Goal: Contribute content: Contribute content

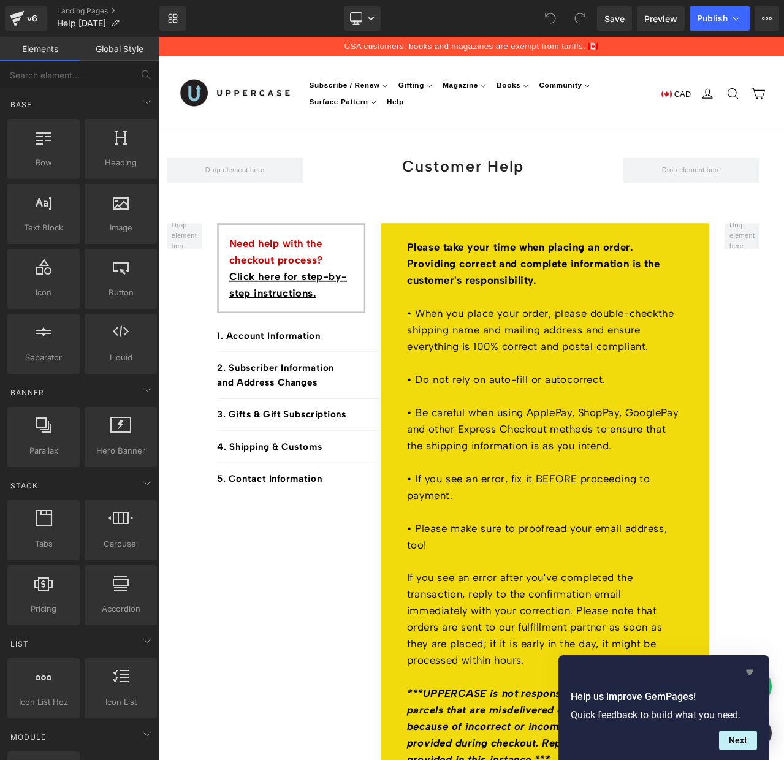
click at [749, 672] on icon "Hide survey" at bounding box center [749, 673] width 7 height 6
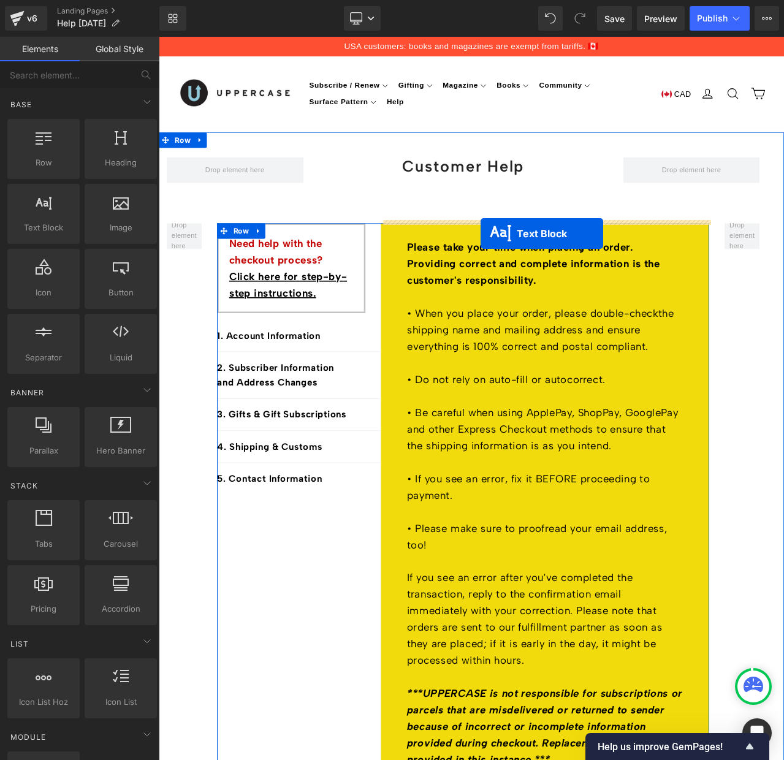
drag, startPoint x: 583, startPoint y: 702, endPoint x: 541, endPoint y: 270, distance: 433.8
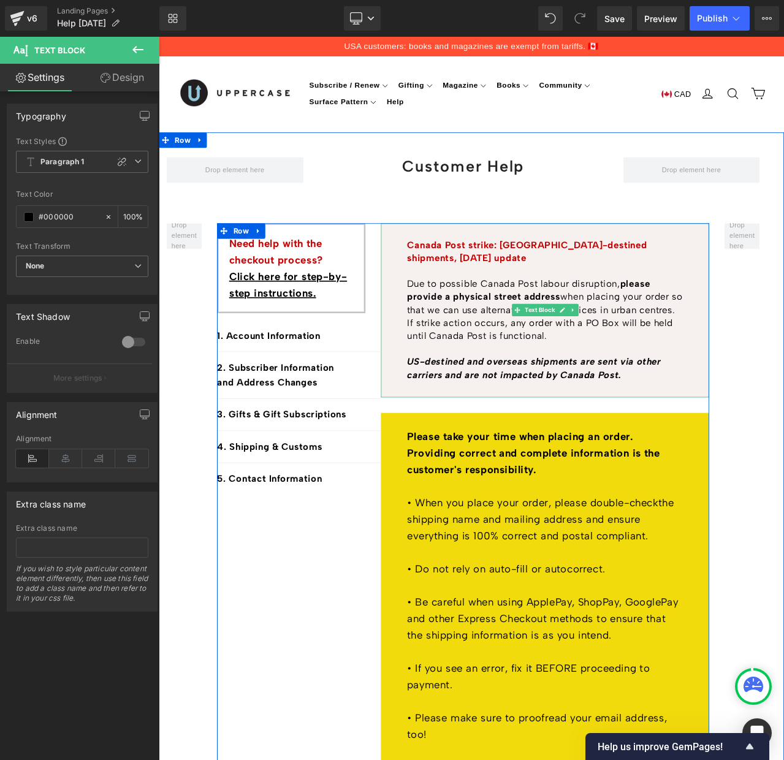
click at [708, 280] on b "Canada Post strike: [GEOGRAPHIC_DATA]-destined shipments, [DATE] update" at bounding box center [595, 291] width 285 height 29
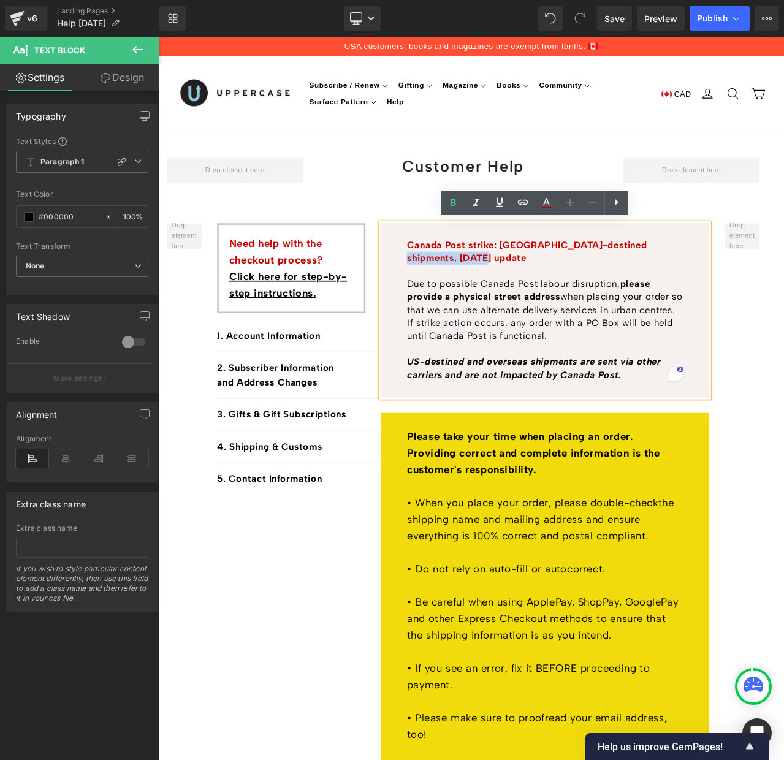
drag, startPoint x: 719, startPoint y: 280, endPoint x: 499, endPoint y: 296, distance: 220.7
click at [499, 296] on p "Canada Post strike: [GEOGRAPHIC_DATA]-destined shipments, [DATE] update" at bounding box center [616, 292] width 327 height 31
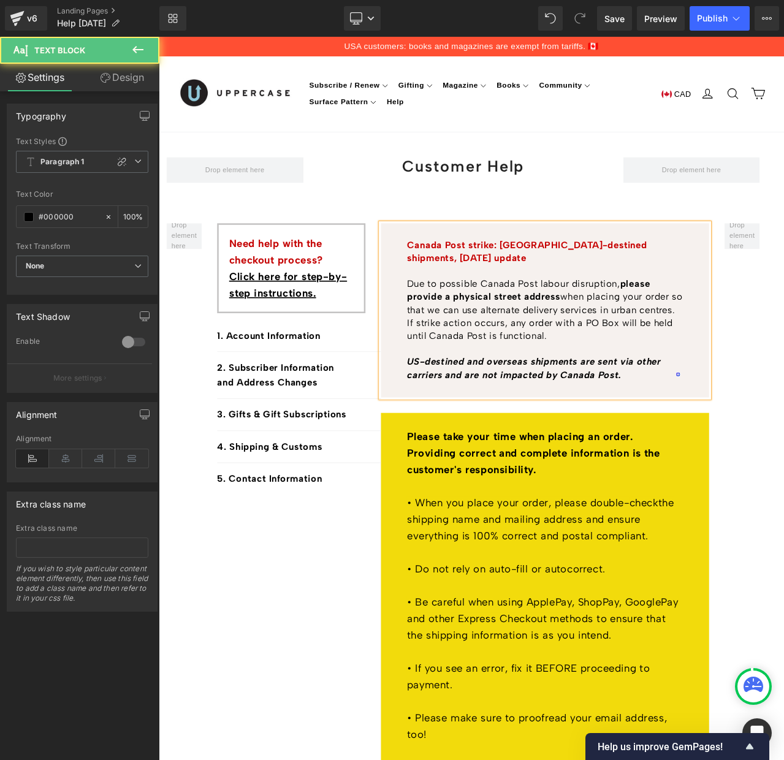
click at [564, 280] on b "Canada Post strike: [GEOGRAPHIC_DATA]-destined shipments, [DATE] update" at bounding box center [595, 291] width 285 height 29
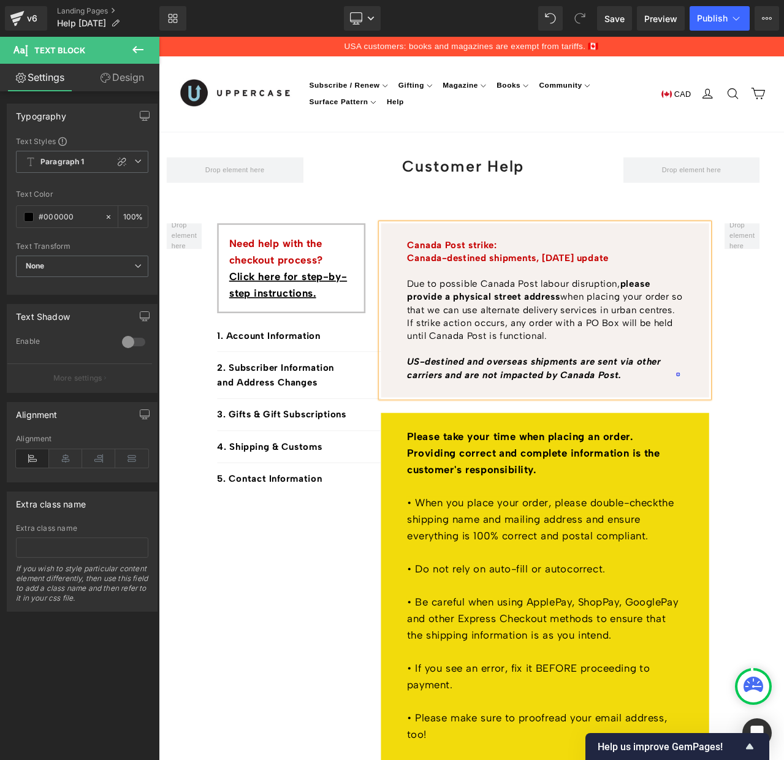
click at [651, 329] on p "Due to possible Canada Post labour disruption, please provide a physical street…" at bounding box center [616, 361] width 327 height 77
click at [712, 327] on strong "please provide a physical street address" at bounding box center [597, 337] width 288 height 29
click at [691, 326] on p "Due to possible Canada Post labour disruption, please provide a physical street…" at bounding box center [616, 361] width 327 height 77
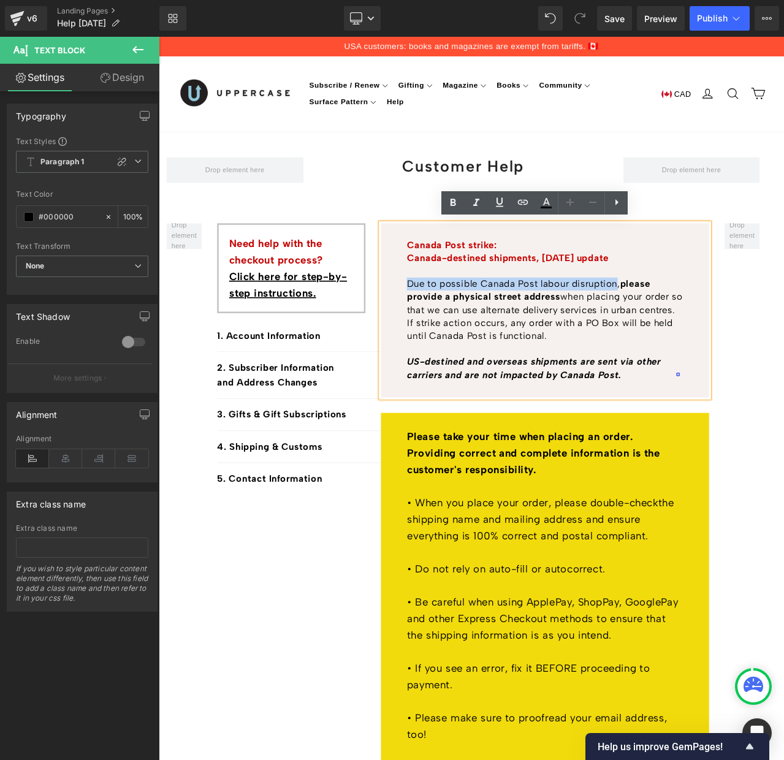
drag, startPoint x: 700, startPoint y: 327, endPoint x: 454, endPoint y: 331, distance: 246.0
click at [454, 331] on p "Due to possible Canada Post labour disruption, please provide a physical street…" at bounding box center [616, 361] width 327 height 77
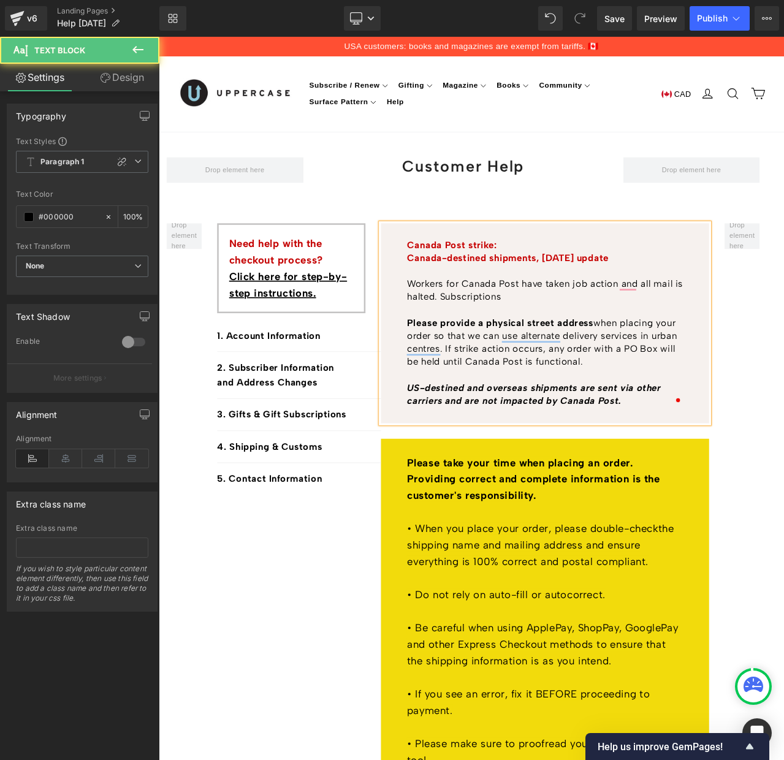
click at [703, 328] on p "Workers for Canada Post have taken job action and all mail is halted. Subscript…" at bounding box center [616, 377] width 327 height 108
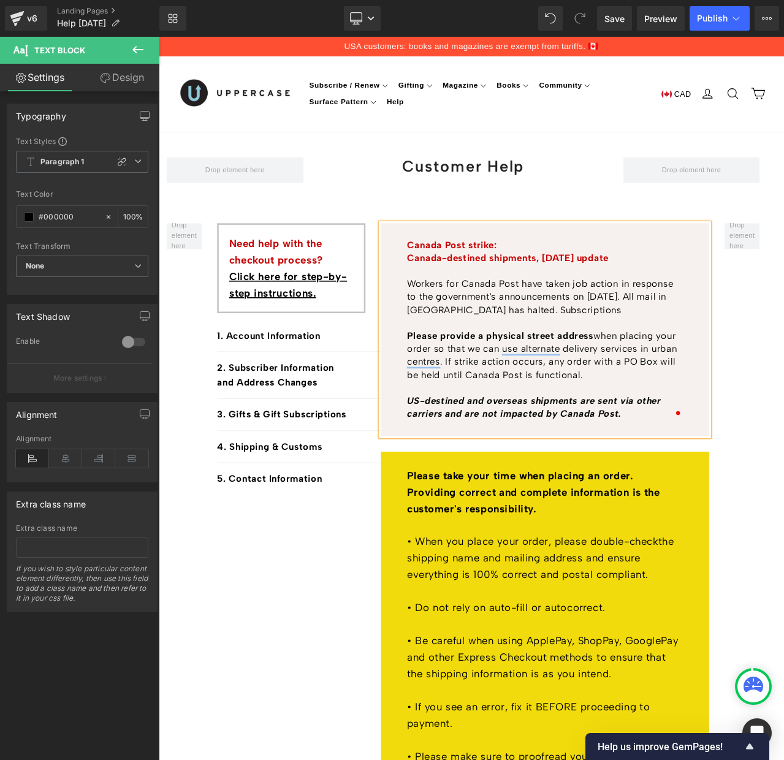
click at [475, 358] on p "Workers for Canada Post have taken job action in response to the government's a…" at bounding box center [616, 385] width 327 height 124
click at [589, 359] on p "Workers for Canada Post have taken job action in response to the government's a…" at bounding box center [616, 385] width 327 height 124
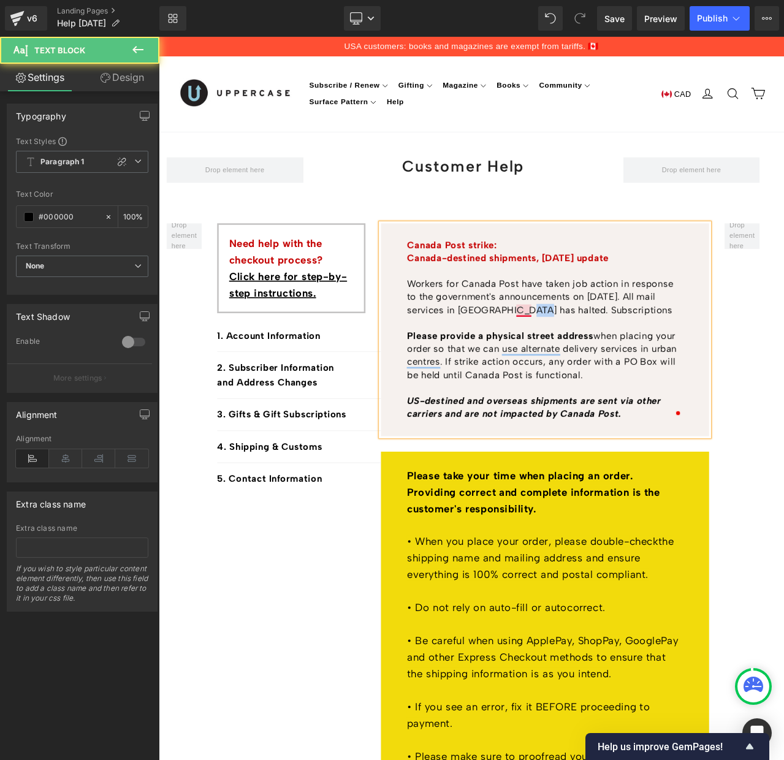
click at [589, 359] on p "Workers for Canada Post have taken job action in response to the government's a…" at bounding box center [616, 385] width 327 height 124
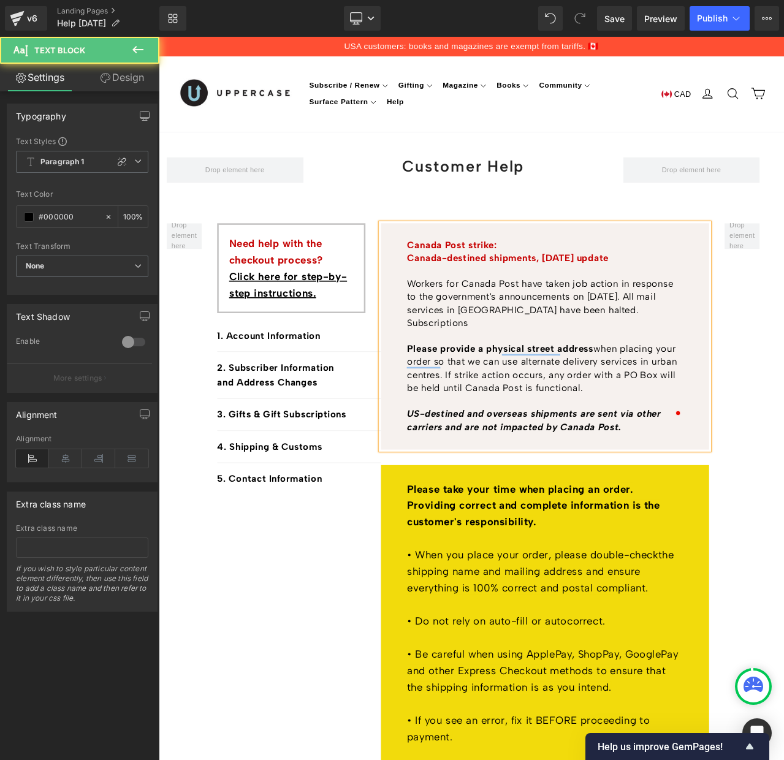
click at [681, 358] on p "Workers for Canada Post have taken job action in response to the government's a…" at bounding box center [616, 392] width 327 height 139
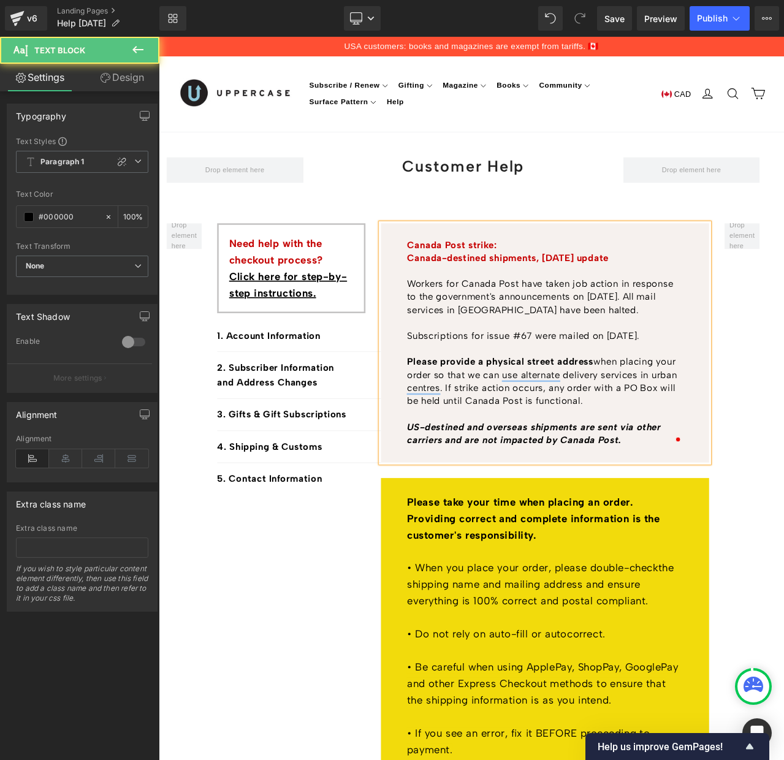
click at [775, 386] on p "Workers for Canada Post have taken job action in response to the government's a…" at bounding box center [616, 400] width 327 height 155
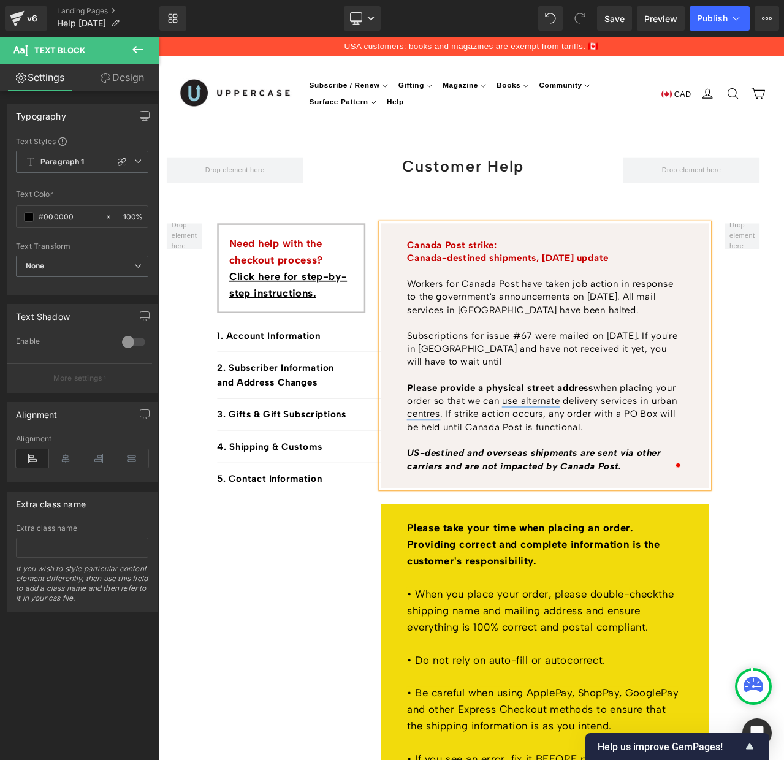
click at [671, 405] on p "Workers for Canada Post have taken job action in response to the government's a…" at bounding box center [616, 415] width 327 height 185
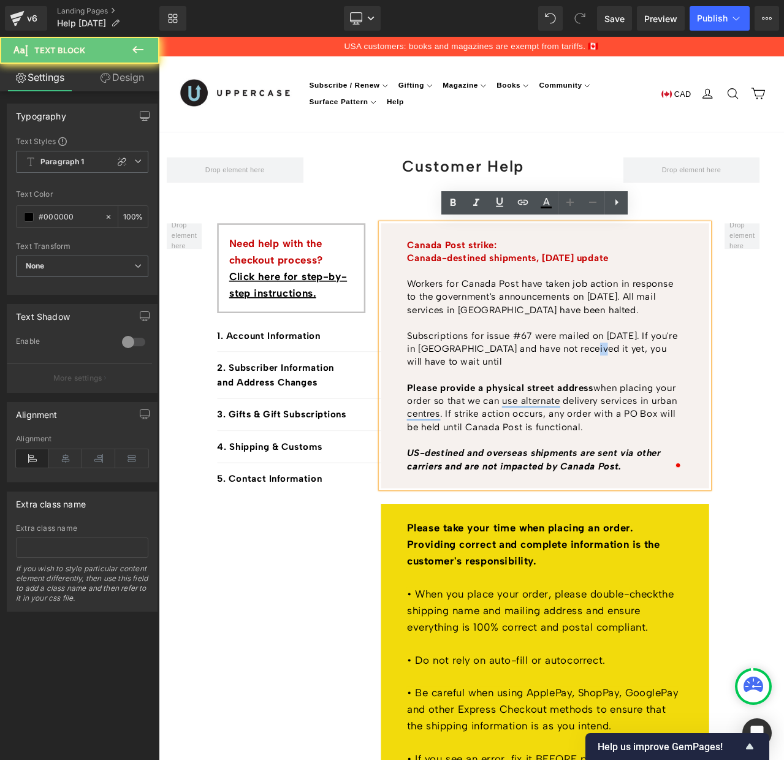
click at [671, 405] on p "Workers for Canada Post have taken job action in response to the government's a…" at bounding box center [616, 415] width 327 height 185
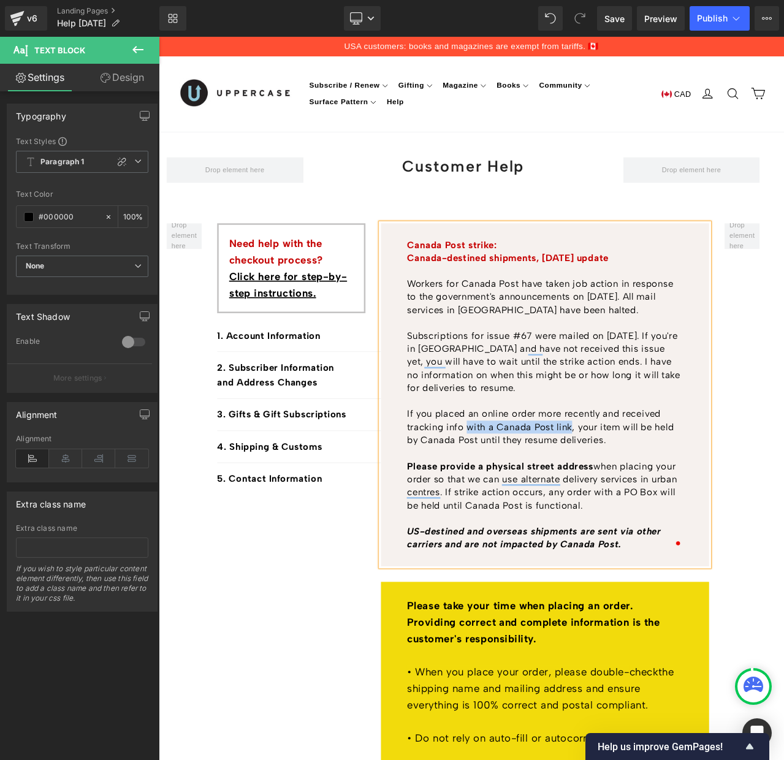
drag, startPoint x: 523, startPoint y: 499, endPoint x: 648, endPoint y: 498, distance: 124.5
click at [648, 498] on p "If you placed an online order more recently and received tracking info with a C…" at bounding box center [616, 500] width 327 height 47
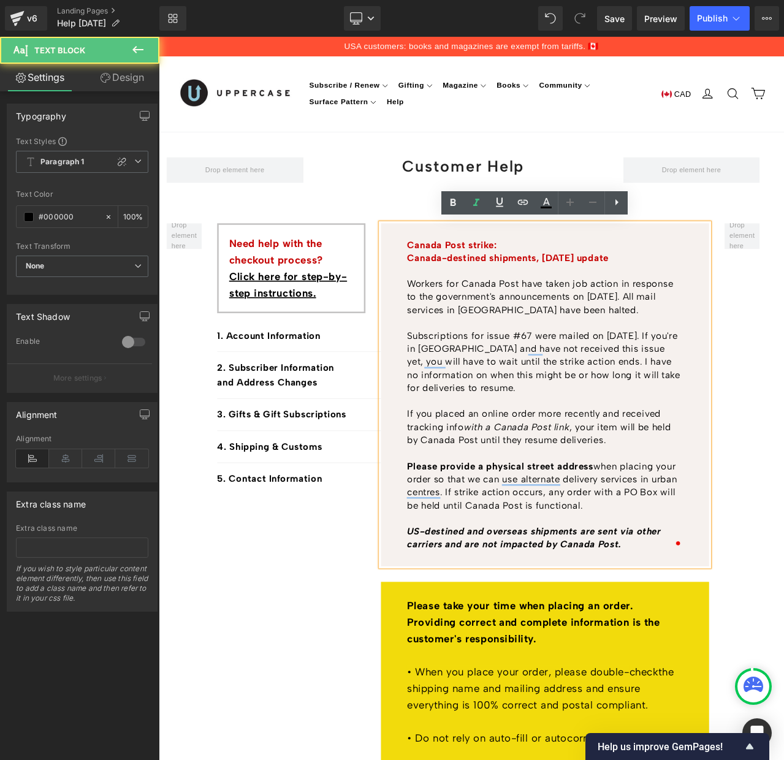
click at [705, 513] on p "If you placed an online order more recently and received tracking info with a C…" at bounding box center [616, 500] width 327 height 47
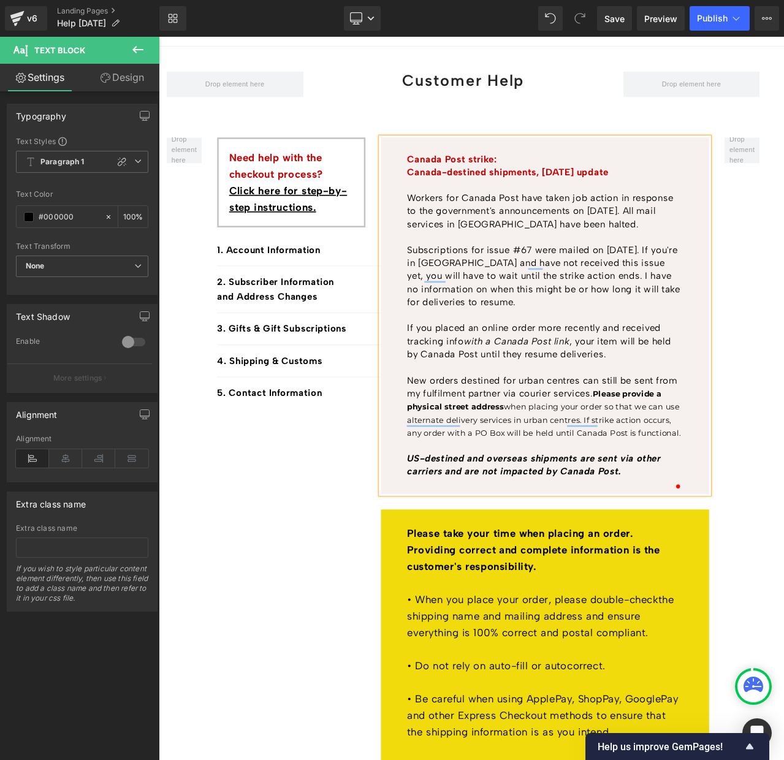
scroll to position [108, 0]
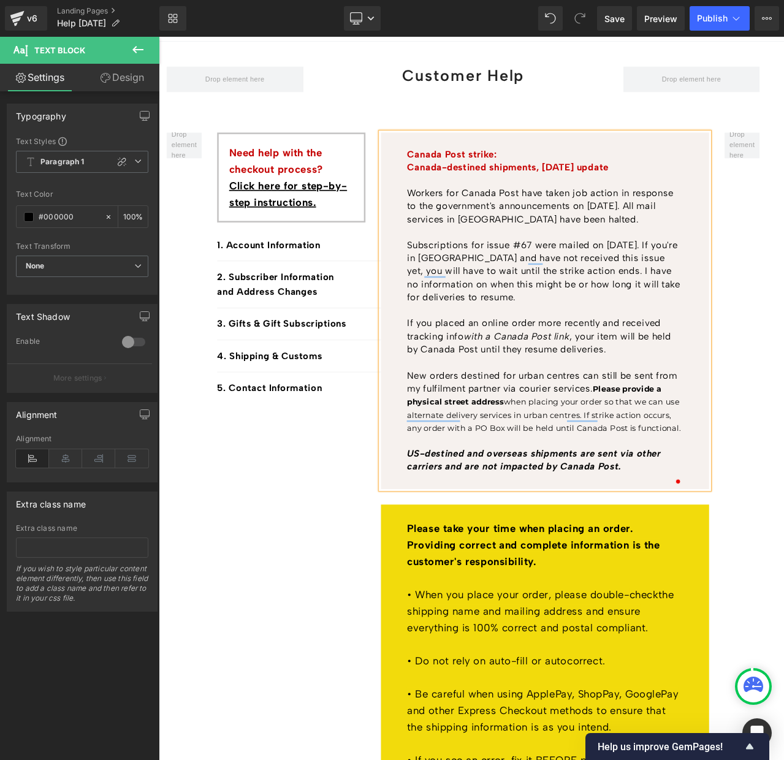
click at [621, 508] on p "New orders destined for urban centres can still be sent from my fulfilment part…" at bounding box center [616, 469] width 327 height 77
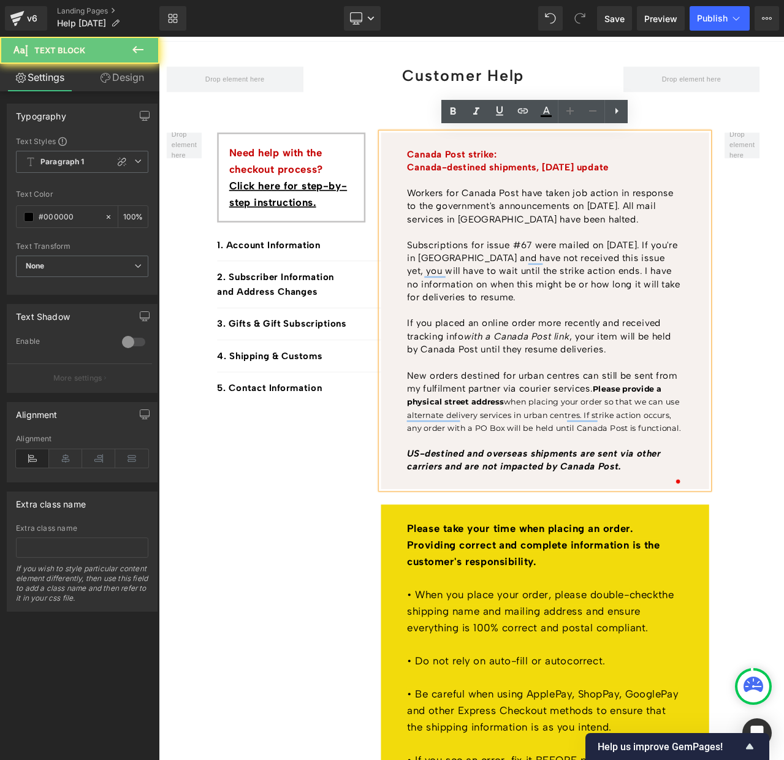
click at [522, 427] on p "To enrich screen reader interactions, please activate Accessibility in Grammarl…" at bounding box center [616, 423] width 327 height 15
click at [534, 500] on span "when placing your order so that we can use alternate delivery services in urban…" at bounding box center [615, 485] width 325 height 42
drag, startPoint x: 521, startPoint y: 518, endPoint x: 442, endPoint y: 438, distance: 112.3
click at [442, 438] on div "Canada Post strike: [GEOGRAPHIC_DATA]-destined shipments, [DATE] update Workers…" at bounding box center [617, 361] width 389 height 423
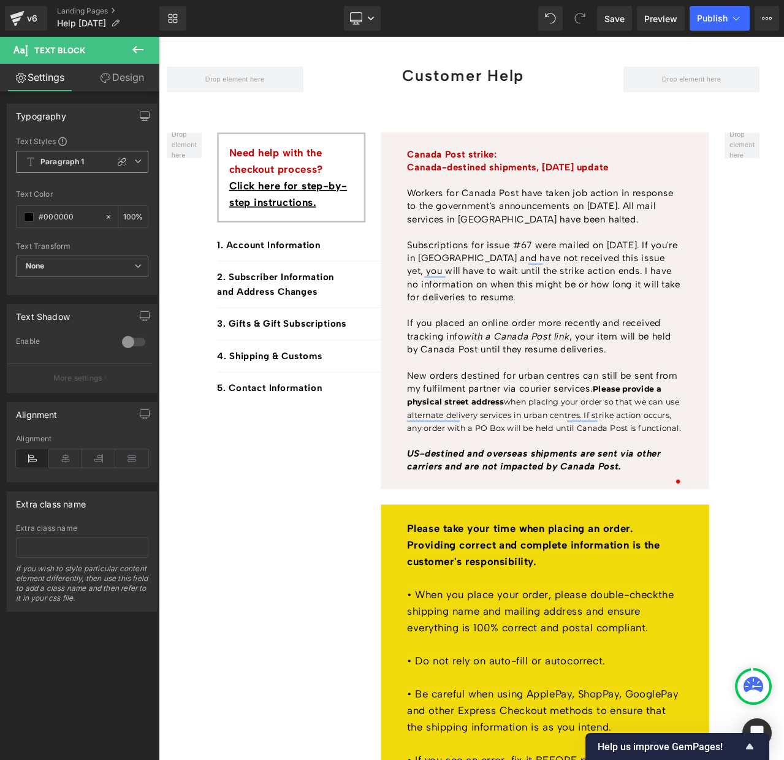
click at [88, 158] on span "Paragraph 1" at bounding box center [82, 162] width 132 height 22
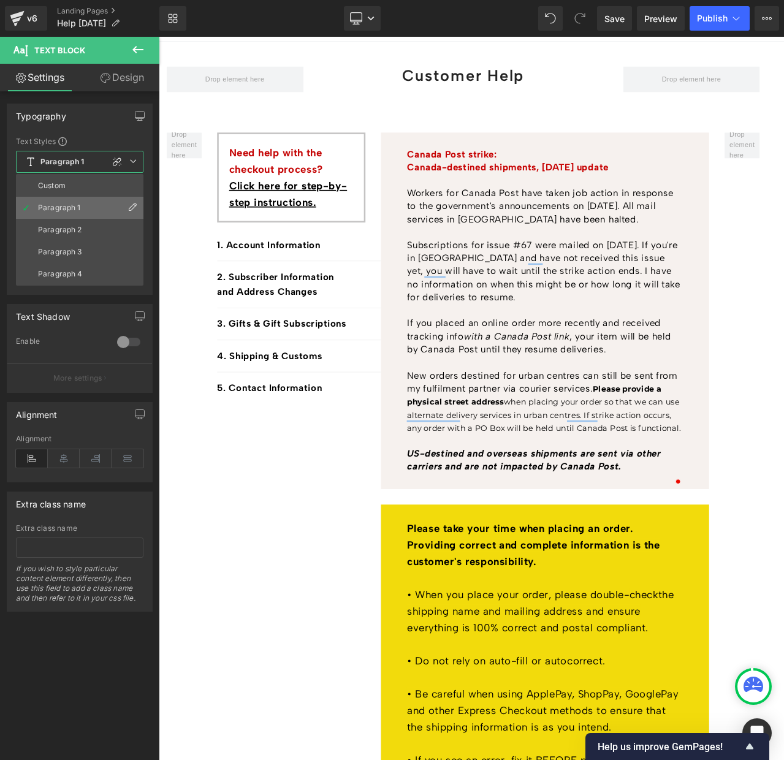
click at [75, 205] on div "Paragraph 1" at bounding box center [59, 208] width 43 height 9
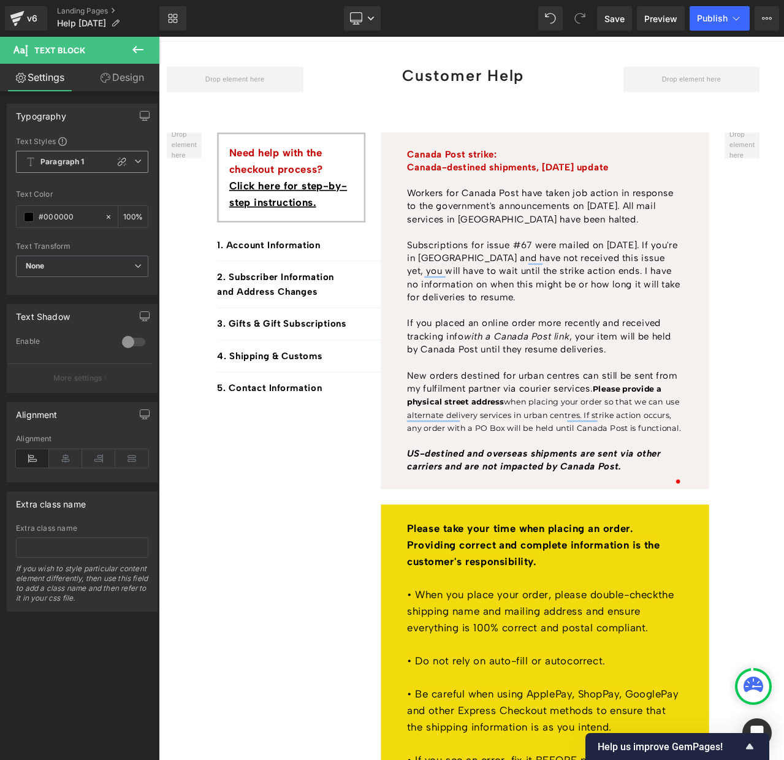
click at [75, 158] on b "Paragraph 1" at bounding box center [62, 162] width 44 height 10
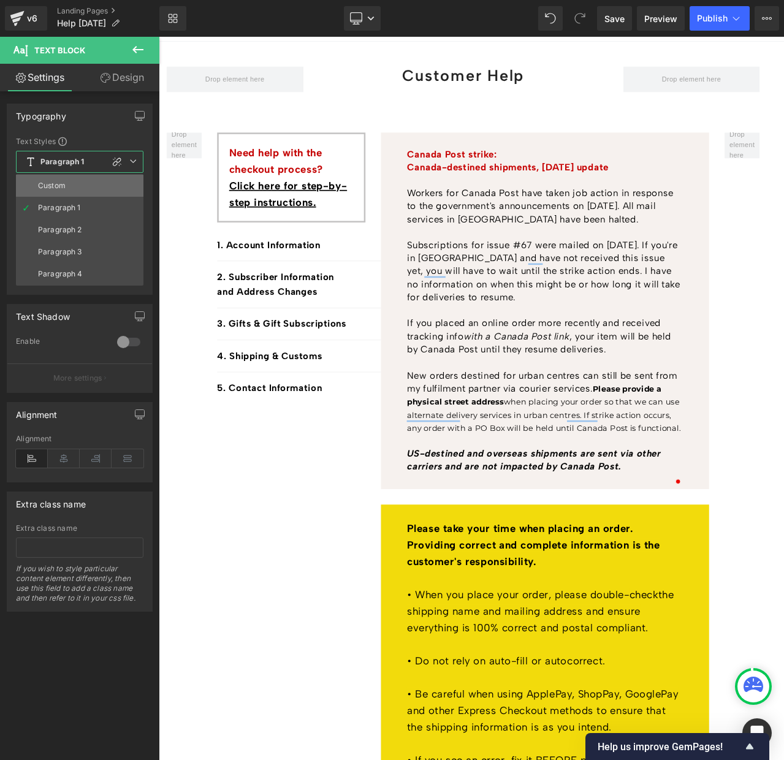
click at [72, 180] on li "Custom" at bounding box center [80, 186] width 128 height 22
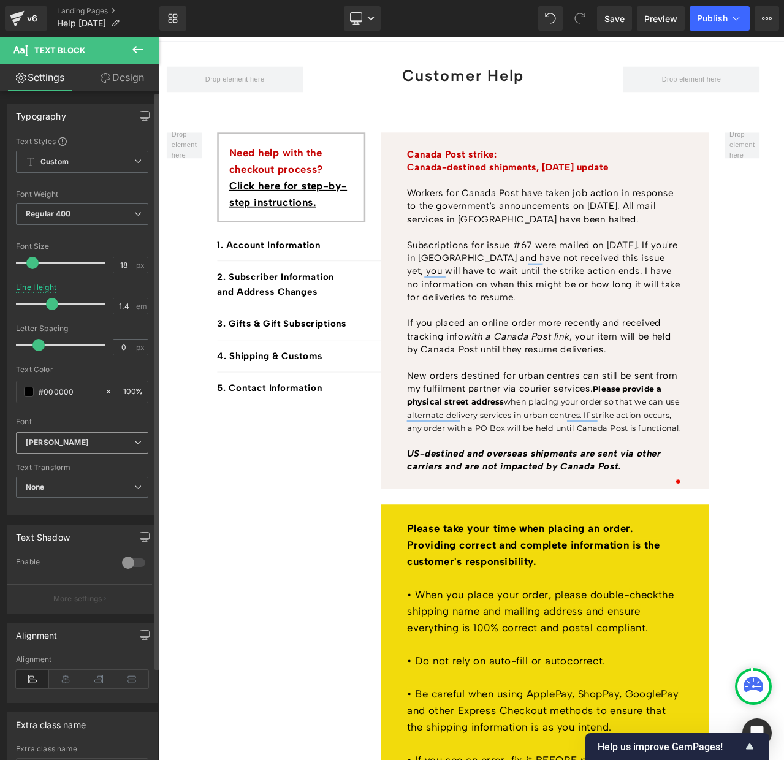
click at [67, 443] on icon "[PERSON_NAME]" at bounding box center [57, 443] width 63 height 10
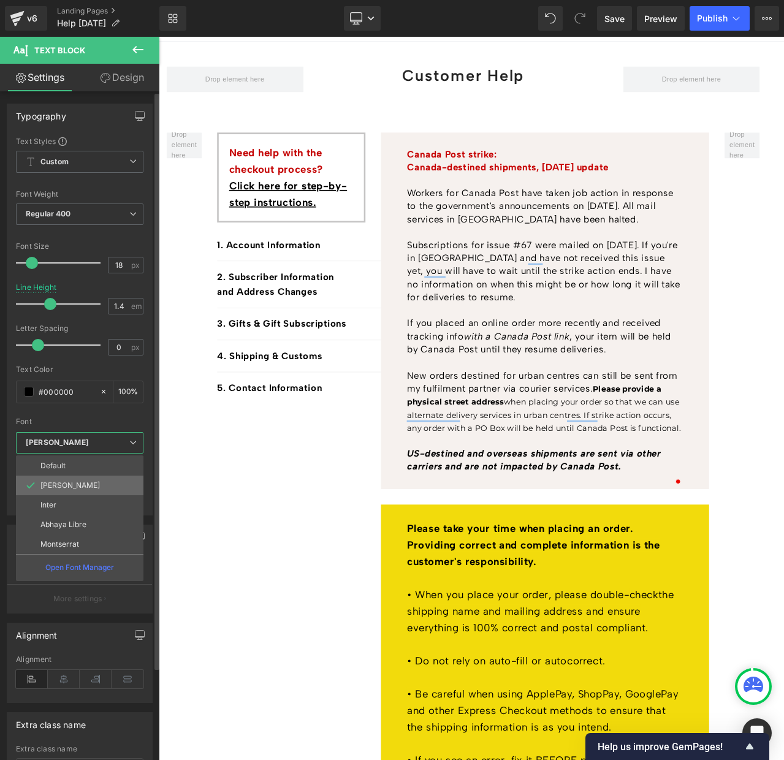
click at [61, 484] on p "[PERSON_NAME]" at bounding box center [69, 485] width 59 height 9
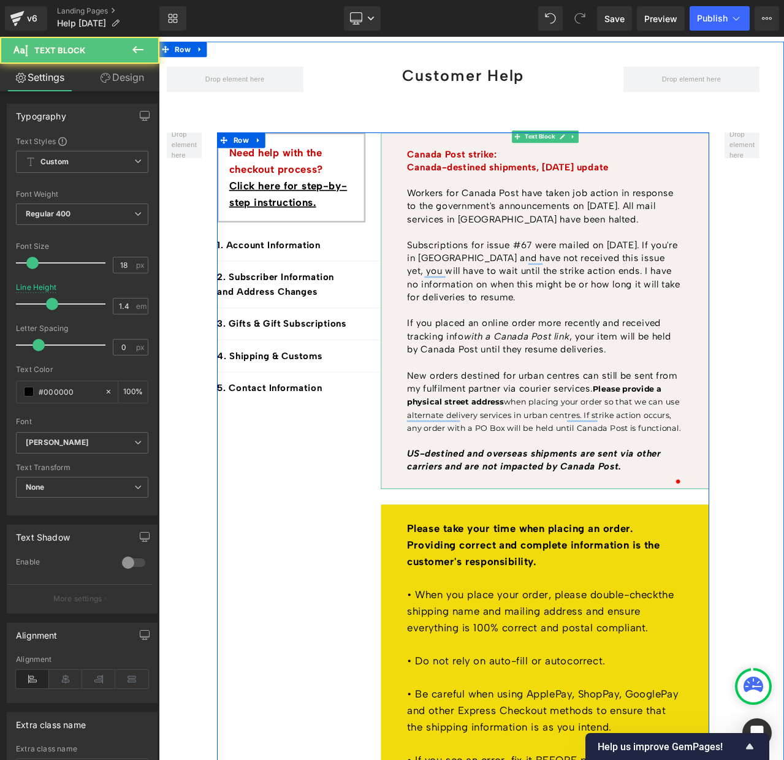
click at [542, 500] on span "when placing your order so that we can use alternate delivery services in urban…" at bounding box center [615, 485] width 325 height 42
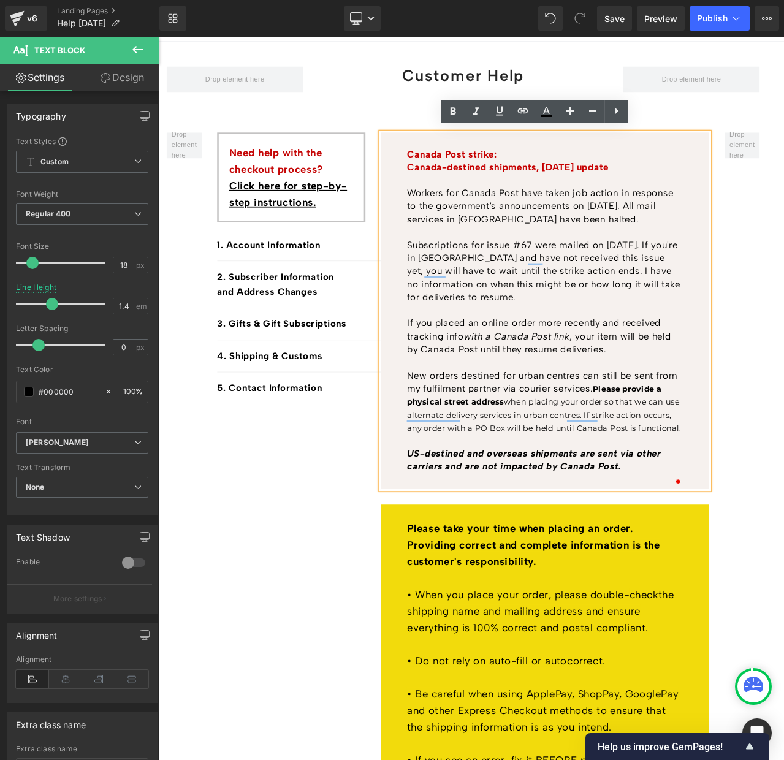
drag, startPoint x: 521, startPoint y: 519, endPoint x: 570, endPoint y: 460, distance: 77.1
click at [570, 460] on p "New orders destined for urban centres can still be sent from my fulfilment part…" at bounding box center [616, 469] width 327 height 77
click at [573, 439] on p "New orders destined for urban centres can still be sent from my fulfilment part…" at bounding box center [616, 469] width 327 height 77
drag, startPoint x: 528, startPoint y: 518, endPoint x: 680, endPoint y: 445, distance: 168.1
click at [680, 445] on p "New orders destined for urban centres can still be sent from my fulfilment part…" at bounding box center [616, 469] width 327 height 77
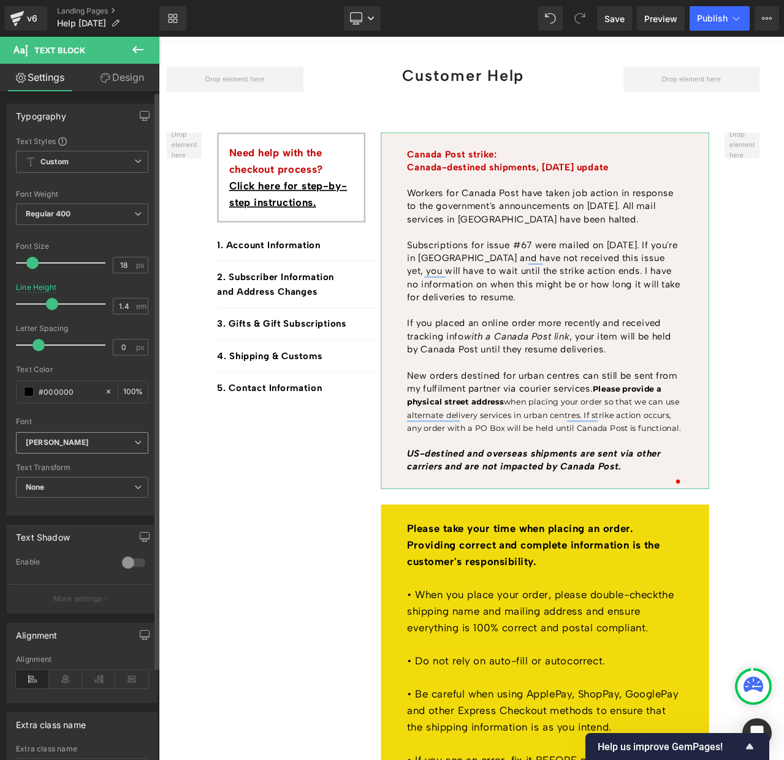
click at [62, 445] on icon "[PERSON_NAME]" at bounding box center [57, 443] width 63 height 10
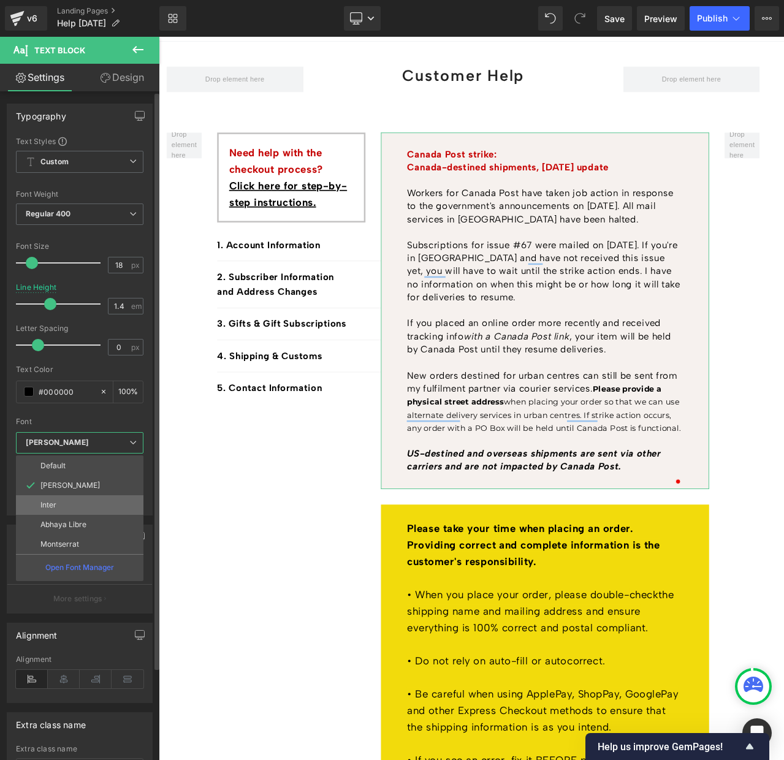
click at [57, 499] on li "Inter" at bounding box center [80, 506] width 128 height 20
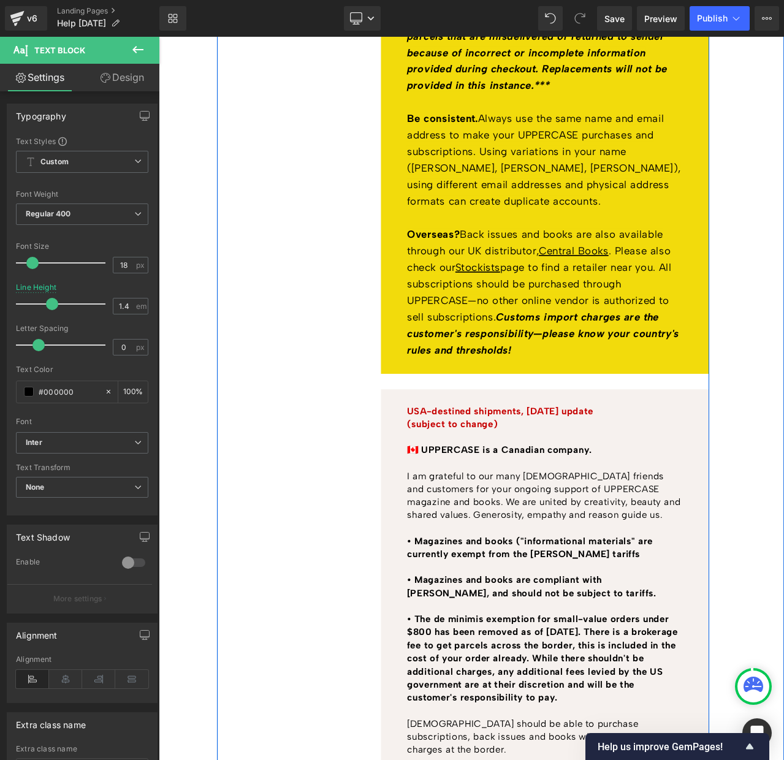
scroll to position [1285, 0]
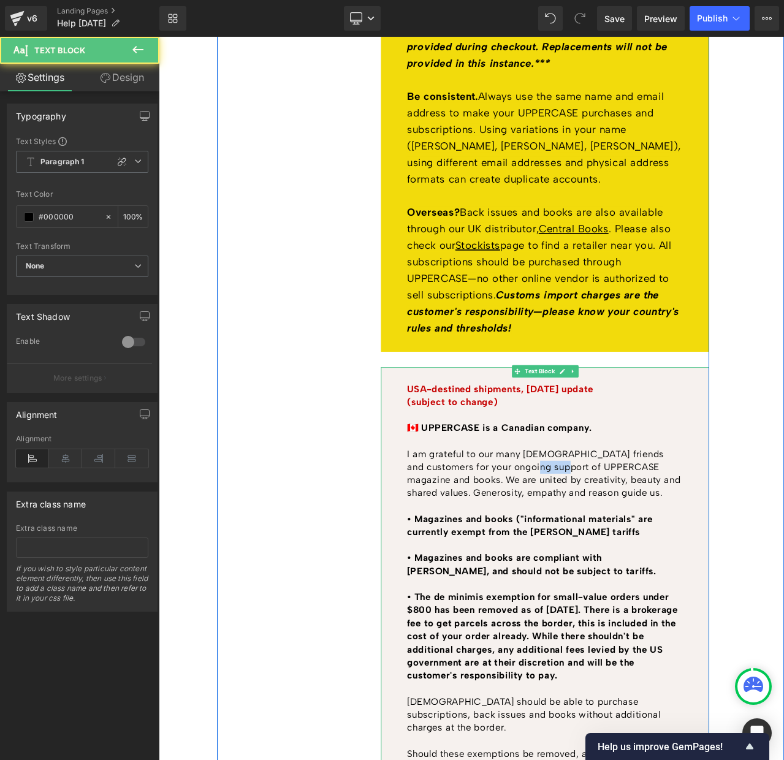
drag, startPoint x: 587, startPoint y: 548, endPoint x: 619, endPoint y: 549, distance: 32.5
click at [619, 549] on span "🇨🇦 UPPERCASE is a Canadian company. I am grateful to our many [DEMOGRAPHIC_DATA…" at bounding box center [615, 539] width 325 height 91
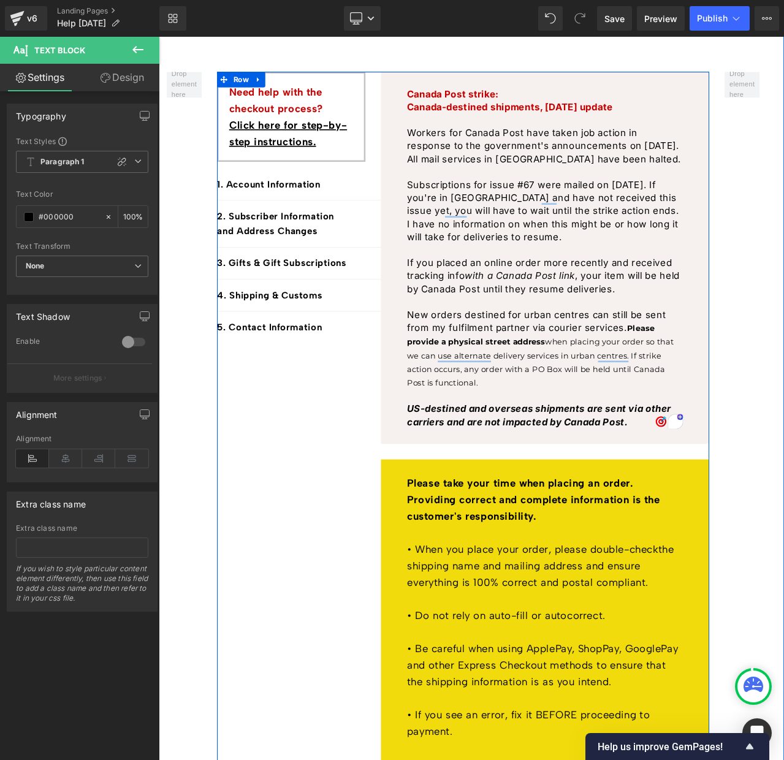
scroll to position [78, 0]
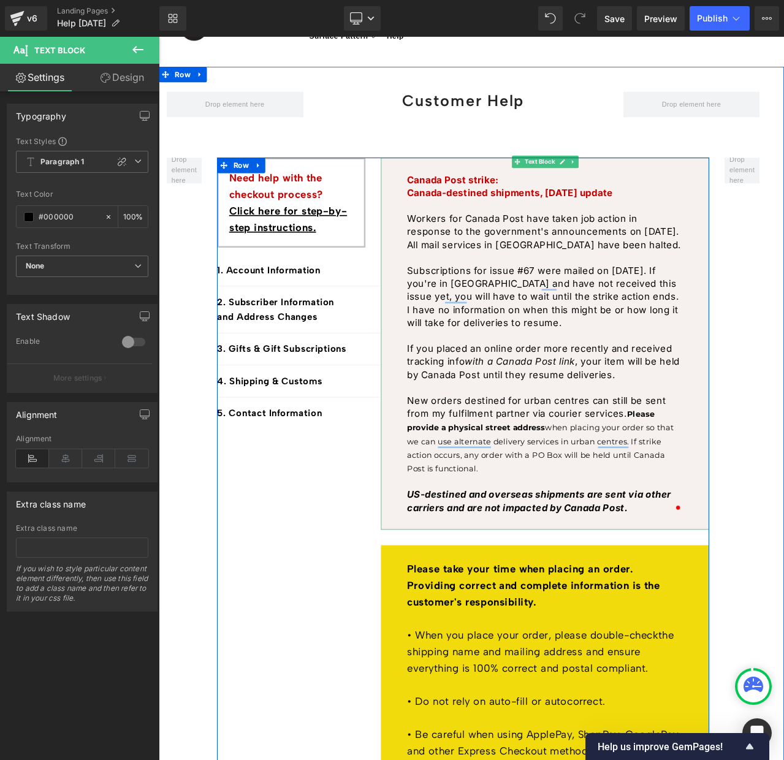
click at [464, 200] on b "Canada Post strike: [GEOGRAPHIC_DATA]-destined shipments, [DATE] update" at bounding box center [575, 214] width 244 height 28
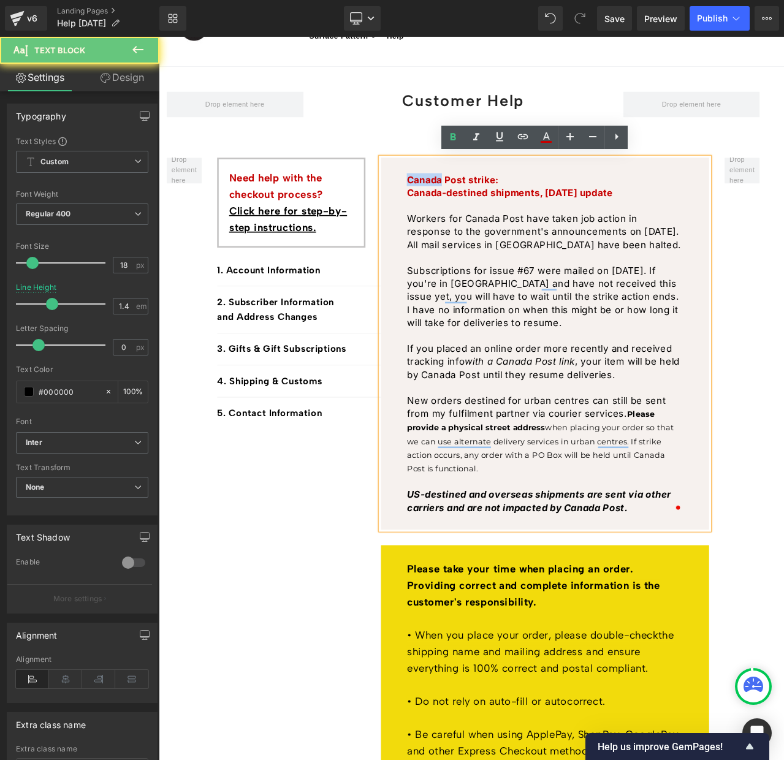
click at [464, 200] on b "Canada Post strike: [GEOGRAPHIC_DATA]-destined shipments, [DATE] update" at bounding box center [575, 214] width 244 height 28
drag, startPoint x: 464, startPoint y: 232, endPoint x: 462, endPoint y: 217, distance: 14.8
click at [464, 232] on p "To enrich screen reader interactions, please activate Accessibility in Grammarl…" at bounding box center [616, 236] width 327 height 15
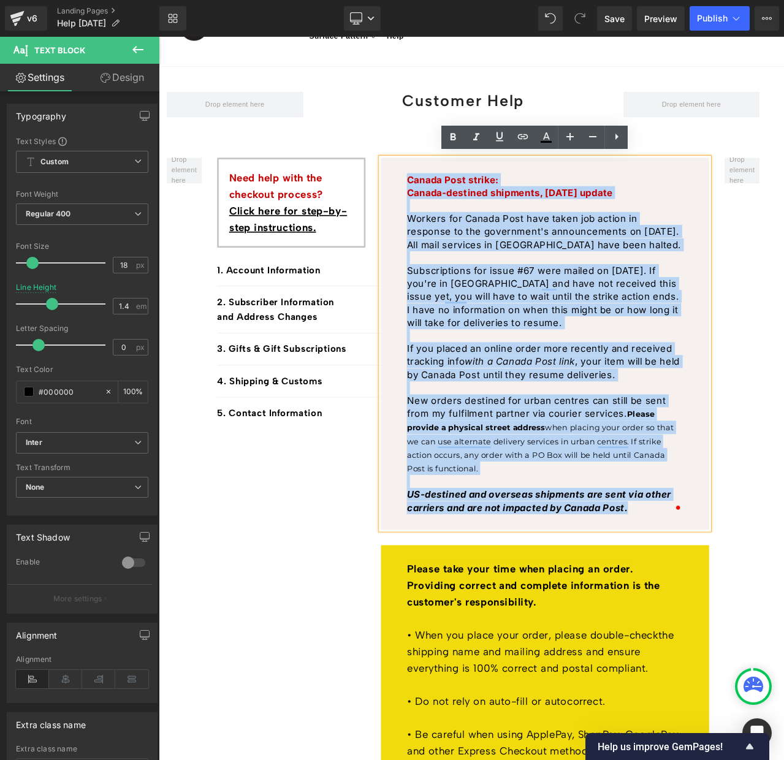
drag, startPoint x: 454, startPoint y: 202, endPoint x: 751, endPoint y: 599, distance: 495.9
click at [751, 599] on div "Canada Post strike: [GEOGRAPHIC_DATA]-destined shipments, [DATE] update Workers…" at bounding box center [617, 401] width 389 height 442
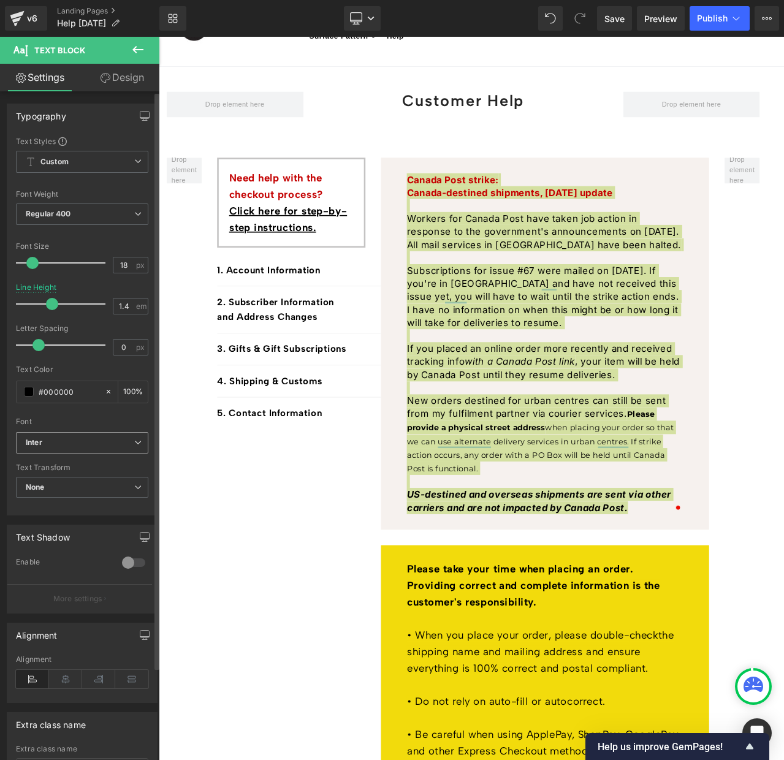
click at [68, 443] on b "Inter" at bounding box center [80, 443] width 109 height 10
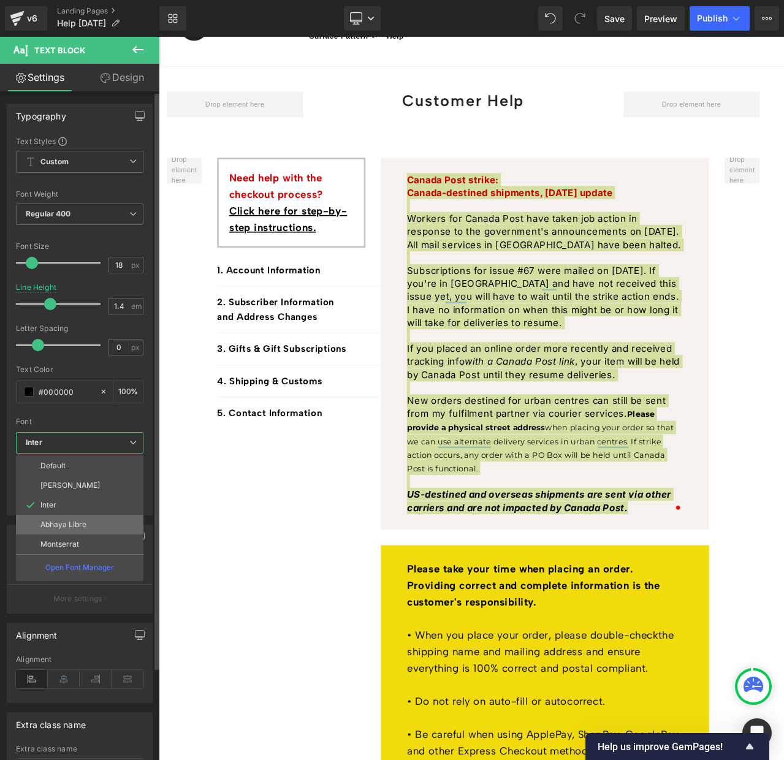
click at [57, 519] on li "Abhaya Libre" at bounding box center [80, 525] width 128 height 20
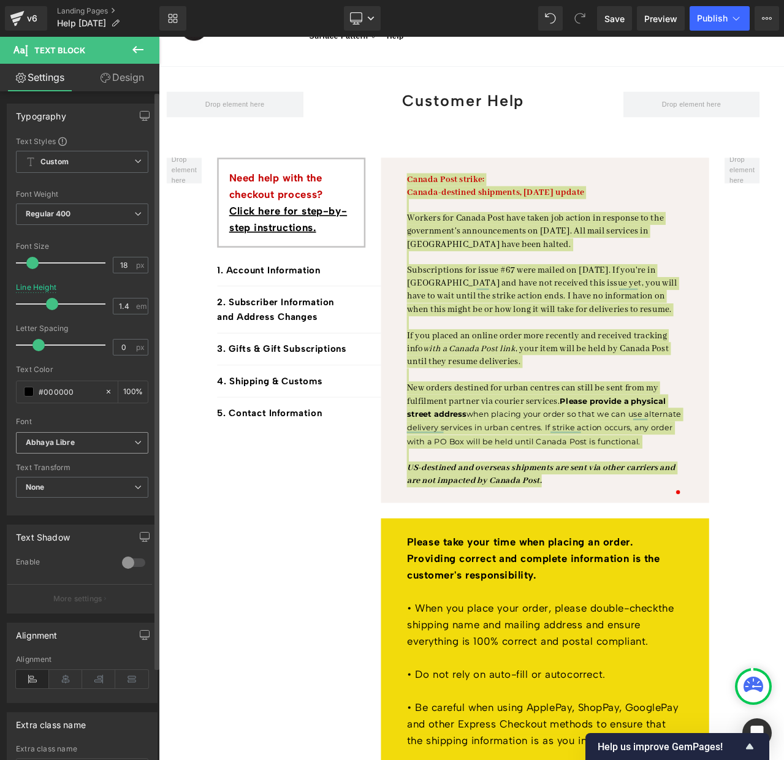
click at [66, 444] on icon "Abhaya Libre" at bounding box center [50, 443] width 49 height 10
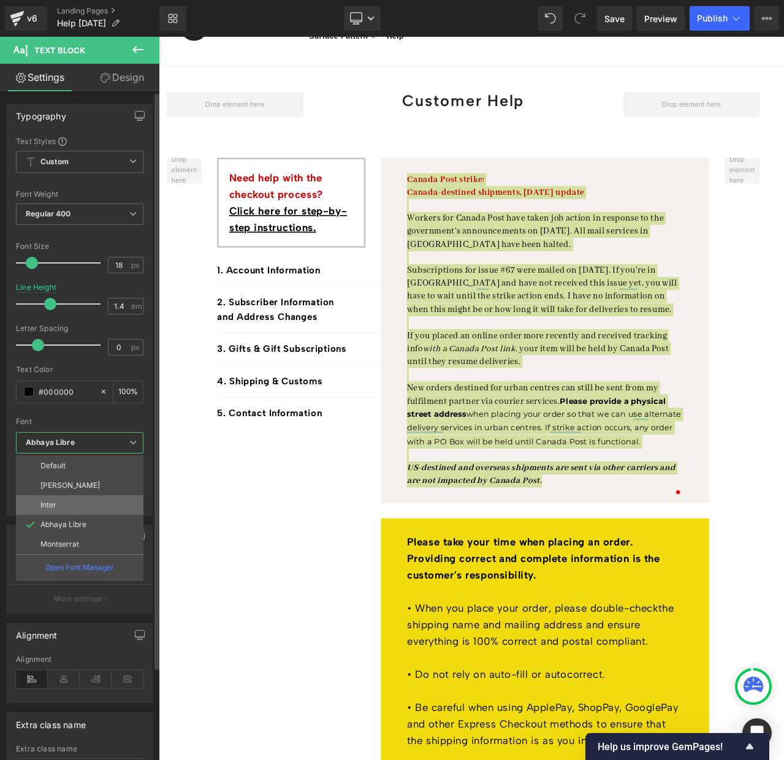
click at [59, 502] on li "Inter" at bounding box center [80, 506] width 128 height 20
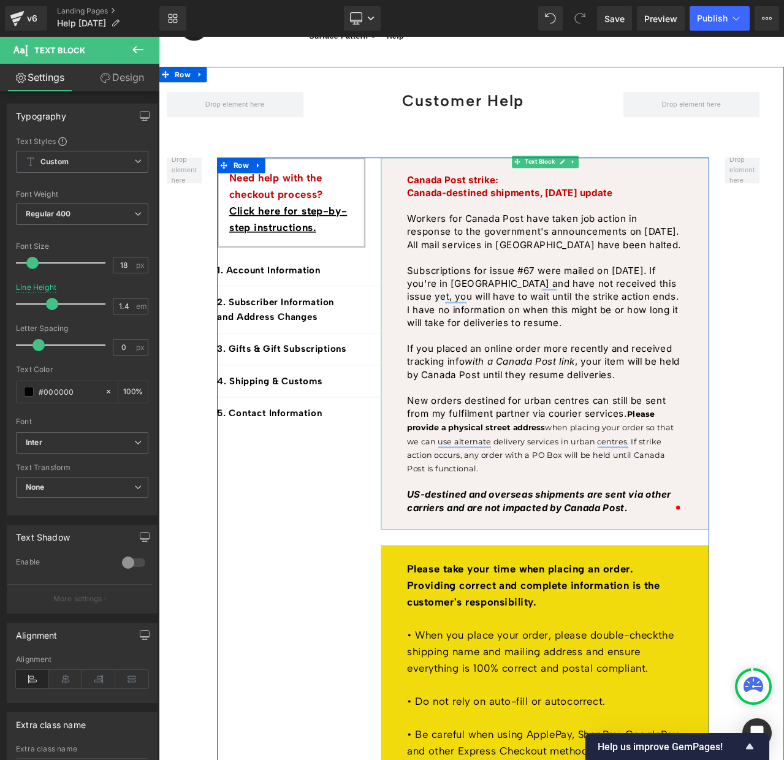
click at [684, 495] on span "when placing your order so that we can use alternate delivery services in urban…" at bounding box center [611, 525] width 316 height 60
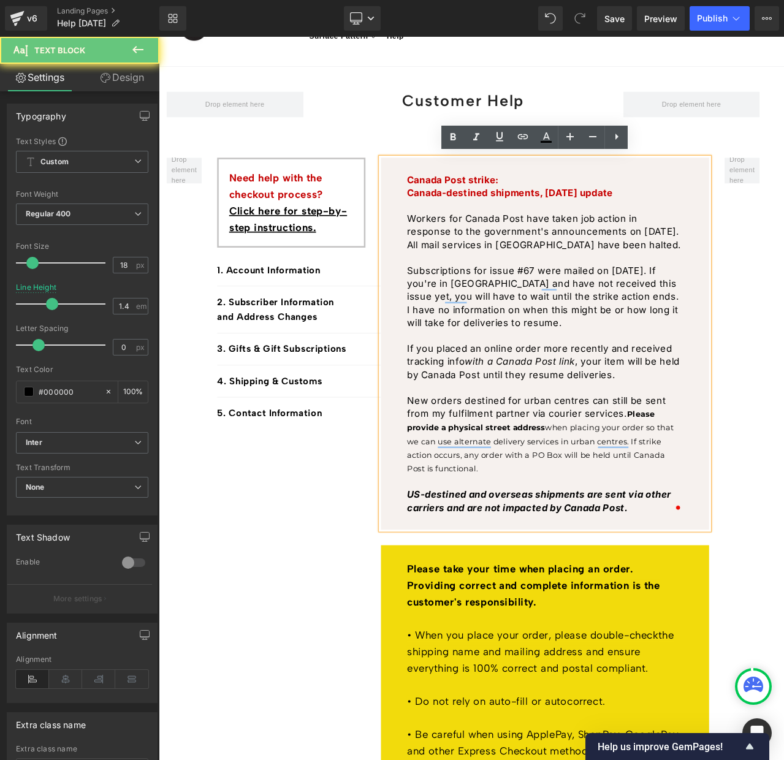
click at [713, 480] on p "New orders destined for urban centres can still be sent from my fulfilment part…" at bounding box center [616, 509] width 327 height 96
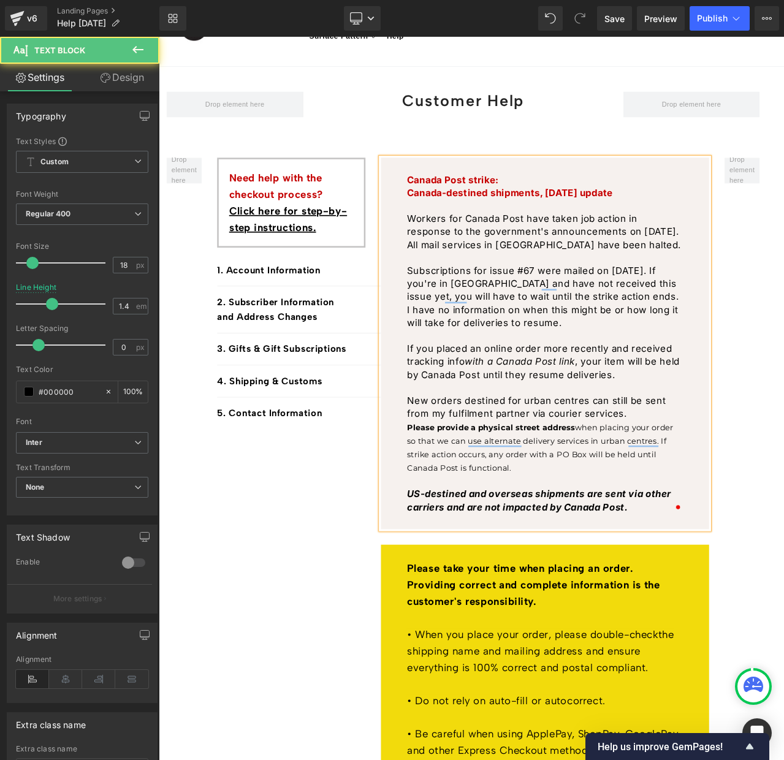
drag, startPoint x: 543, startPoint y: 538, endPoint x: 434, endPoint y: 502, distance: 114.6
click at [434, 502] on div "Canada Post strike: [GEOGRAPHIC_DATA]-destined shipments, [DATE] update Workers…" at bounding box center [617, 400] width 389 height 441
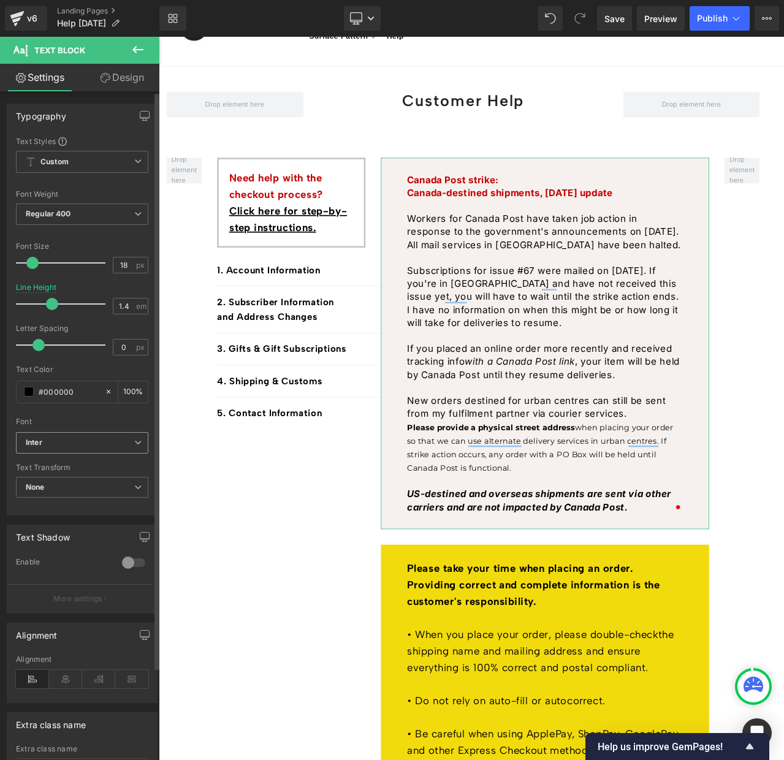
click at [51, 445] on b "Inter" at bounding box center [80, 443] width 109 height 10
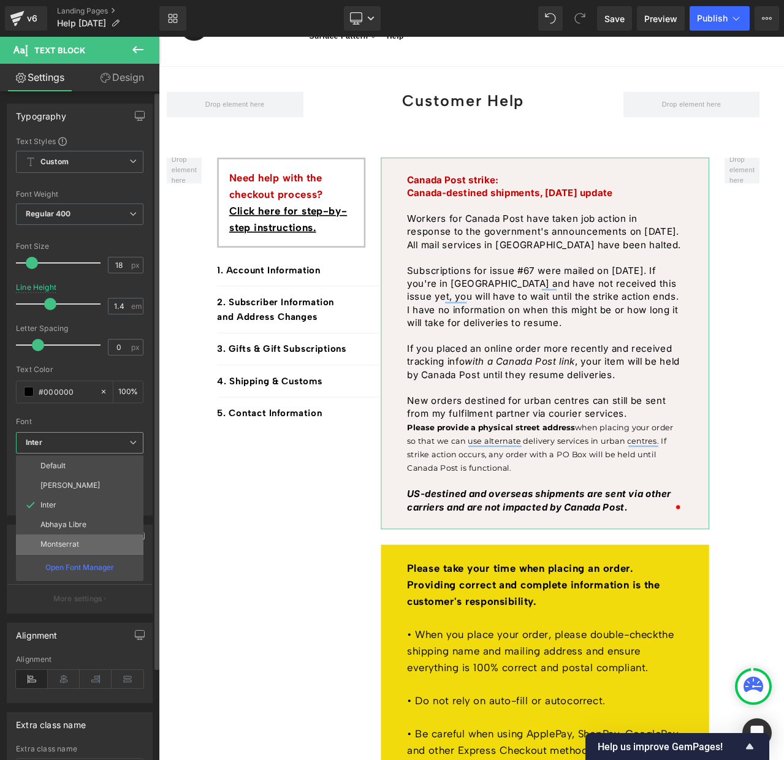
click at [62, 539] on li "Montserrat" at bounding box center [80, 545] width 128 height 20
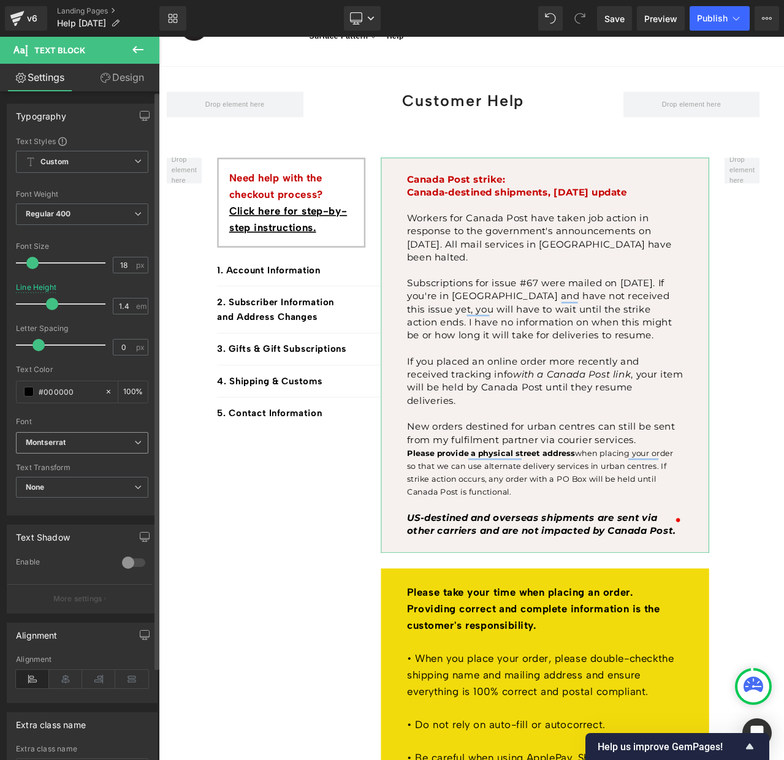
click at [77, 445] on b "Montserrat" at bounding box center [80, 443] width 109 height 10
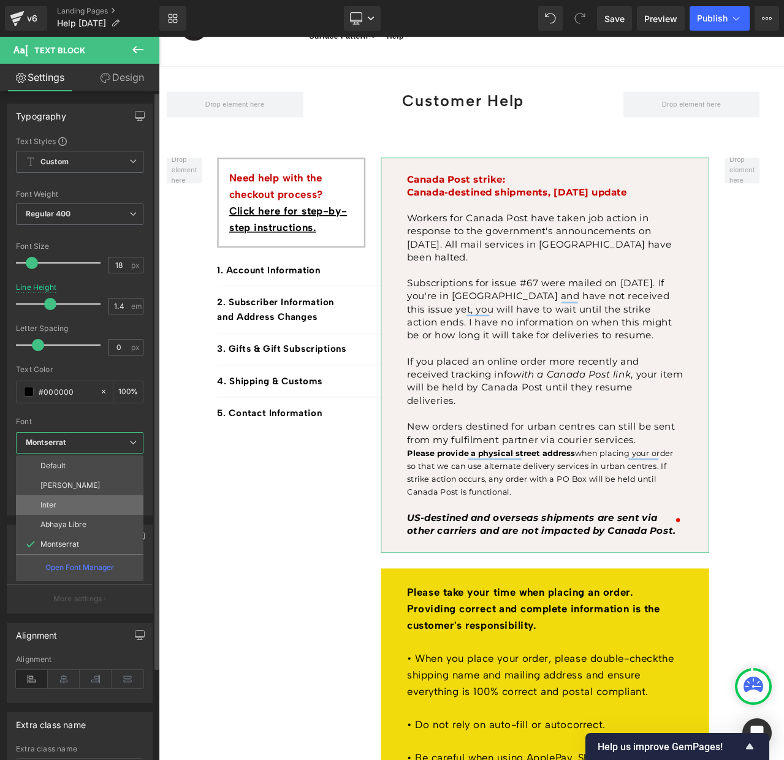
click at [66, 498] on li "Inter" at bounding box center [80, 506] width 128 height 20
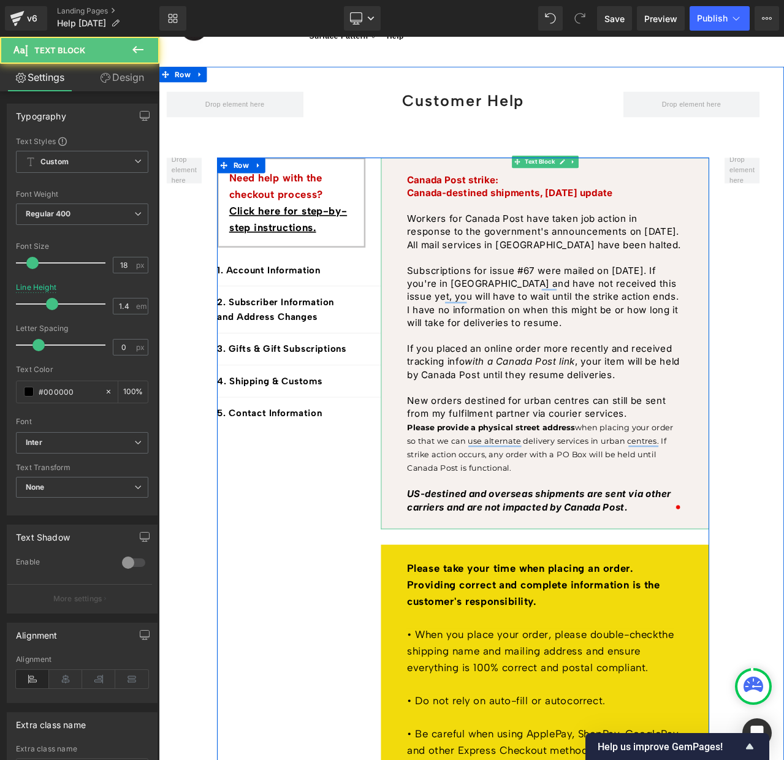
click at [500, 461] on p "New orders destined for urban centres can still be sent from my fulfilment part…" at bounding box center [616, 476] width 327 height 31
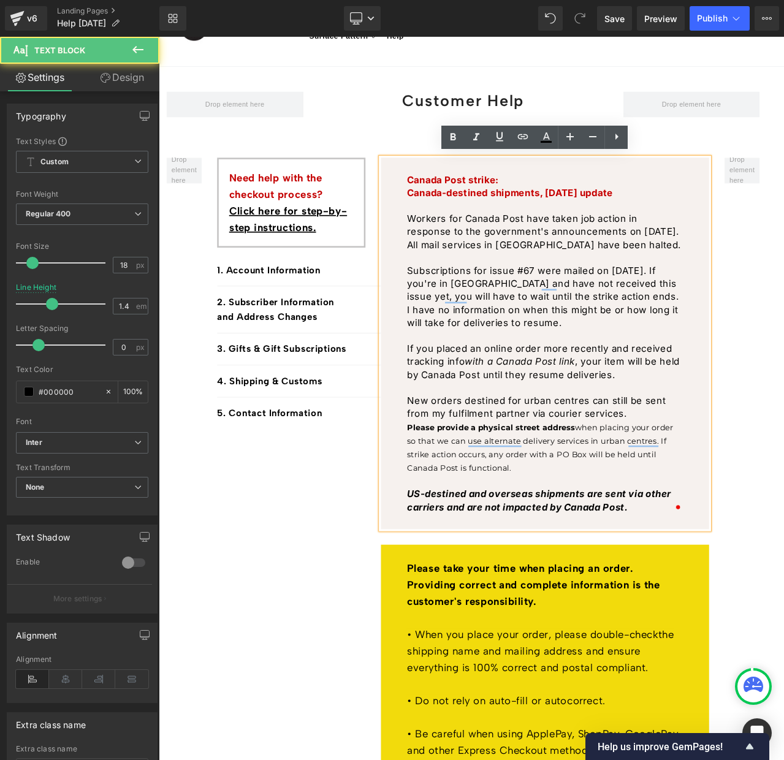
click at [454, 496] on b "Please provide a physical street address" at bounding box center [552, 500] width 199 height 12
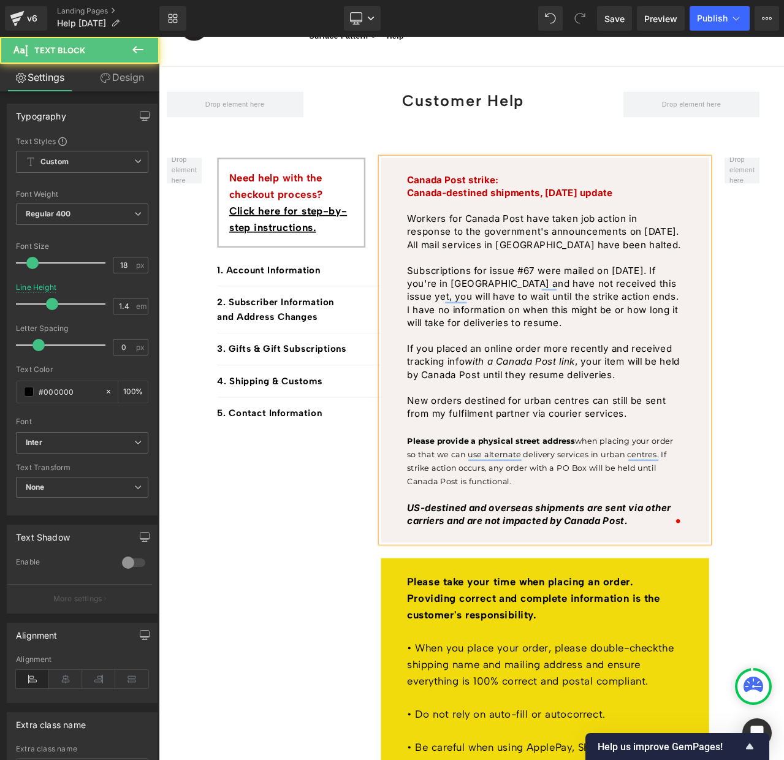
click at [507, 516] on b "Please provide a physical street address" at bounding box center [552, 517] width 199 height 12
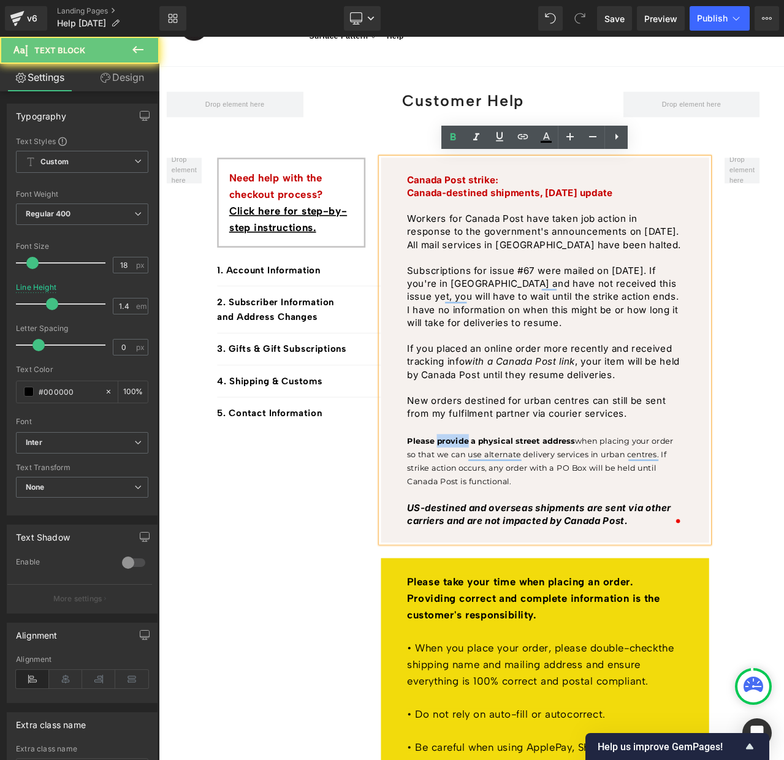
click at [507, 516] on b "Please provide a physical street address" at bounding box center [552, 517] width 199 height 12
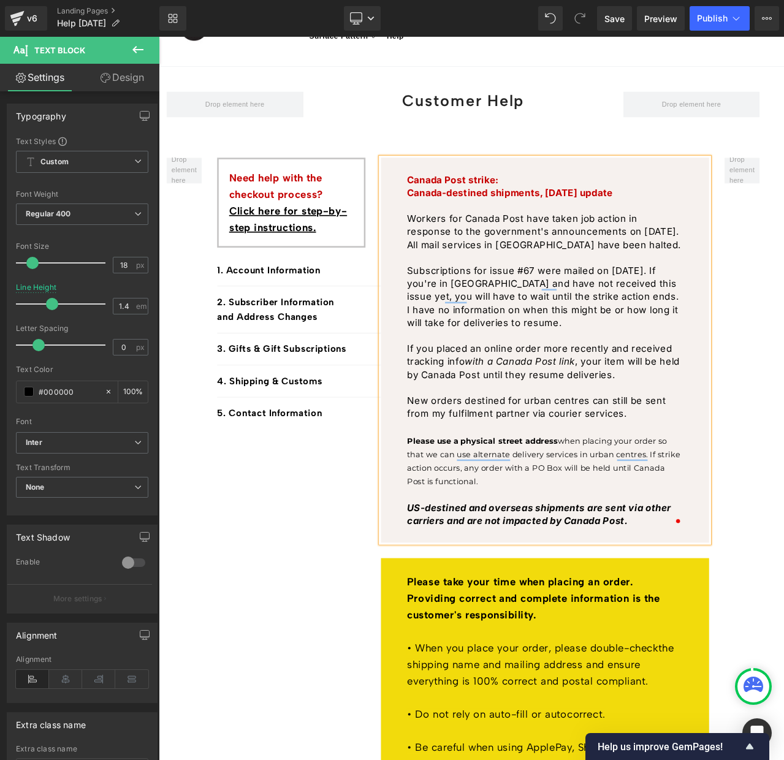
drag, startPoint x: 568, startPoint y: 559, endPoint x: 580, endPoint y: 546, distance: 17.3
click at [619, 551] on p "Please use a physical street address when placing your order so that we can use…" at bounding box center [616, 540] width 327 height 64
drag, startPoint x: 580, startPoint y: 546, endPoint x: 557, endPoint y: 545, distance: 23.4
click at [580, 546] on span "when placing your order so that we can use alternate delivery services in urban…" at bounding box center [615, 541] width 324 height 60
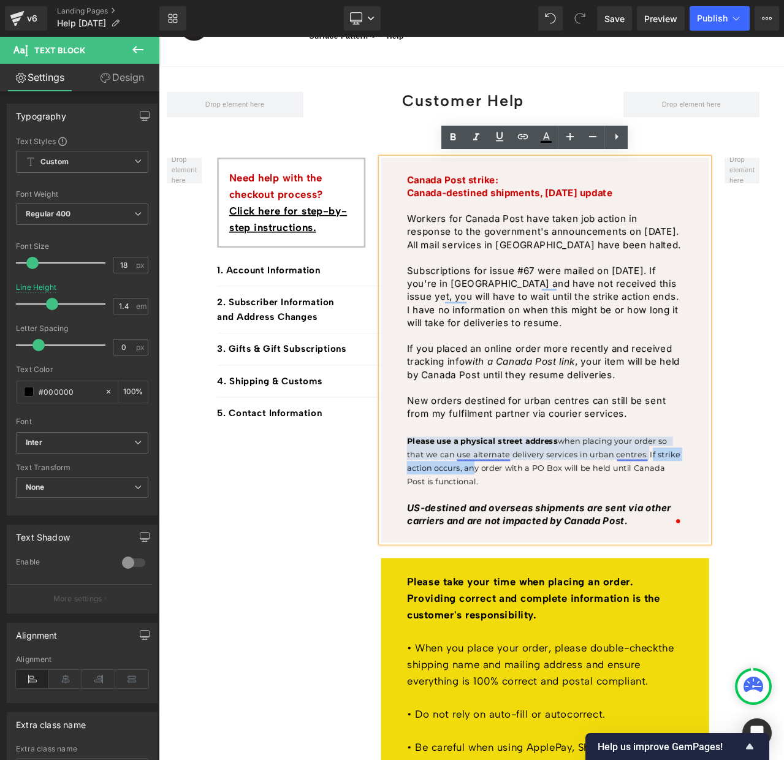
drag, startPoint x: 529, startPoint y: 546, endPoint x: 743, endPoint y: 525, distance: 215.7
click at [743, 525] on span "when placing your order so that we can use alternate delivery services in urban…" at bounding box center [615, 541] width 324 height 60
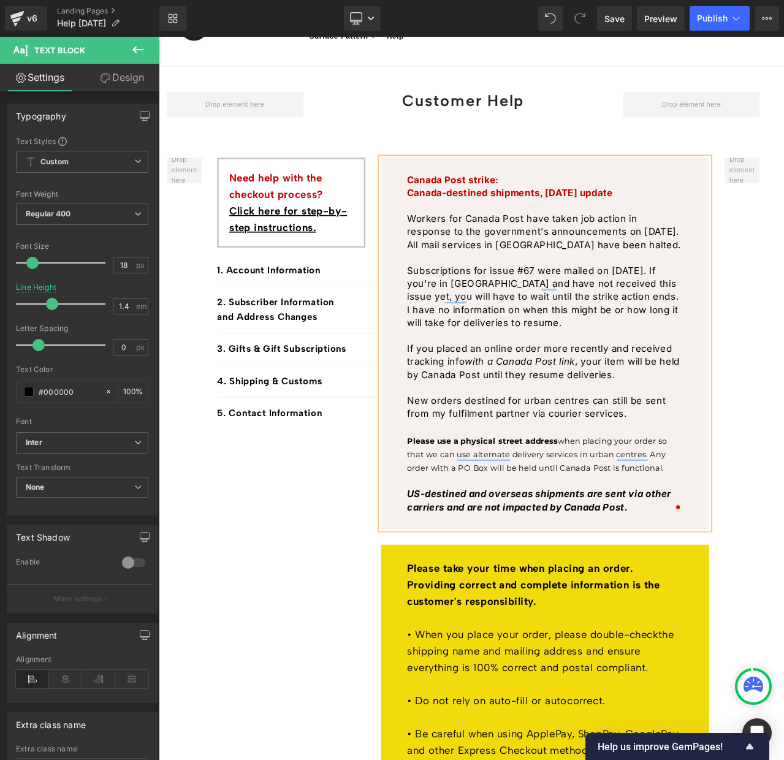
click at [596, 201] on p "Canada Post strike: [GEOGRAPHIC_DATA]-destined shipments, [DATE] update" at bounding box center [616, 214] width 327 height 31
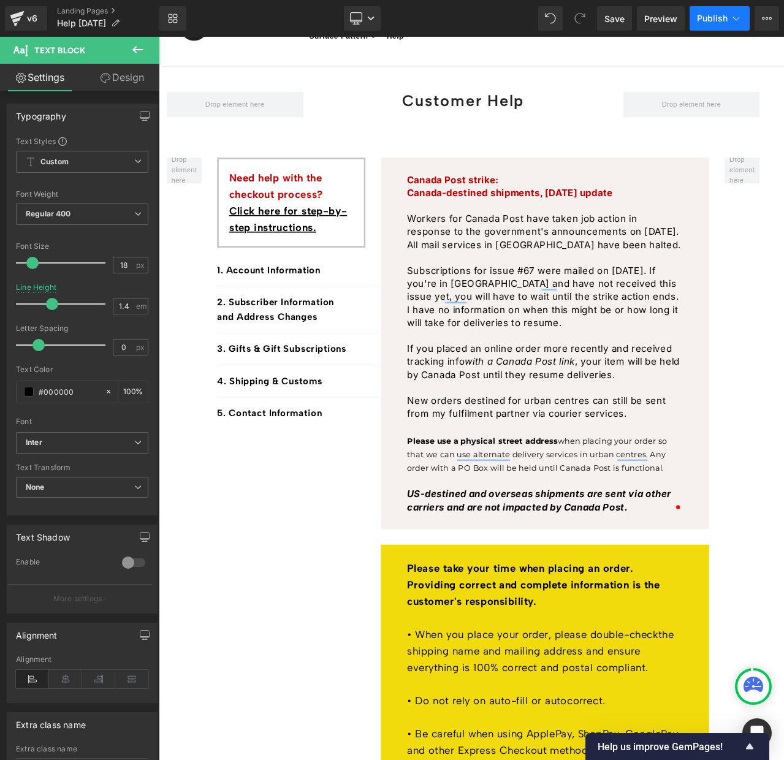
click at [712, 19] on span "Publish" at bounding box center [712, 18] width 31 height 10
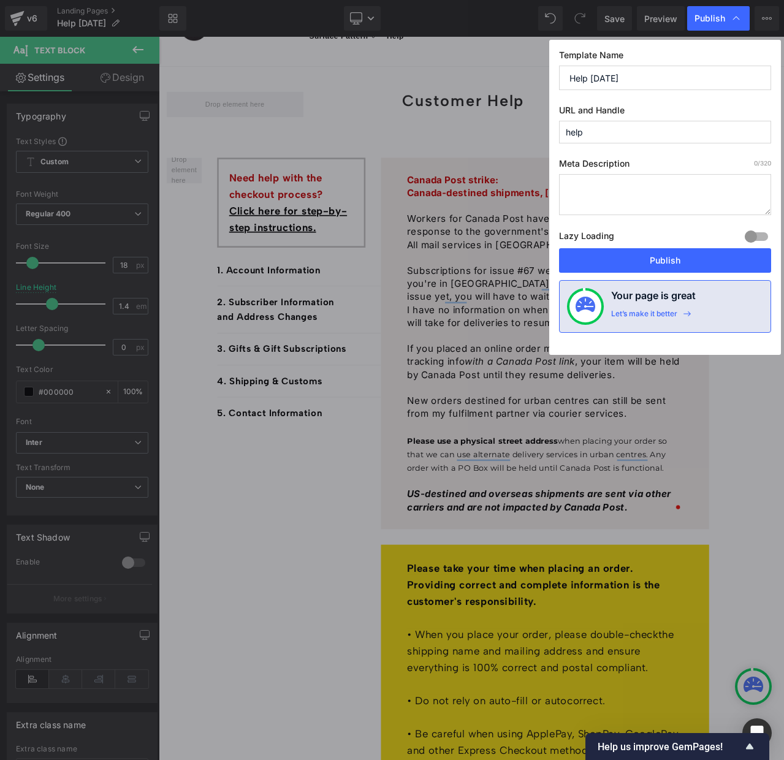
click at [602, 75] on input "Help [DATE]" at bounding box center [665, 78] width 212 height 25
click at [602, 76] on input "Help [DATE]" at bounding box center [665, 78] width 212 height 25
type input "Help [DATE]"
click at [662, 259] on button "Publish" at bounding box center [665, 260] width 212 height 25
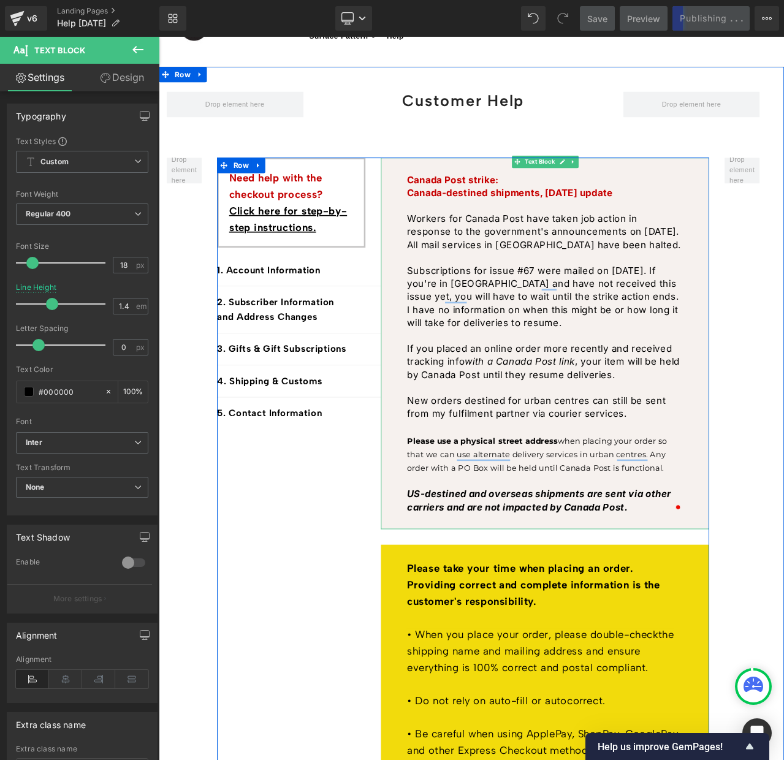
scroll to position [111, 0]
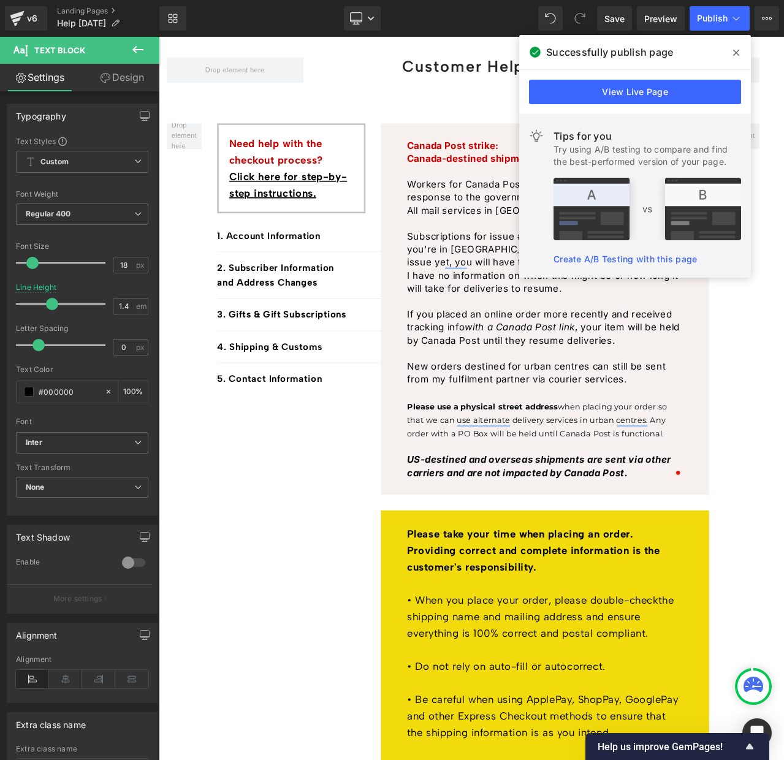
click at [572, 406] on p "To enrich screen reader interactions, please activate Accessibility in Grammarl…" at bounding box center [616, 412] width 327 height 15
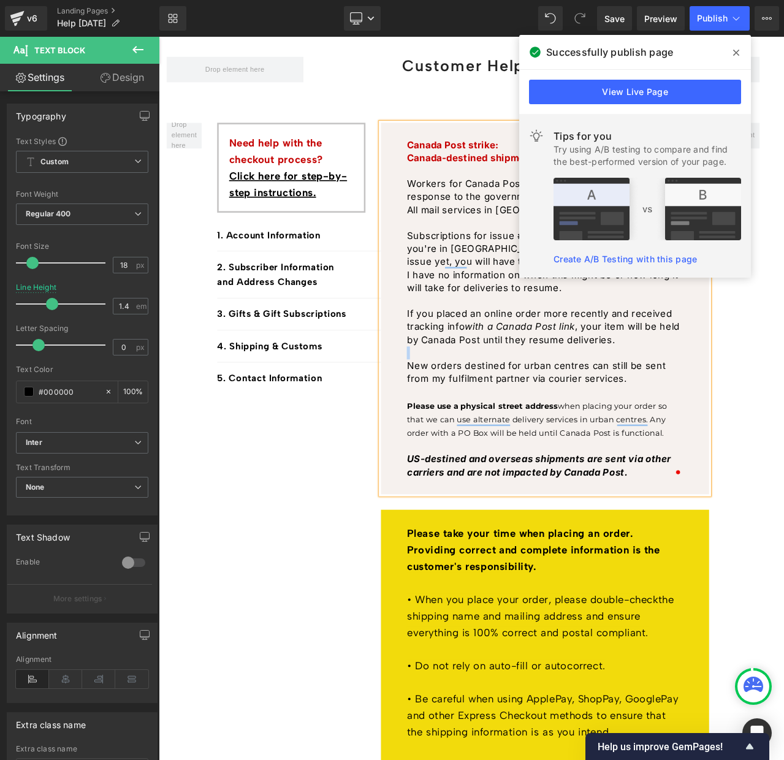
click at [572, 406] on p "To enrich screen reader interactions, please activate Accessibility in Grammarl…" at bounding box center [616, 412] width 327 height 15
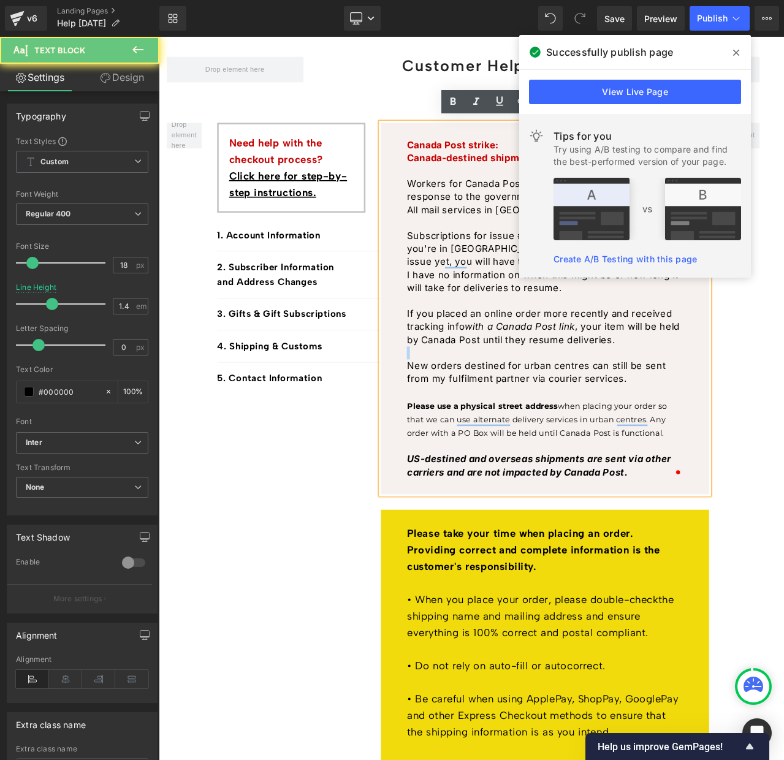
scroll to position [118, 0]
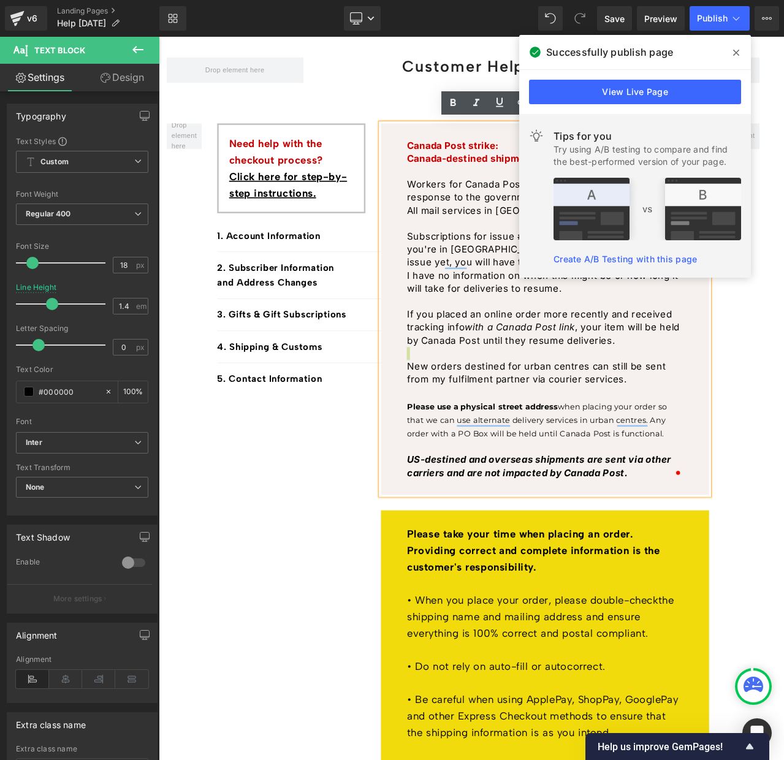
click at [737, 52] on icon at bounding box center [737, 53] width 6 height 6
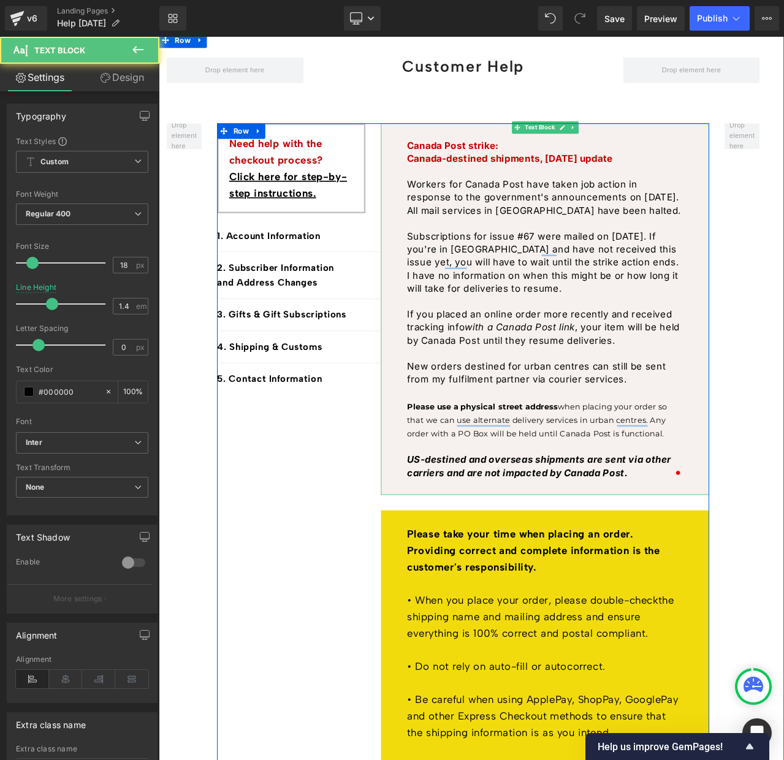
click at [565, 174] on b "Canada Post strike: [GEOGRAPHIC_DATA]-destined shipments, [DATE] update" at bounding box center [575, 173] width 244 height 28
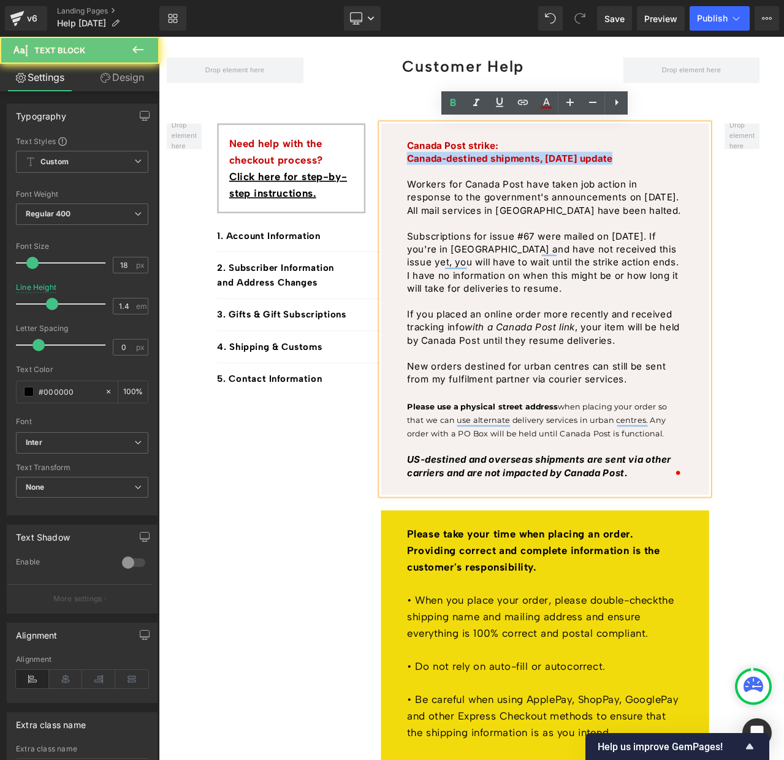
click at [565, 174] on b "Canada Post strike: [GEOGRAPHIC_DATA]-destined shipments, [DATE] update" at bounding box center [575, 173] width 244 height 28
click at [547, 172] on b "Canada Post strike: [GEOGRAPHIC_DATA]-destined shipments, [DATE] update" at bounding box center [575, 173] width 244 height 28
drag, startPoint x: 605, startPoint y: 177, endPoint x: 781, endPoint y: 186, distance: 175.6
click at [781, 186] on div "Canada Post strike: [GEOGRAPHIC_DATA]-destined shipments, [DATE] update Workers…" at bounding box center [617, 360] width 389 height 441
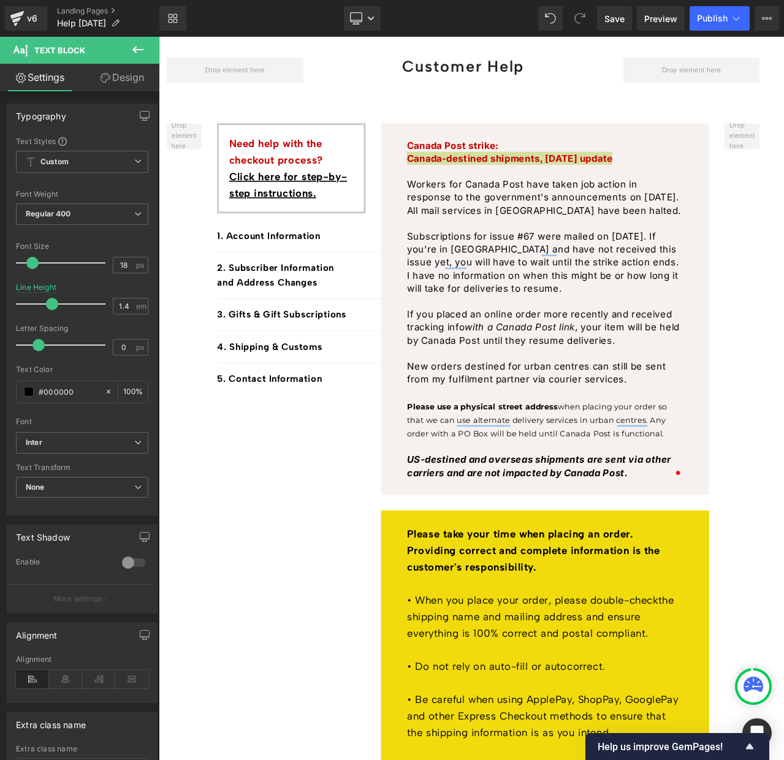
click at [118, 79] on link "Design" at bounding box center [122, 78] width 80 height 28
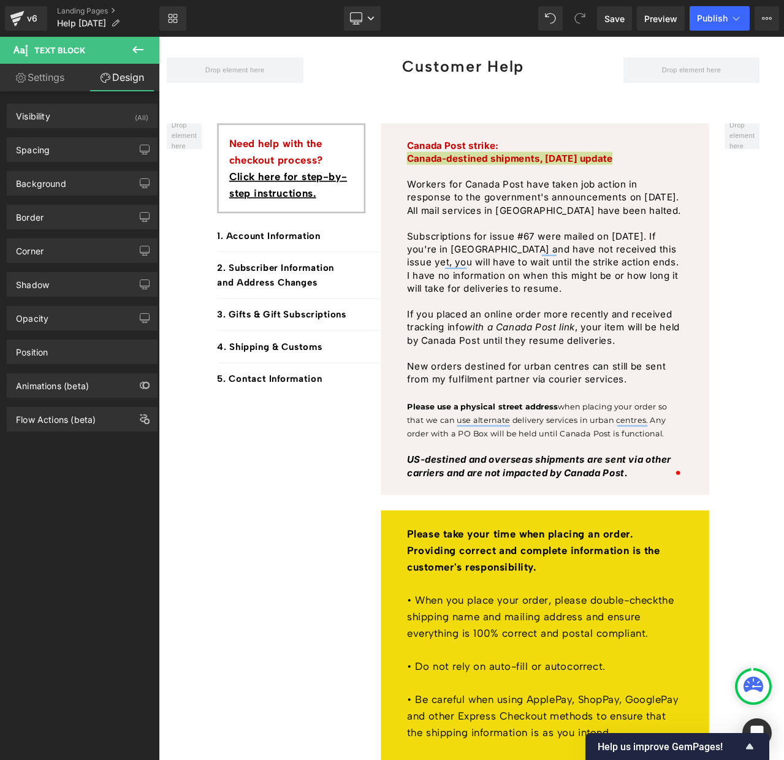
click at [39, 80] on link "Settings" at bounding box center [40, 78] width 80 height 28
type input "100"
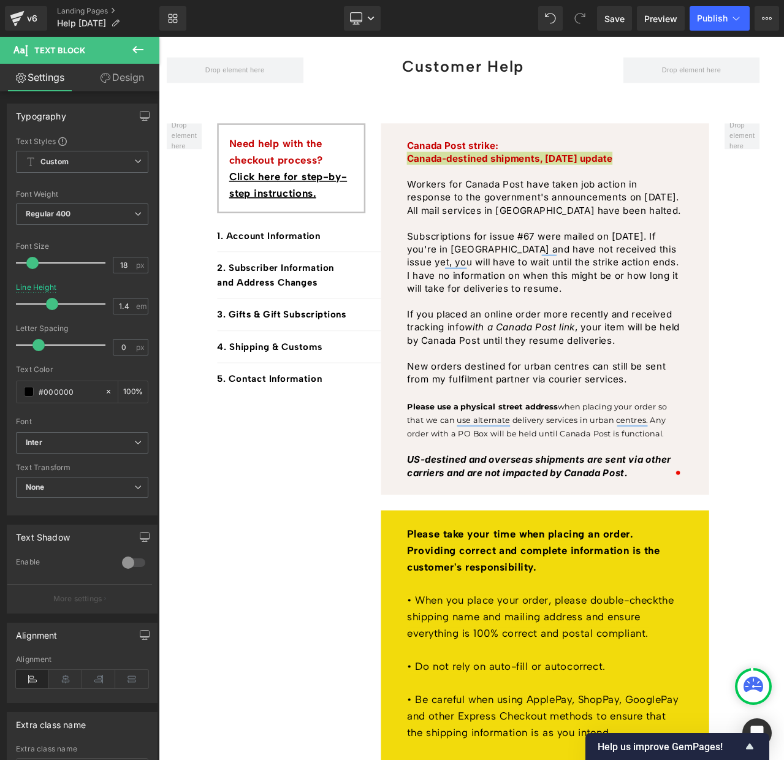
click at [139, 44] on icon at bounding box center [138, 49] width 15 height 15
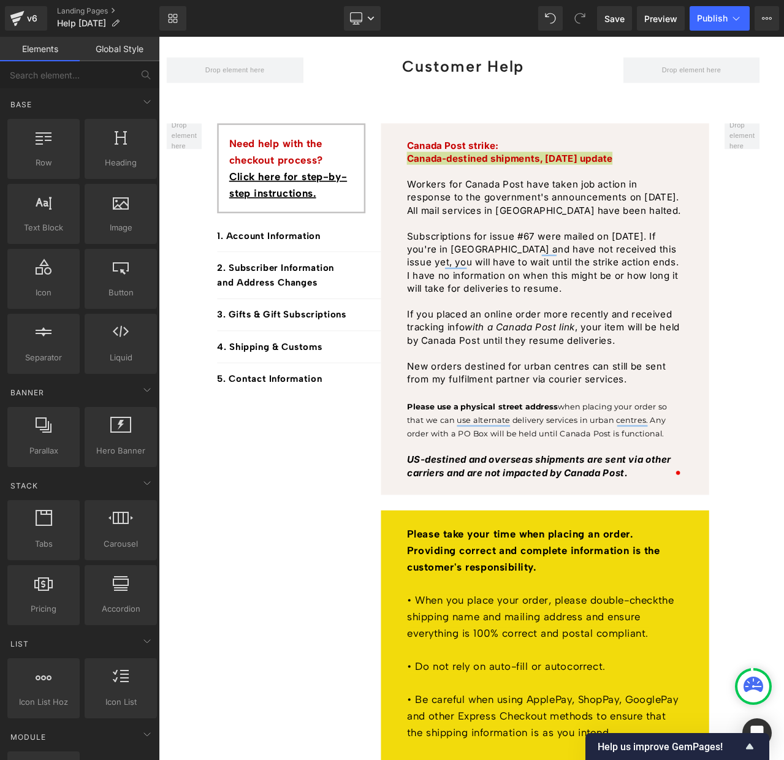
click at [125, 48] on link "Global Style" at bounding box center [120, 49] width 80 height 25
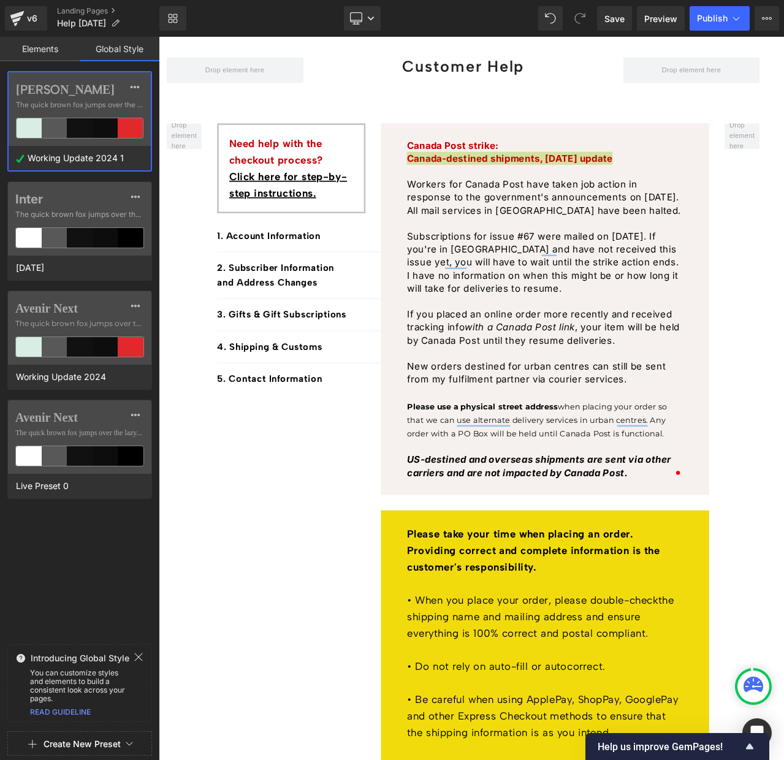
click at [83, 125] on div at bounding box center [79, 128] width 25 height 20
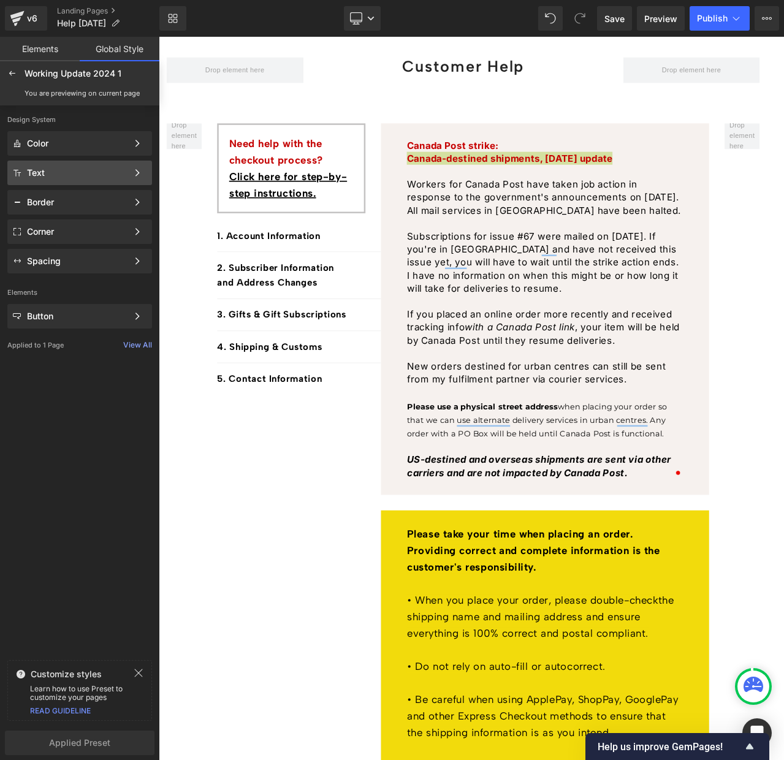
click at [79, 169] on div "Text" at bounding box center [77, 173] width 101 height 10
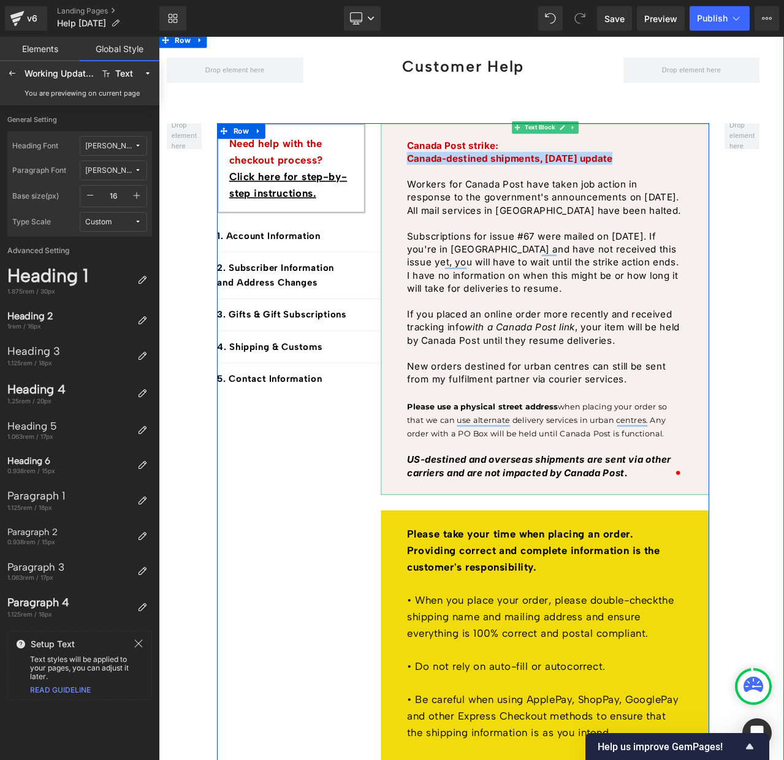
click at [598, 239] on p "Workers for Canada Post have taken job action in response to the government's a…" at bounding box center [616, 273] width 327 height 139
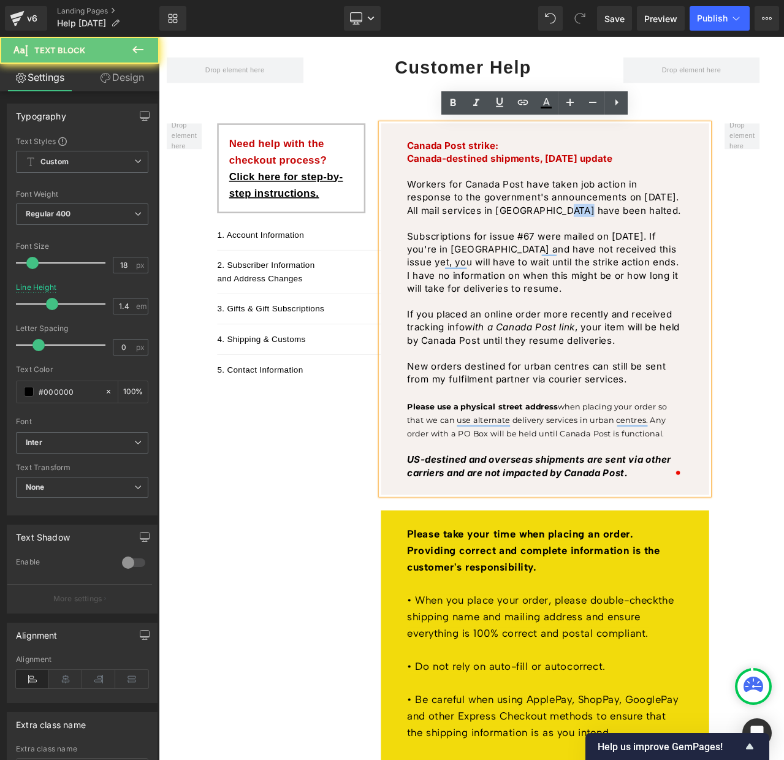
click at [598, 239] on p "Workers for Canada Post have taken job action in response to the government's a…" at bounding box center [616, 273] width 327 height 139
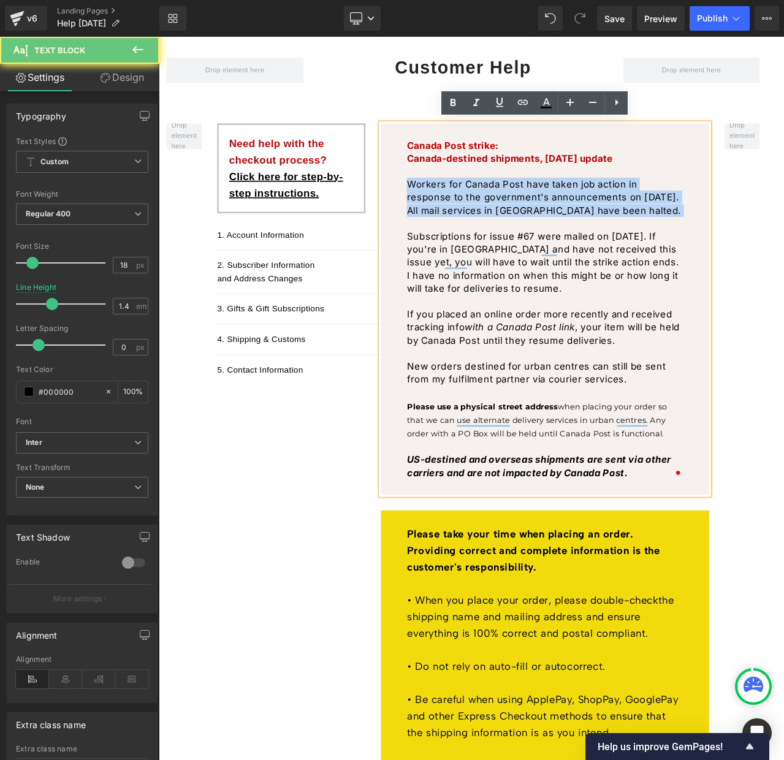
click at [598, 239] on p "Workers for Canada Post have taken job action in response to the government's a…" at bounding box center [616, 273] width 327 height 139
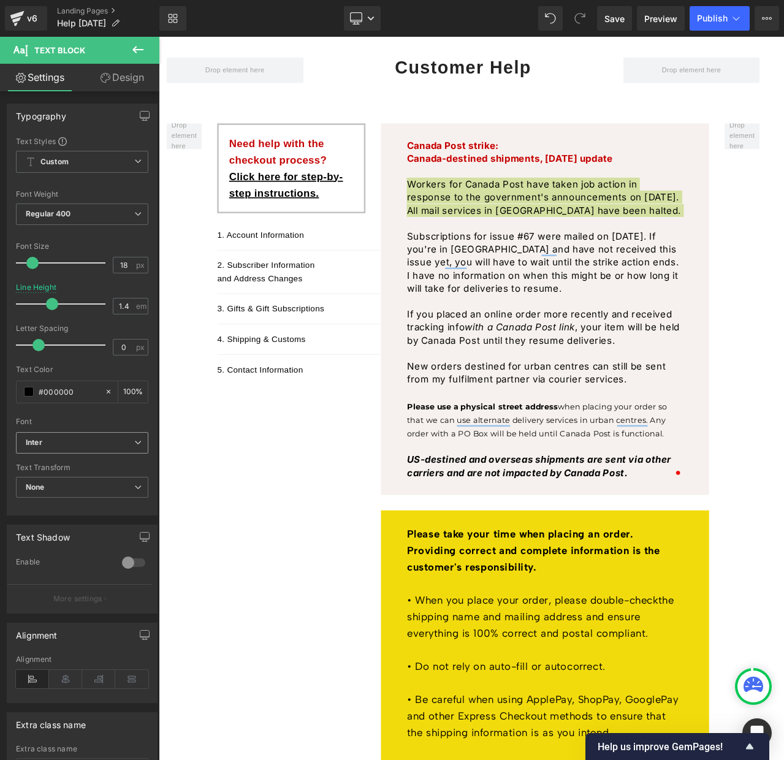
click at [47, 439] on b "Inter" at bounding box center [80, 443] width 109 height 10
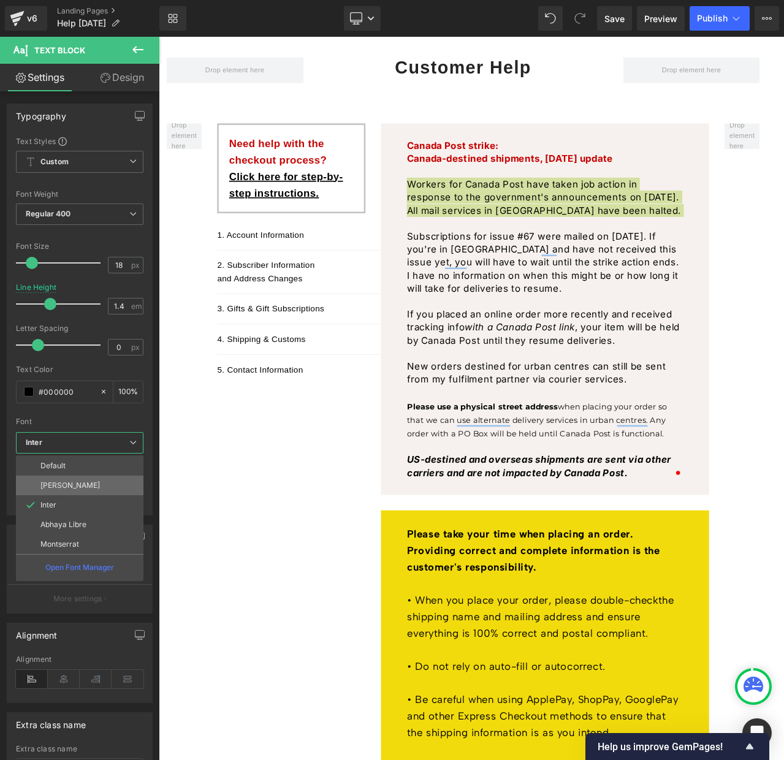
click at [62, 486] on p "[PERSON_NAME]" at bounding box center [69, 485] width 59 height 9
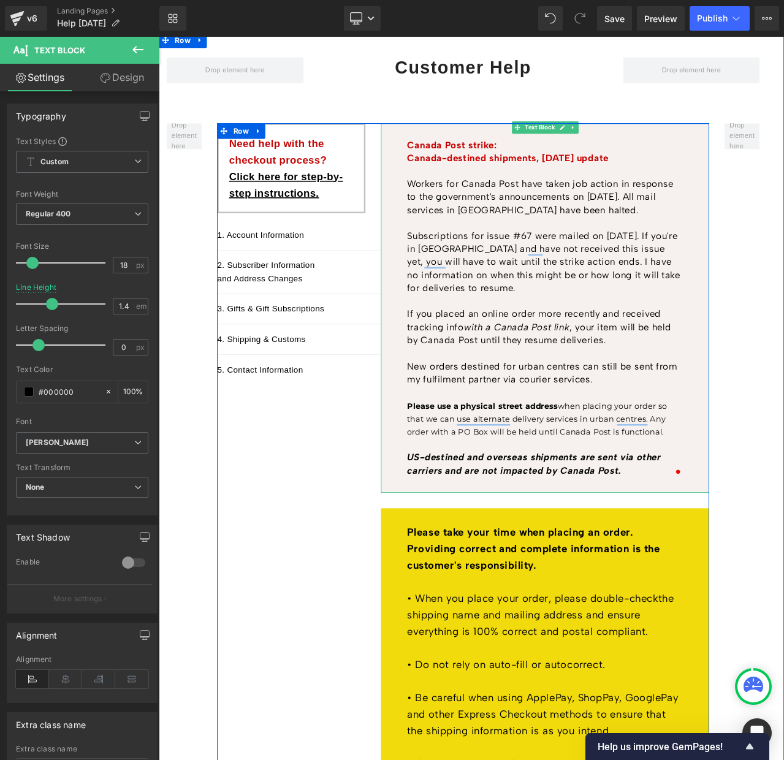
click at [477, 485] on span "when placing your order so that we can use alternate delivery services in urban…" at bounding box center [607, 490] width 308 height 42
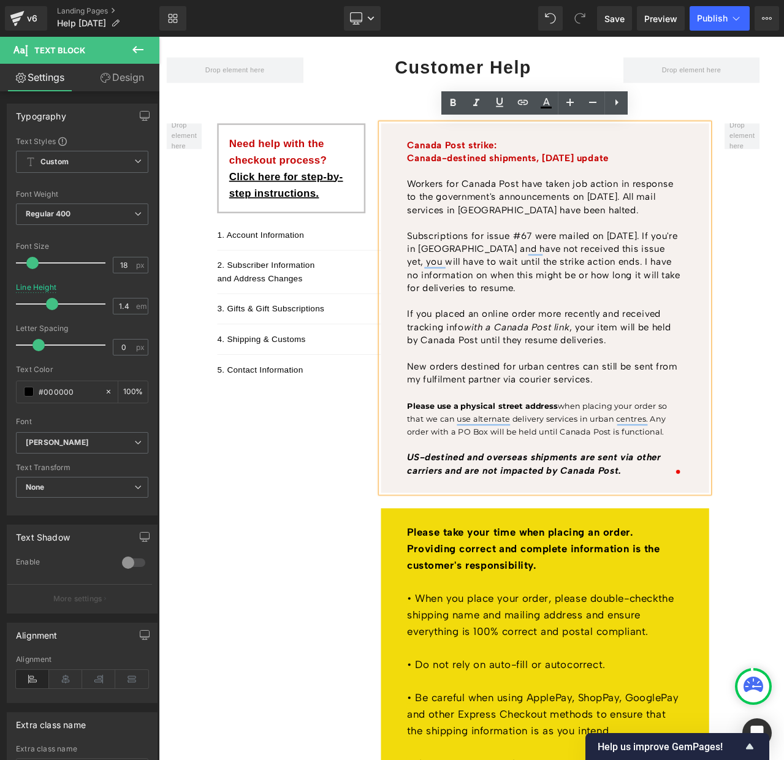
click at [478, 424] on p "New orders destined for urban centres can still be sent from my fulfilment part…" at bounding box center [616, 436] width 327 height 31
drag, startPoint x: 453, startPoint y: 472, endPoint x: 825, endPoint y: 507, distance: 373.9
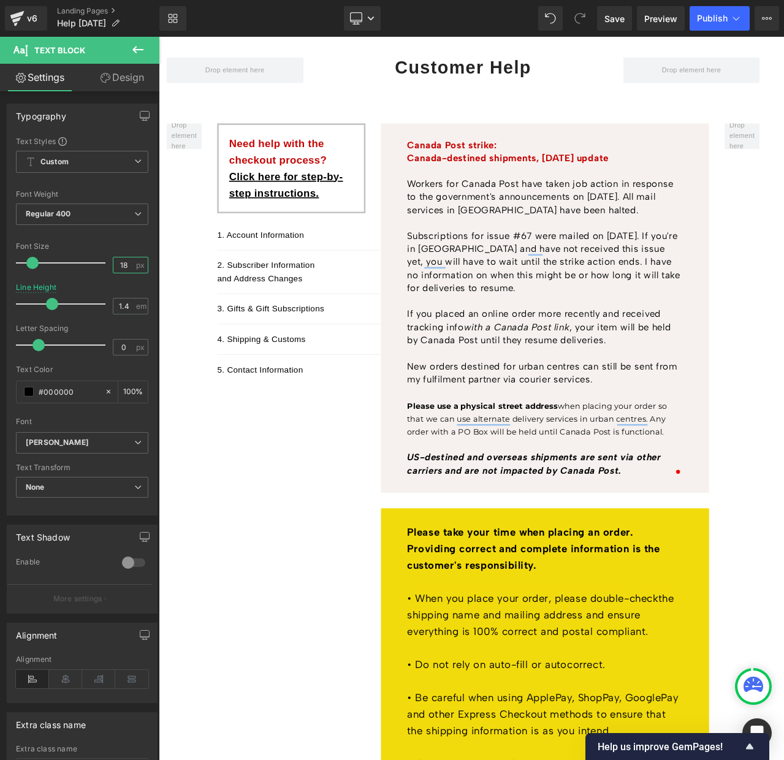
click at [121, 265] on input "18" at bounding box center [123, 265] width 21 height 15
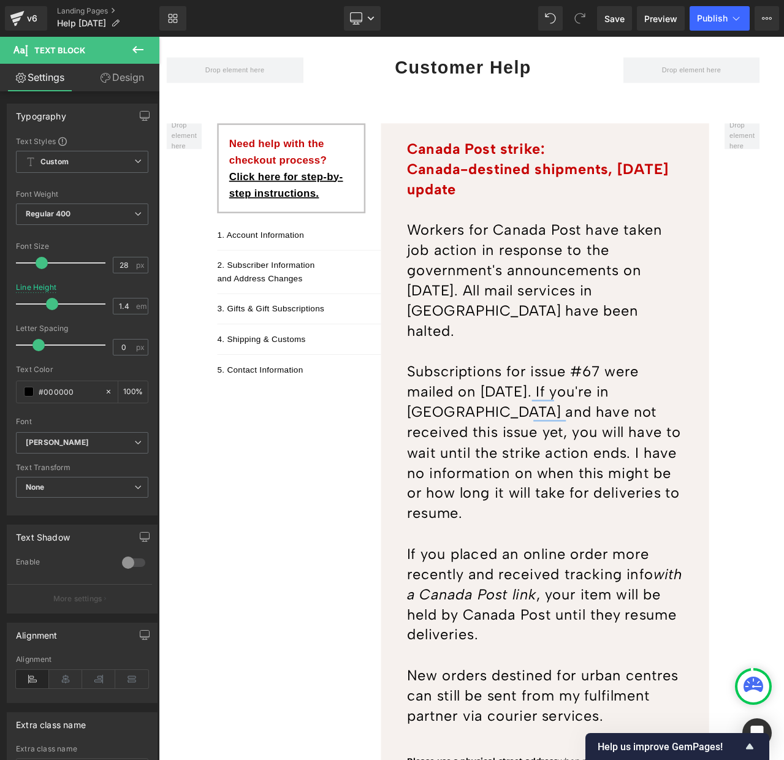
drag, startPoint x: 34, startPoint y: 262, endPoint x: 42, endPoint y: 263, distance: 8.1
click at [42, 263] on span at bounding box center [42, 263] width 12 height 12
click at [117, 264] on input "28" at bounding box center [123, 265] width 21 height 15
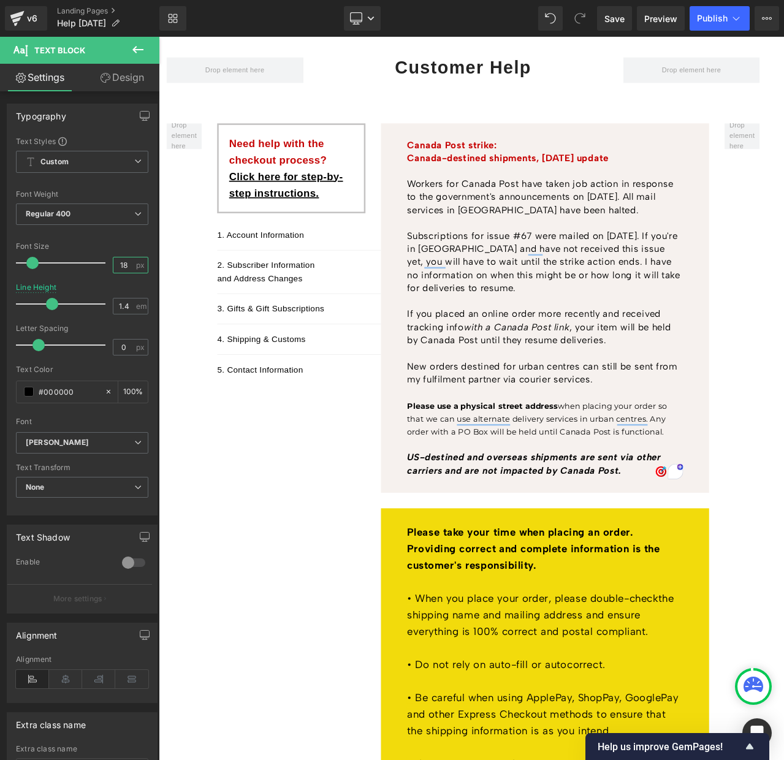
type input "18"
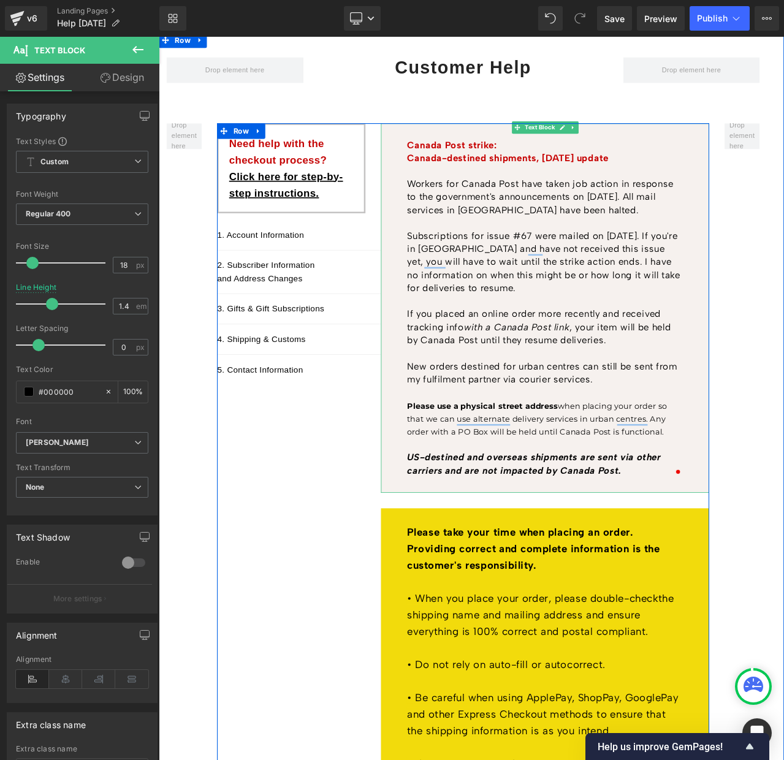
click at [579, 451] on p "To enrich screen reader interactions, please activate Accessibility in Grammarl…" at bounding box center [616, 458] width 327 height 15
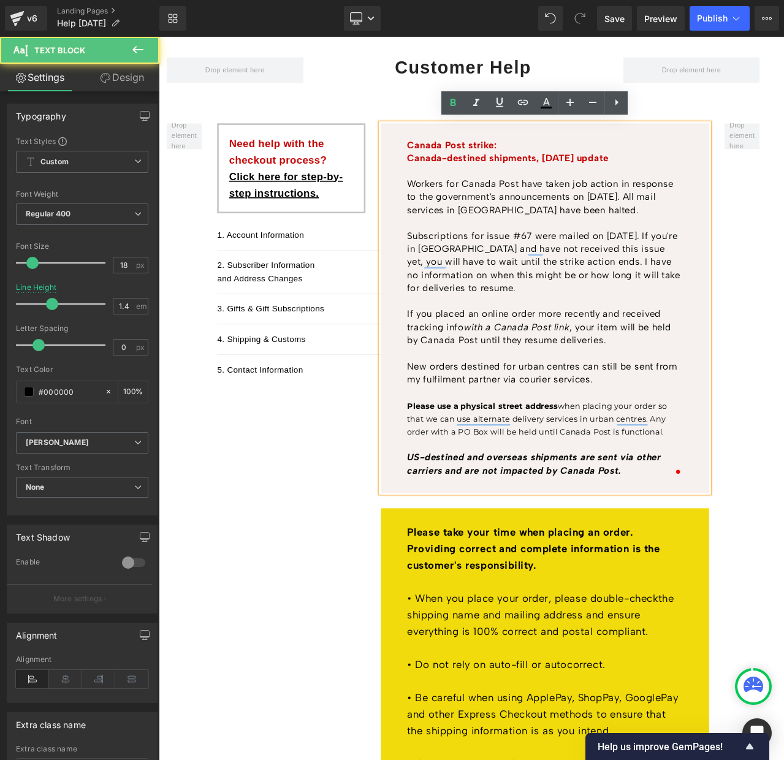
drag, startPoint x: 451, startPoint y: 470, endPoint x: 781, endPoint y: 507, distance: 331.3
click at [781, 507] on div "Canada Post strike: [GEOGRAPHIC_DATA]-destined shipments, [DATE] update Workers…" at bounding box center [617, 359] width 389 height 439
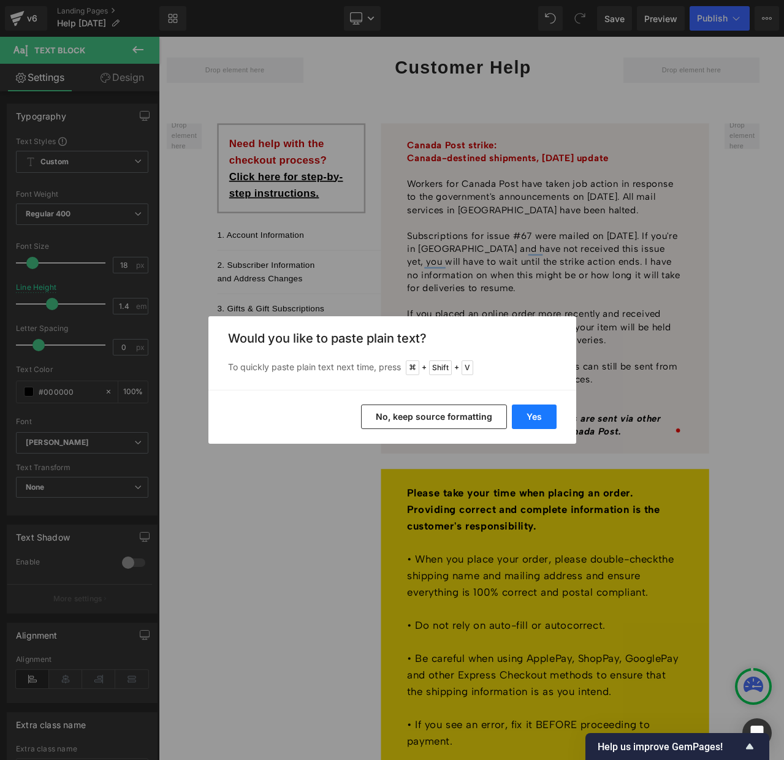
click at [535, 416] on button "Yes" at bounding box center [534, 417] width 45 height 25
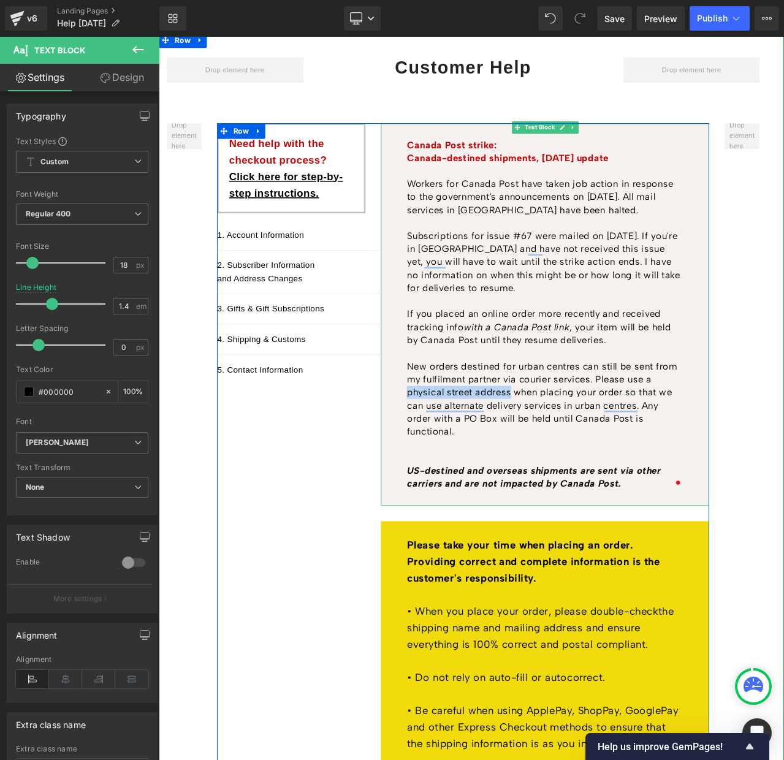
drag, startPoint x: 454, startPoint y: 458, endPoint x: 577, endPoint y: 458, distance: 122.7
click at [577, 458] on p "New orders destined for urban centres can still be sent from my fulfilment part…" at bounding box center [616, 467] width 327 height 93
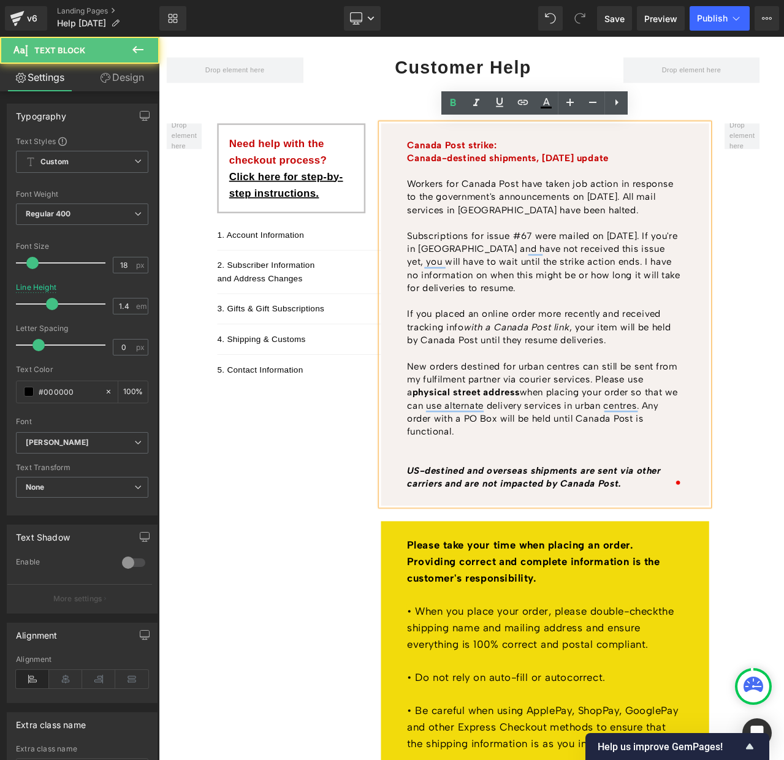
click at [630, 474] on p "New orders destined for urban centres can still be sent from my fulfilment part…" at bounding box center [616, 467] width 327 height 93
click at [462, 521] on p "To enrich screen reader interactions, please activate Accessibility in Grammarl…" at bounding box center [616, 520] width 327 height 15
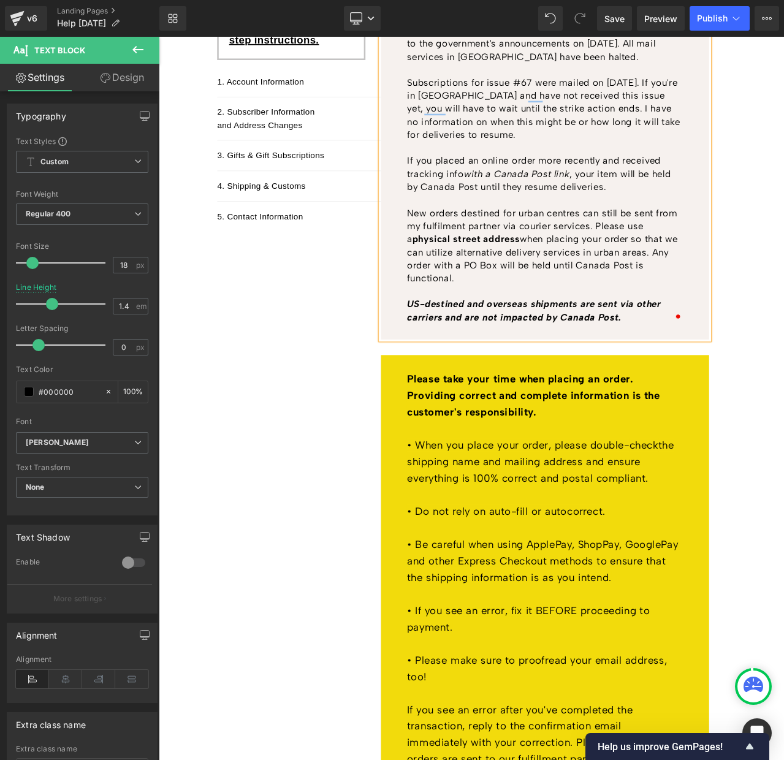
scroll to position [311, 0]
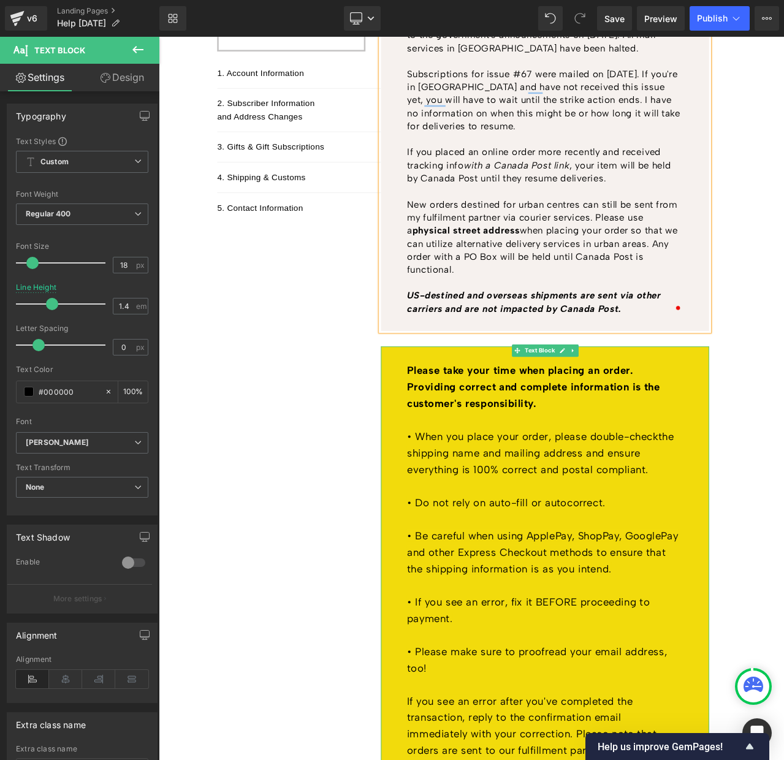
click at [489, 463] on strong "Please take your time when placing an order. Providing correct and complete inf…" at bounding box center [603, 452] width 301 height 54
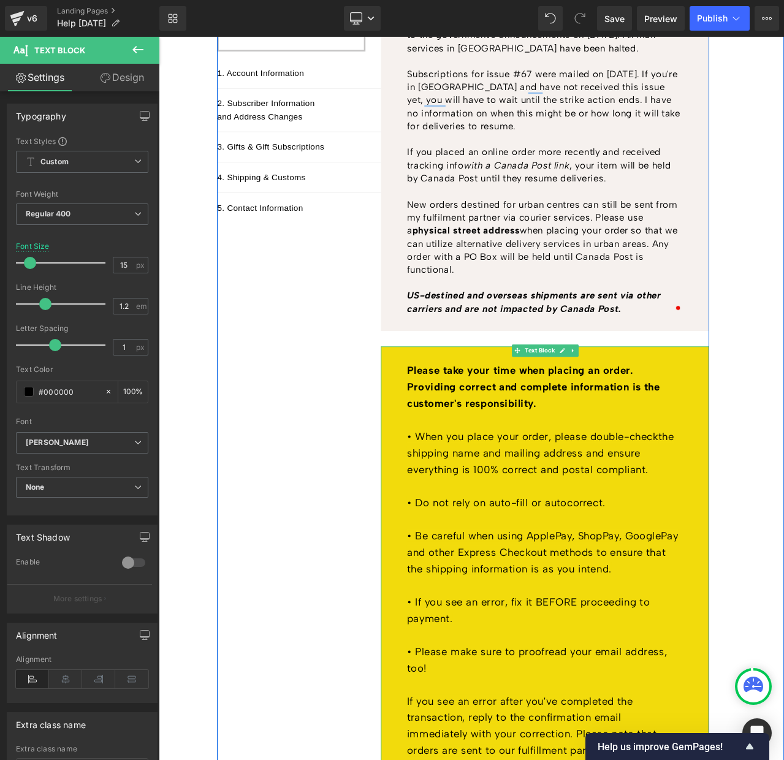
click at [546, 452] on strong "Please take your time when placing an order. Providing correct and complete inf…" at bounding box center [603, 452] width 301 height 54
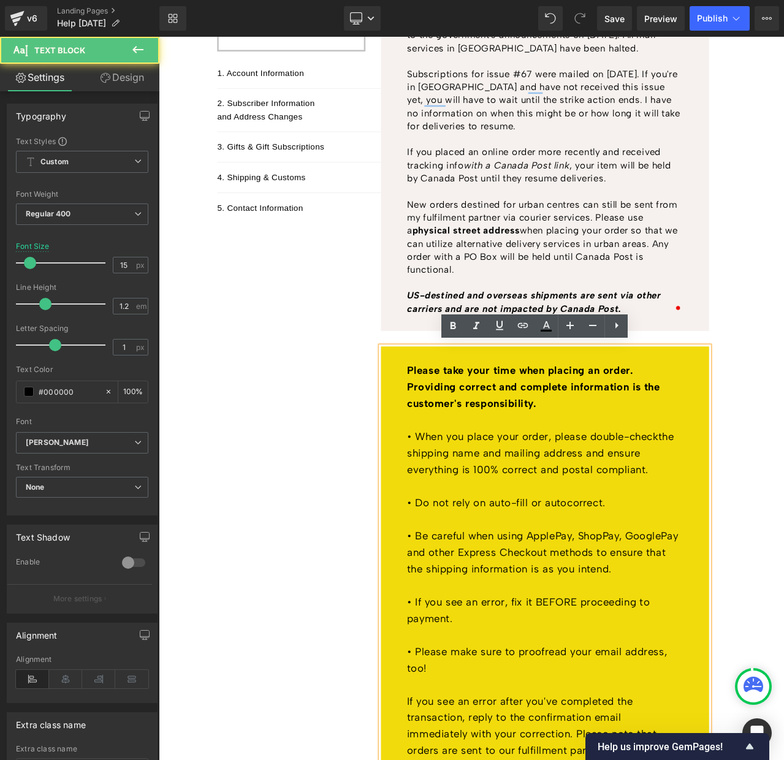
click at [545, 451] on strong "Please take your time when placing an order. Providing correct and complete inf…" at bounding box center [603, 452] width 301 height 54
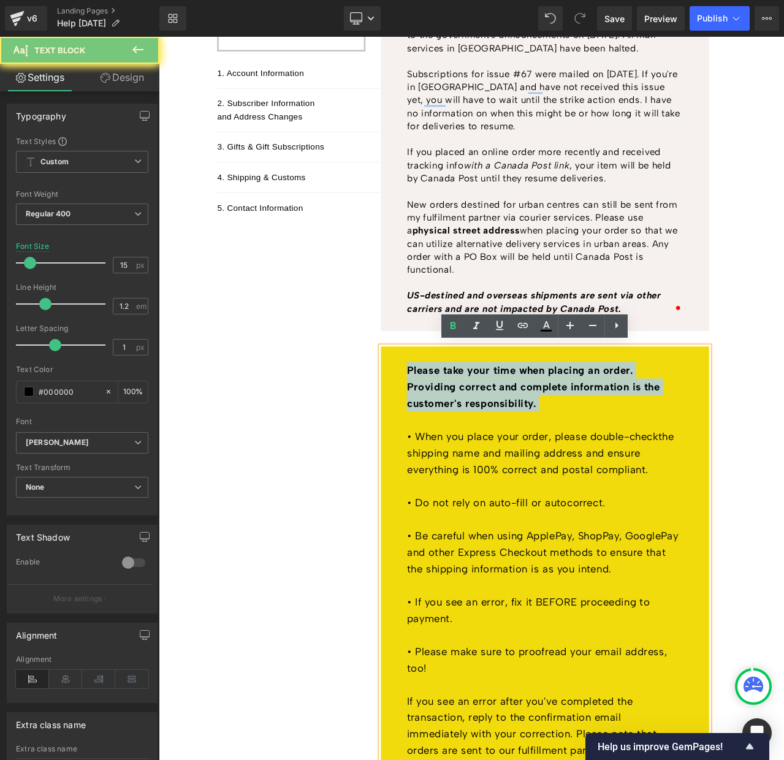
click at [545, 451] on strong "Please take your time when placing an order. Providing correct and complete inf…" at bounding box center [603, 452] width 301 height 54
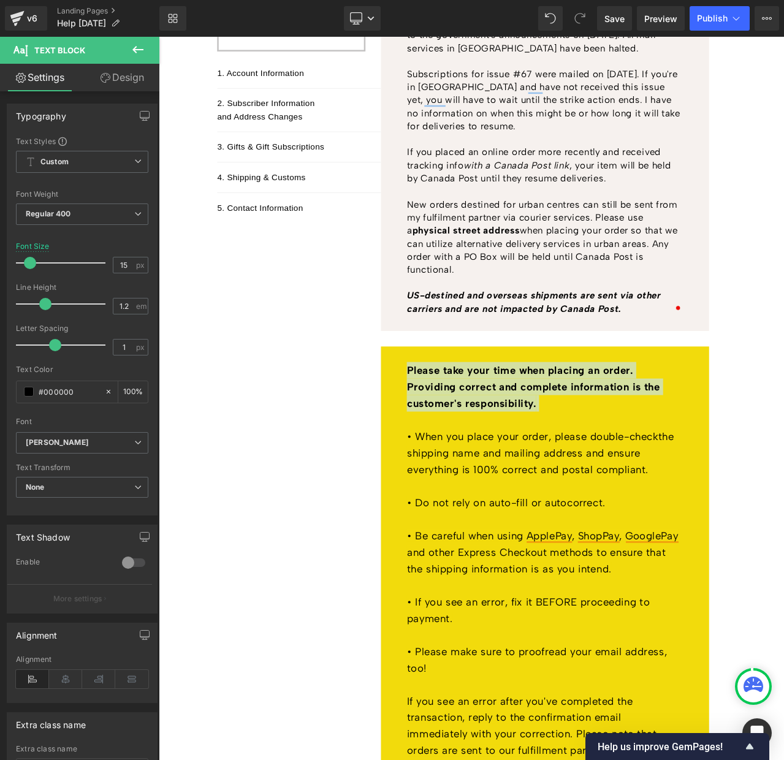
type input "1.1"
click at [37, 304] on span at bounding box center [42, 304] width 12 height 12
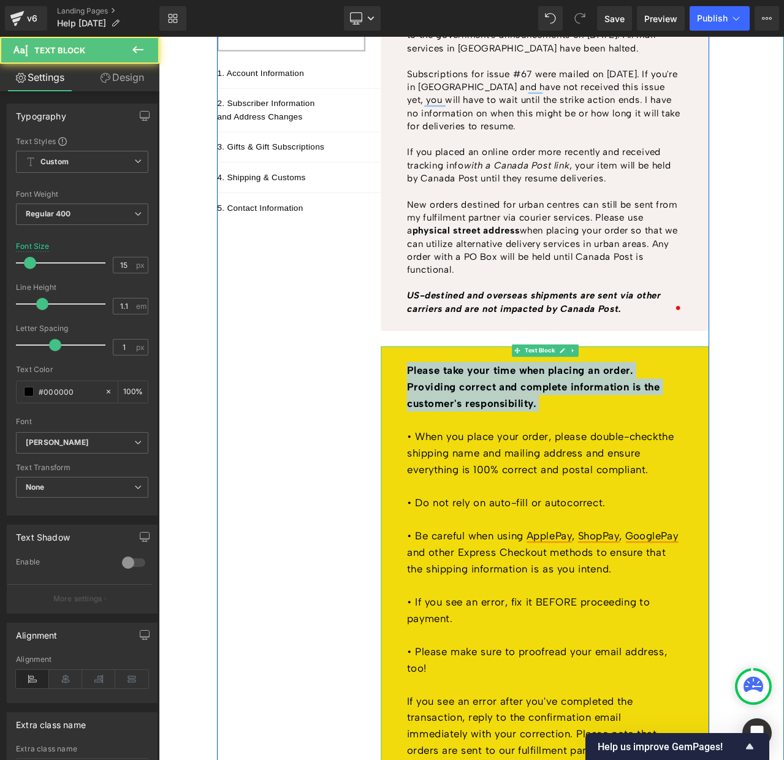
click at [557, 457] on p "Please take your time when placing an order. Providing correct and complete inf…" at bounding box center [616, 462] width 327 height 79
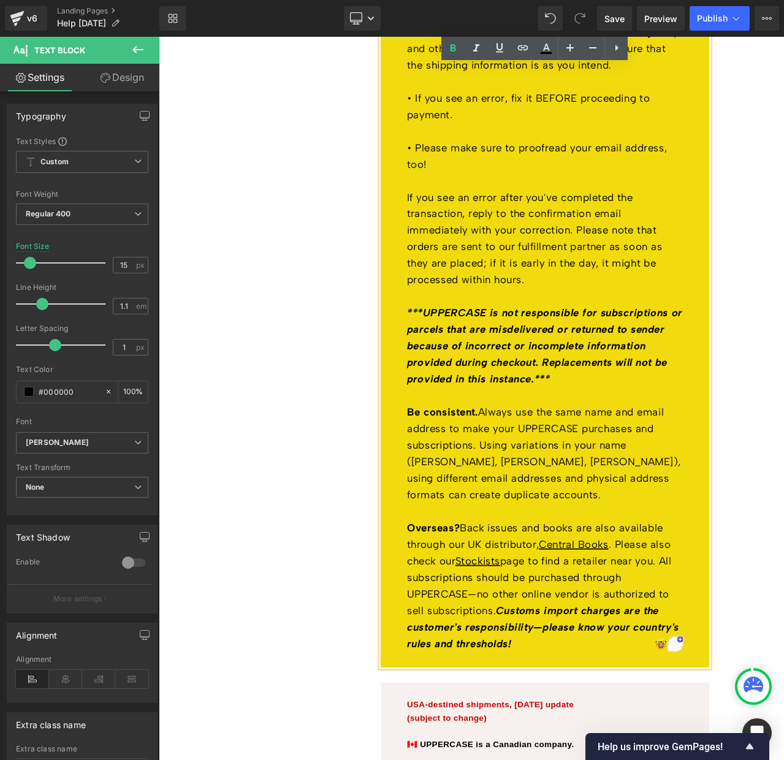
scroll to position [911, 0]
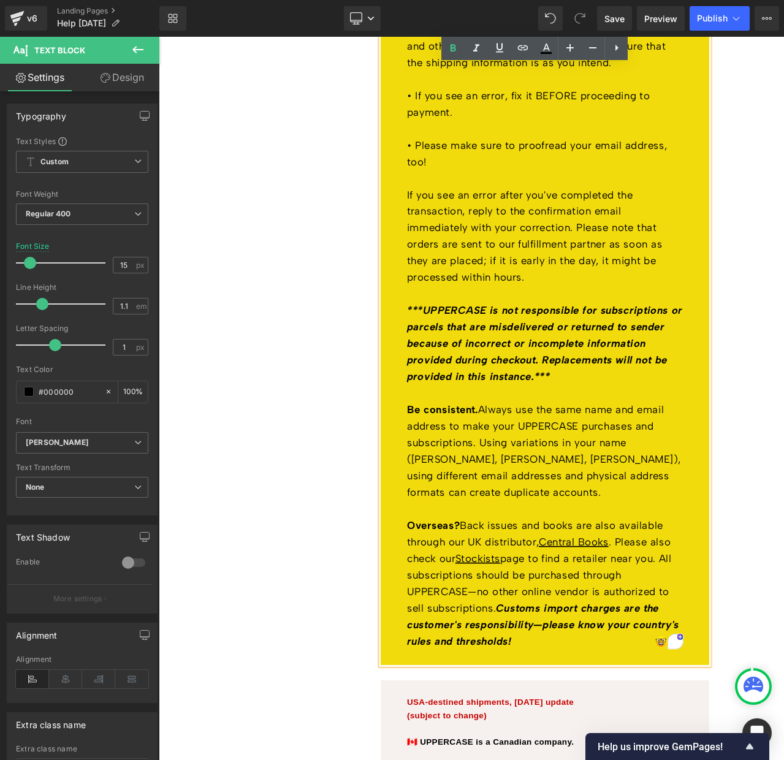
click at [560, 482] on span "Be consistent. Always use the same name and email address to make your UPPERCAS…" at bounding box center [615, 528] width 324 height 113
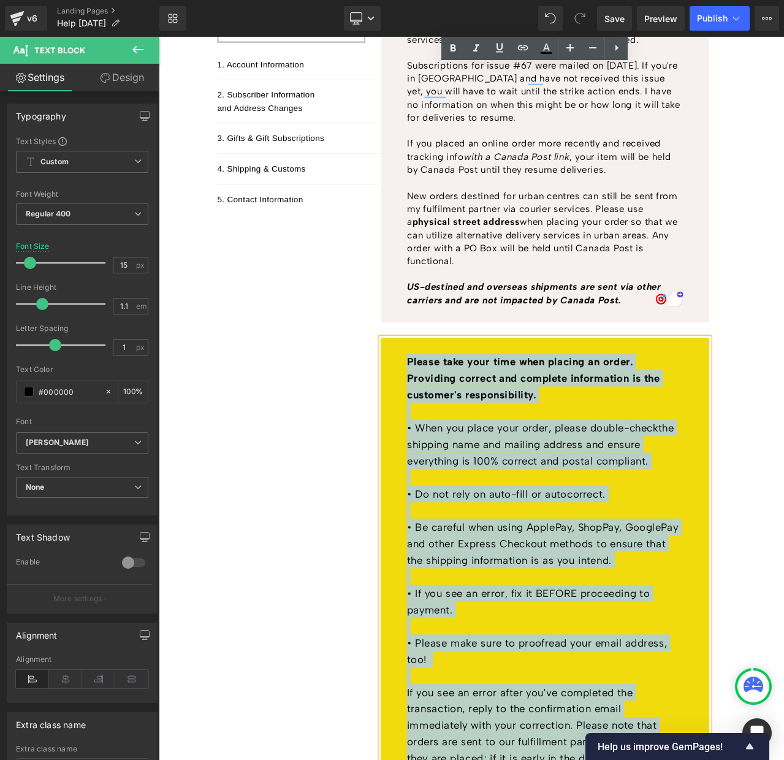
scroll to position [0, 0]
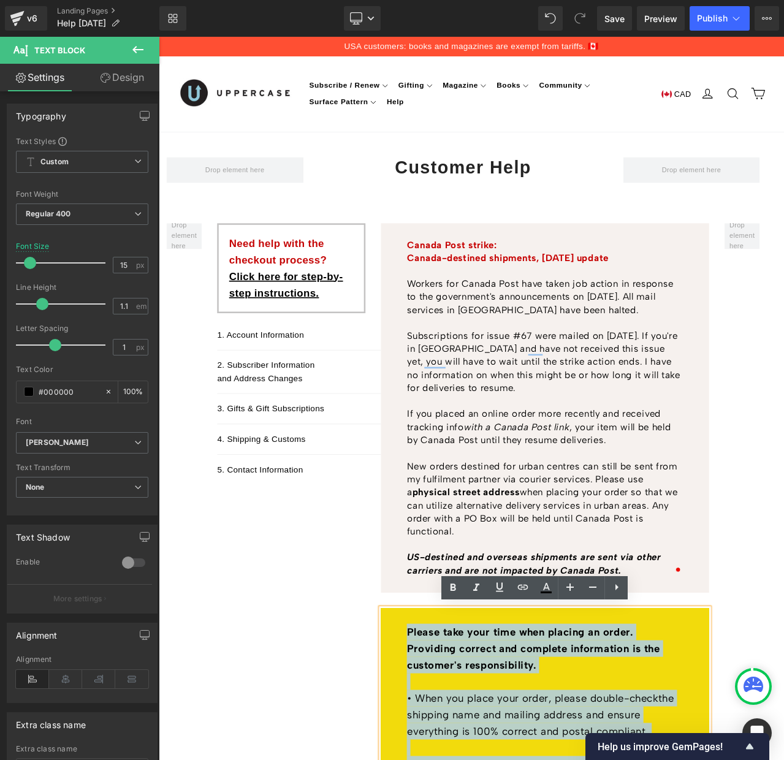
drag, startPoint x: 490, startPoint y: 542, endPoint x: 437, endPoint y: 735, distance: 200.3
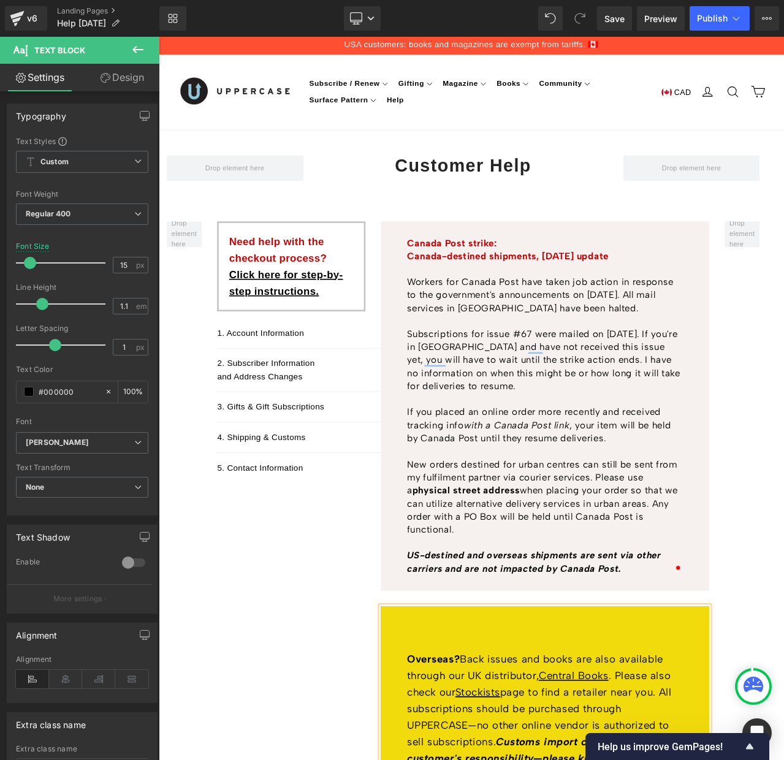
scroll to position [3, 0]
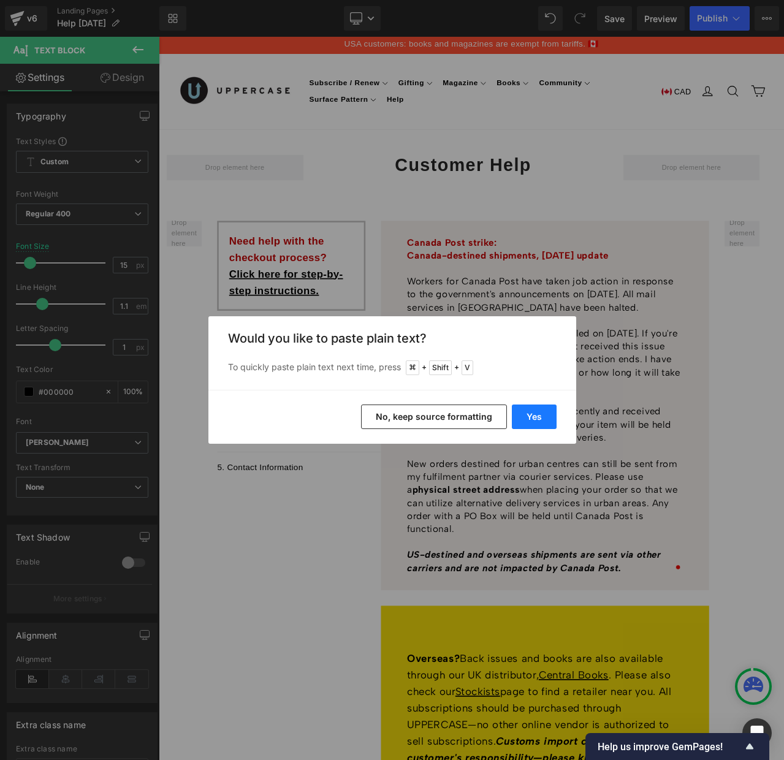
click at [533, 416] on button "Yes" at bounding box center [534, 417] width 45 height 25
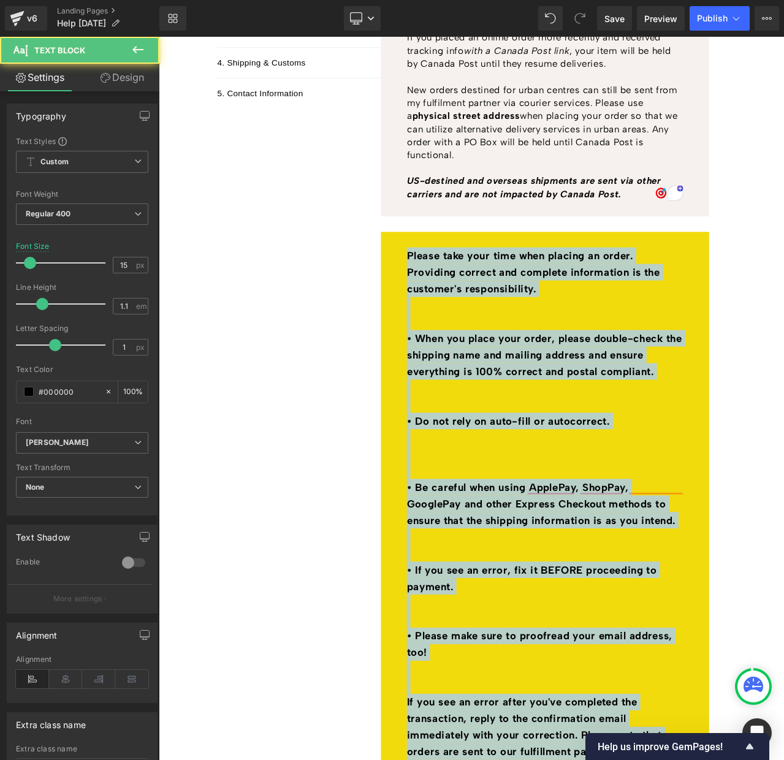
scroll to position [0, 0]
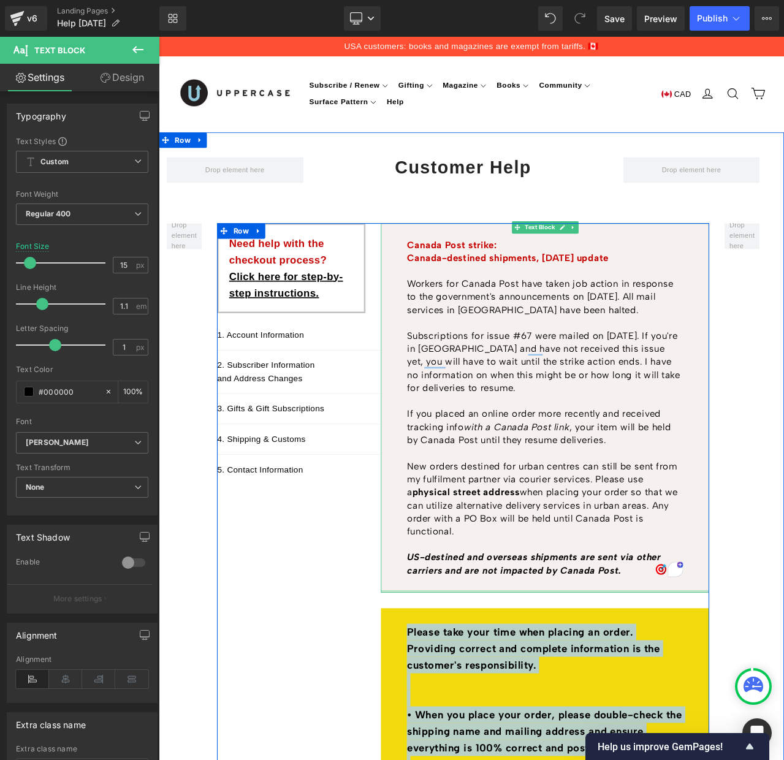
drag, startPoint x: 505, startPoint y: 596, endPoint x: 448, endPoint y: 692, distance: 112.4
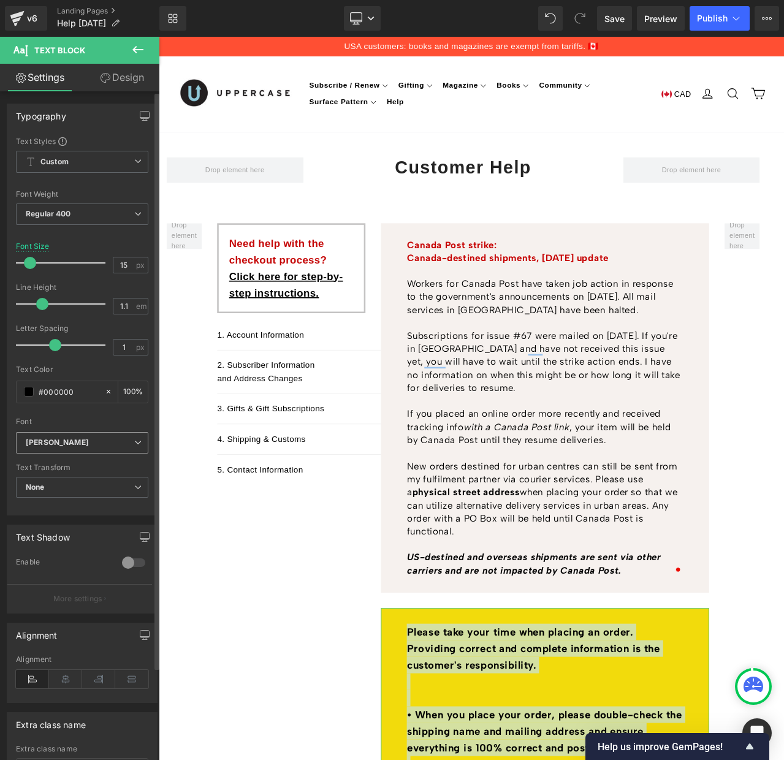
click at [79, 442] on b "[PERSON_NAME]" at bounding box center [80, 443] width 109 height 10
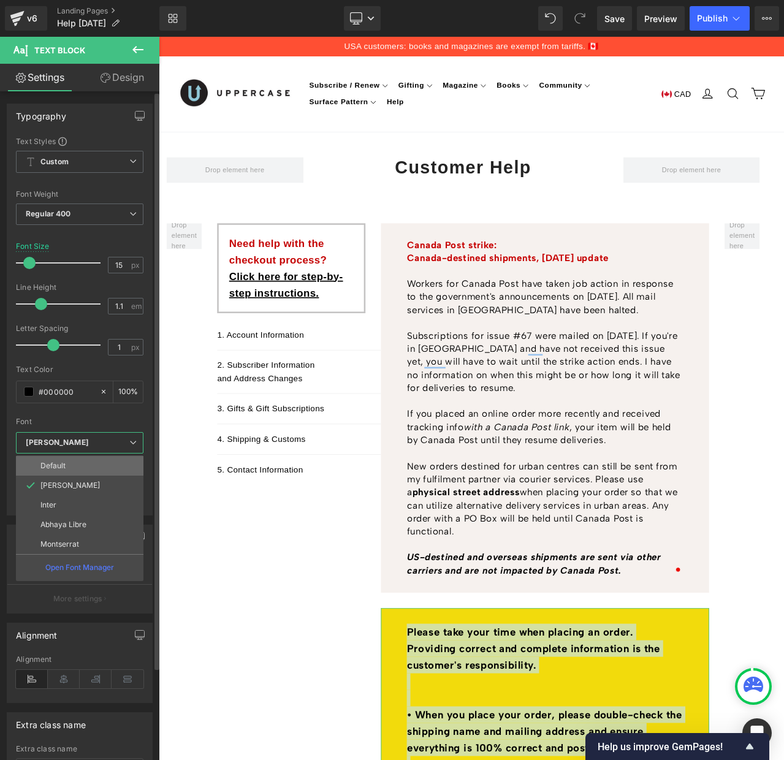
click at [69, 463] on li "Default" at bounding box center [80, 466] width 128 height 20
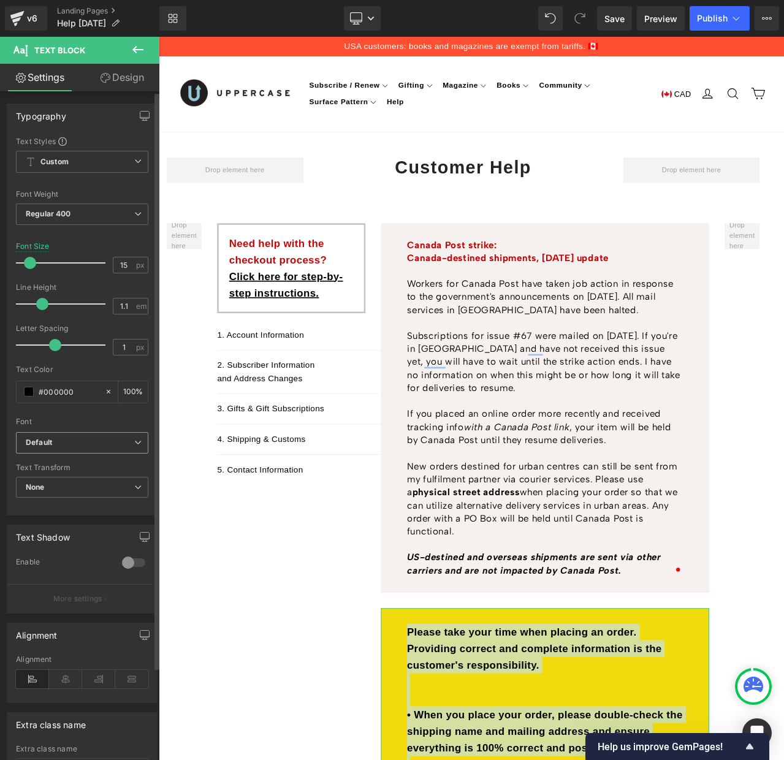
click at [72, 443] on b "Default" at bounding box center [80, 443] width 109 height 10
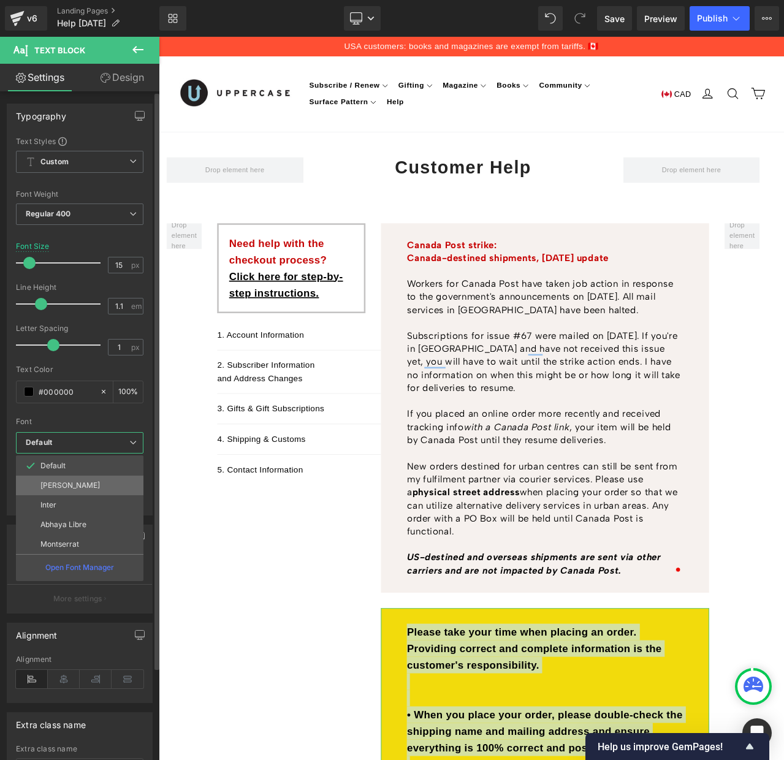
click at [71, 480] on li "[PERSON_NAME]" at bounding box center [80, 486] width 128 height 20
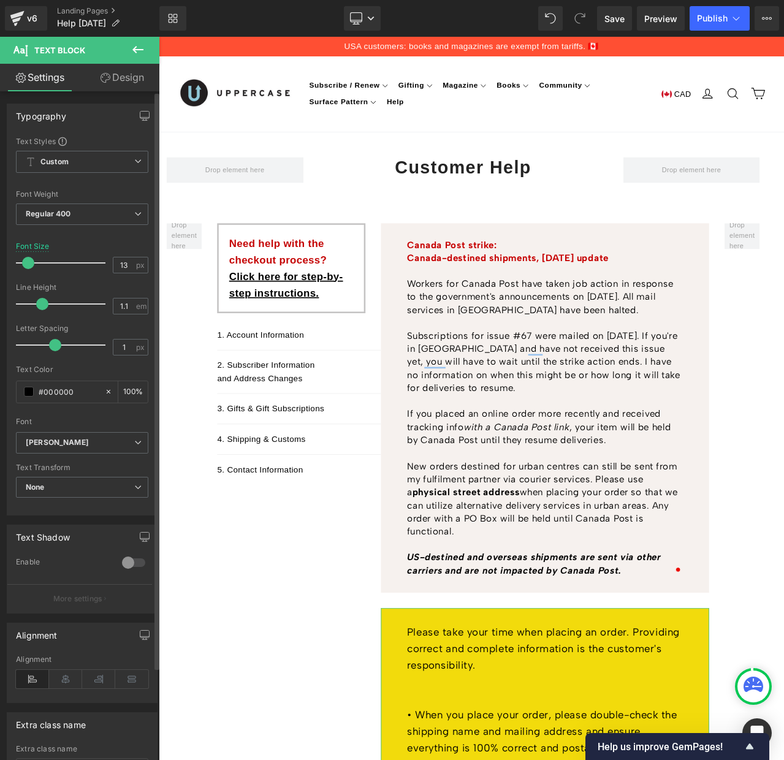
type input "14"
click at [28, 263] on span at bounding box center [29, 263] width 12 height 12
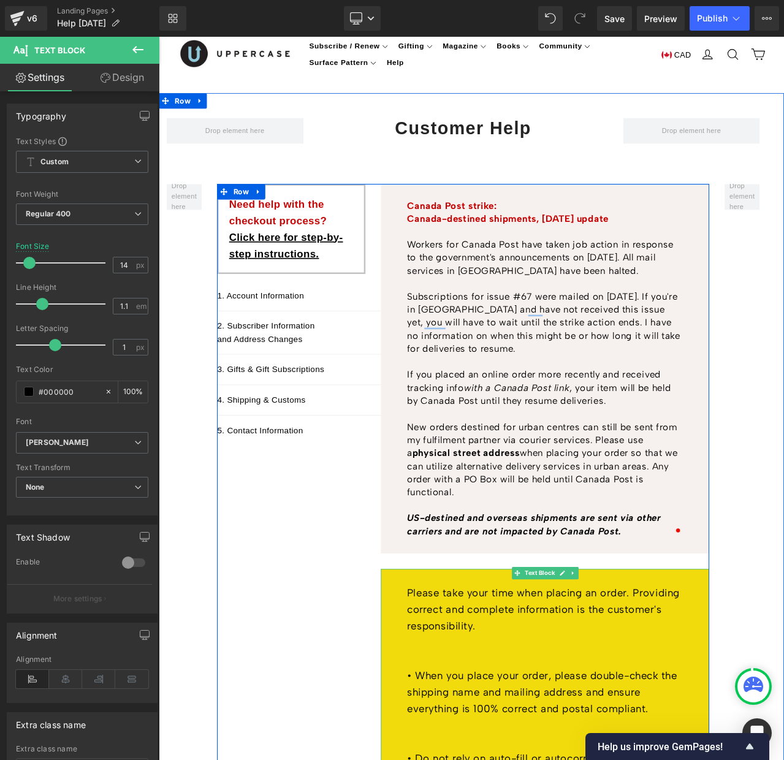
scroll to position [53, 0]
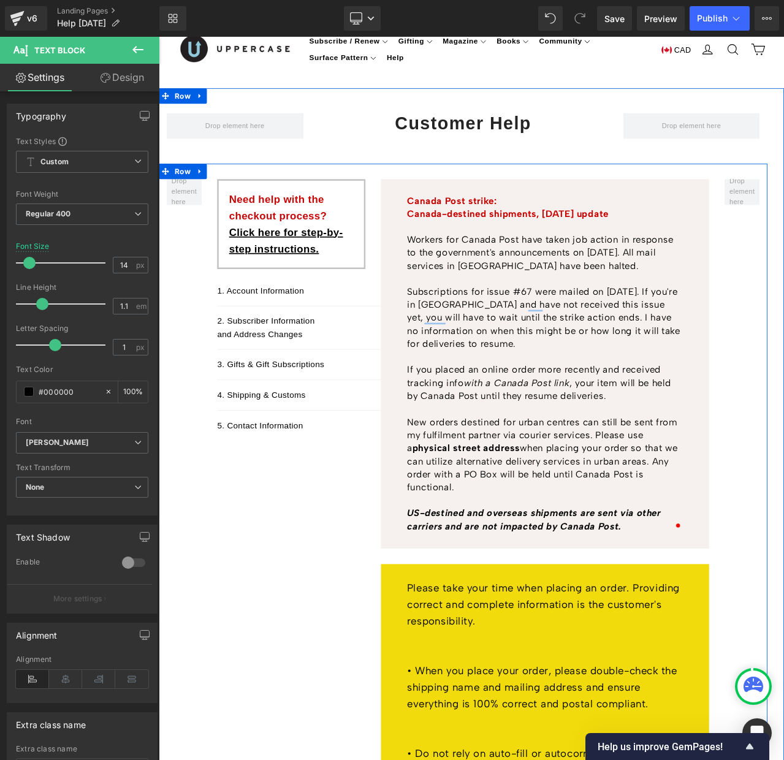
drag, startPoint x: 840, startPoint y: 270, endPoint x: 825, endPoint y: 261, distance: 16.8
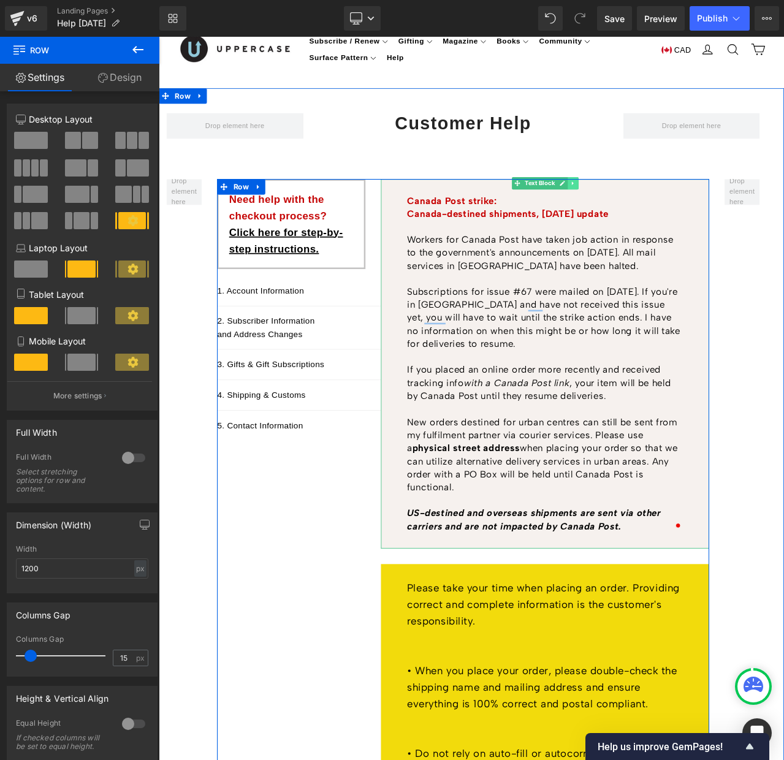
click at [651, 208] on icon at bounding box center [650, 210] width 7 height 7
click at [643, 207] on icon at bounding box center [644, 210] width 7 height 7
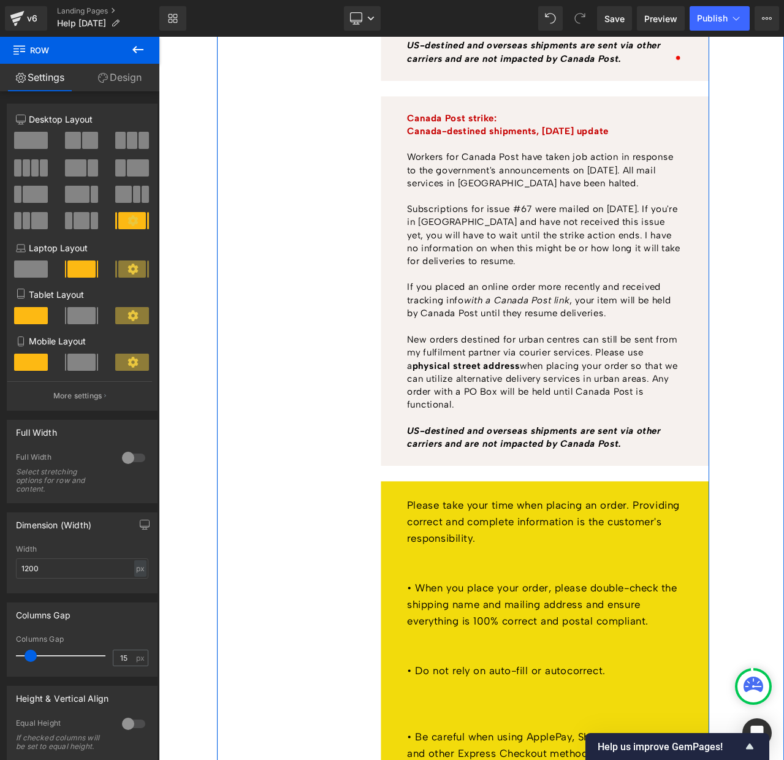
scroll to position [626, 0]
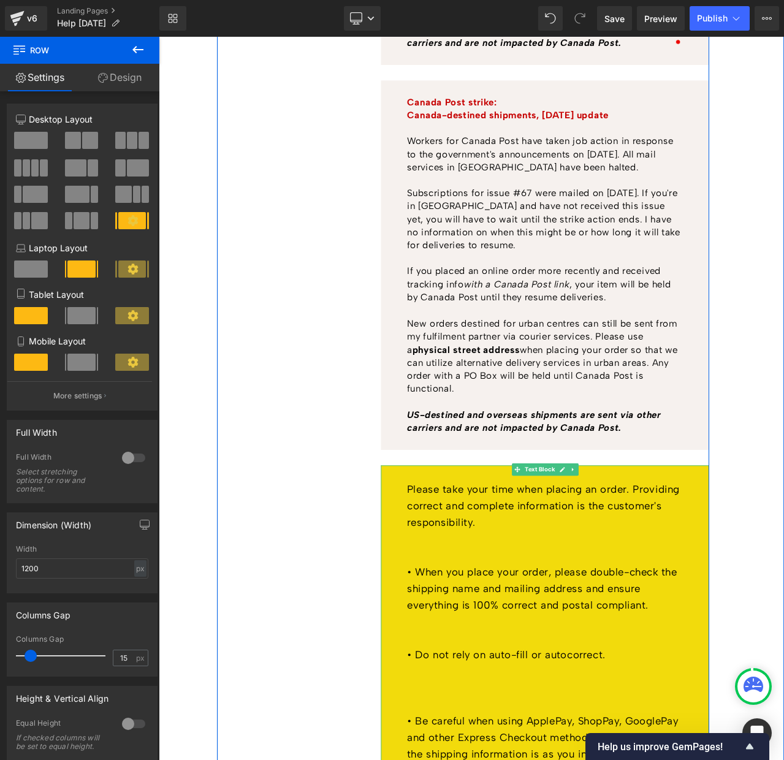
click at [554, 578] on span "Please take your time when placing an order. Providing correct and complete inf…" at bounding box center [615, 594] width 324 height 54
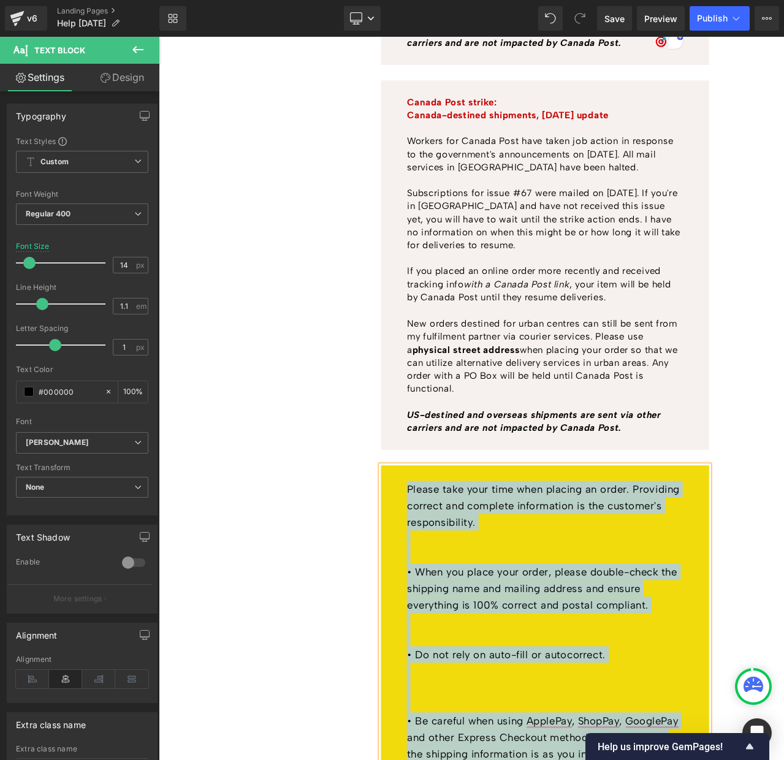
copy div "Loremi dolo sita cons adip elitsed do eiusm. Temporinc utlabor etd magnaali eni…"
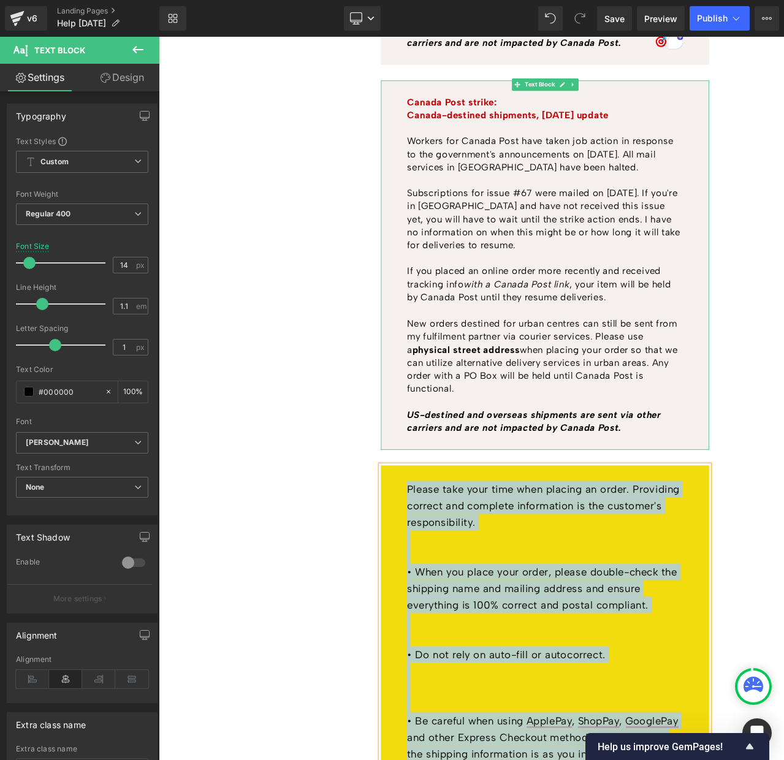
click at [581, 370] on p "New orders destined for urban centres can still be sent from my fulfilment part…" at bounding box center [616, 416] width 327 height 93
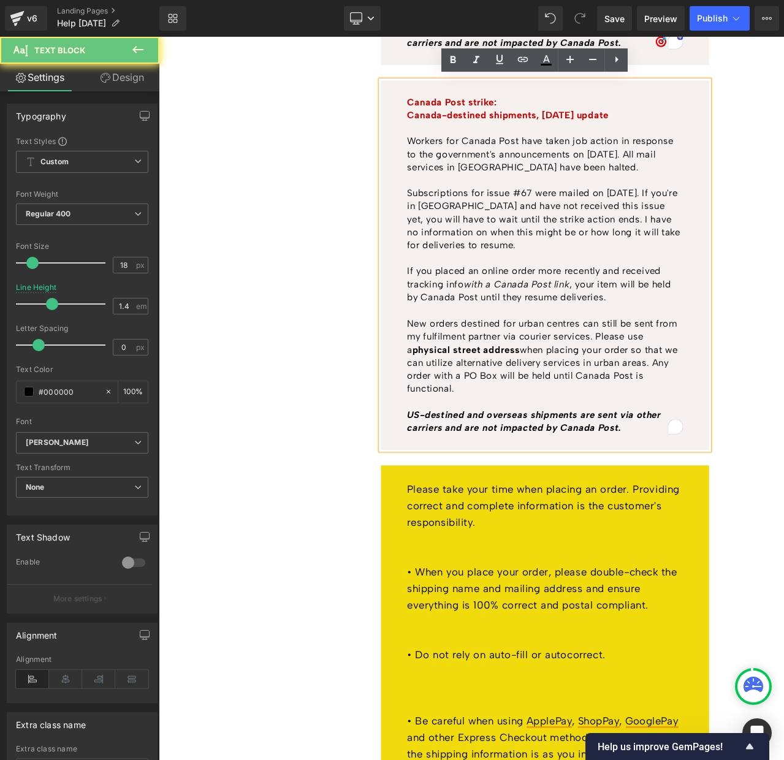
click at [567, 389] on p "New orders destined for urban centres can still be sent from my fulfilment part…" at bounding box center [616, 416] width 327 height 93
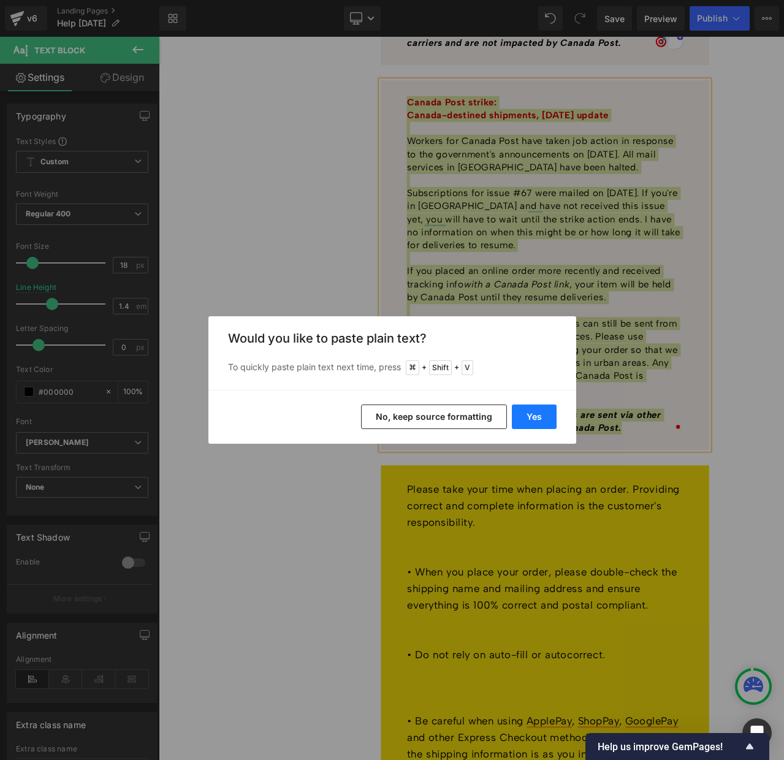
click at [523, 418] on button "Yes" at bounding box center [534, 417] width 45 height 25
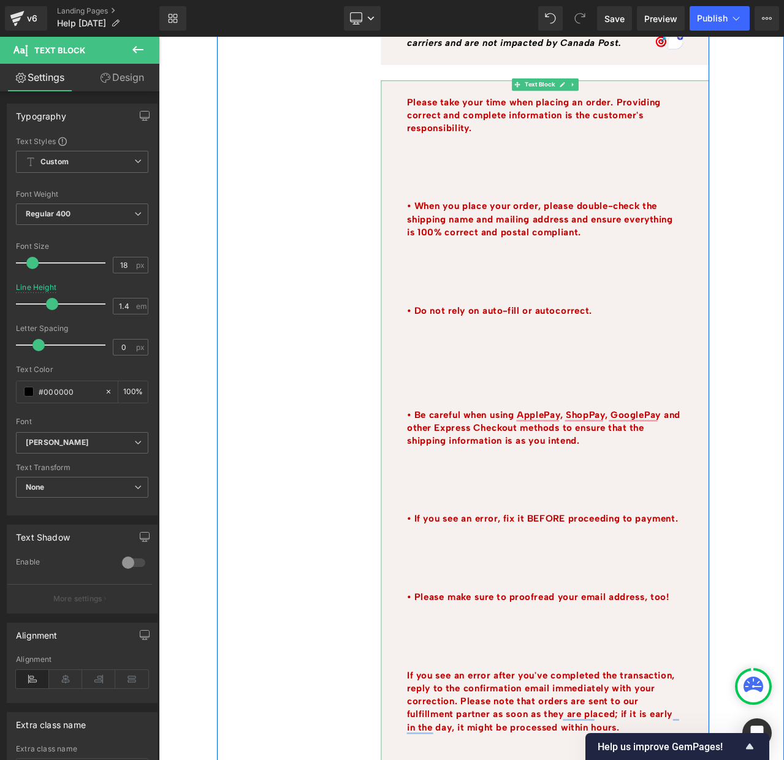
click at [588, 494] on b "• Be careful when using ApplePay, ShopPay, GooglePay and other Express Checkout…" at bounding box center [615, 501] width 324 height 44
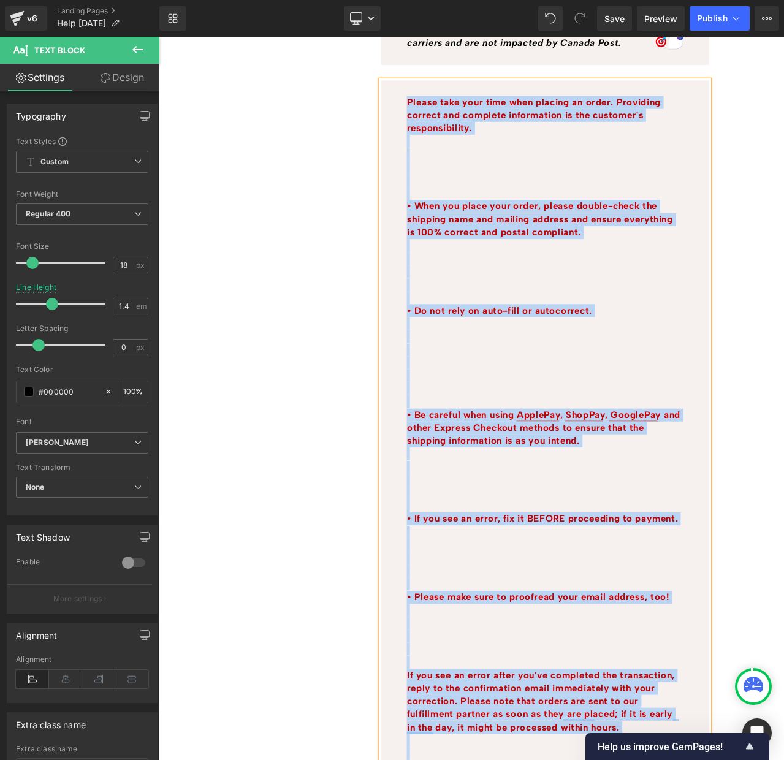
click at [478, 185] on p "To enrich screen reader interactions, please activate Accessibility in Grammarl…" at bounding box center [616, 192] width 327 height 15
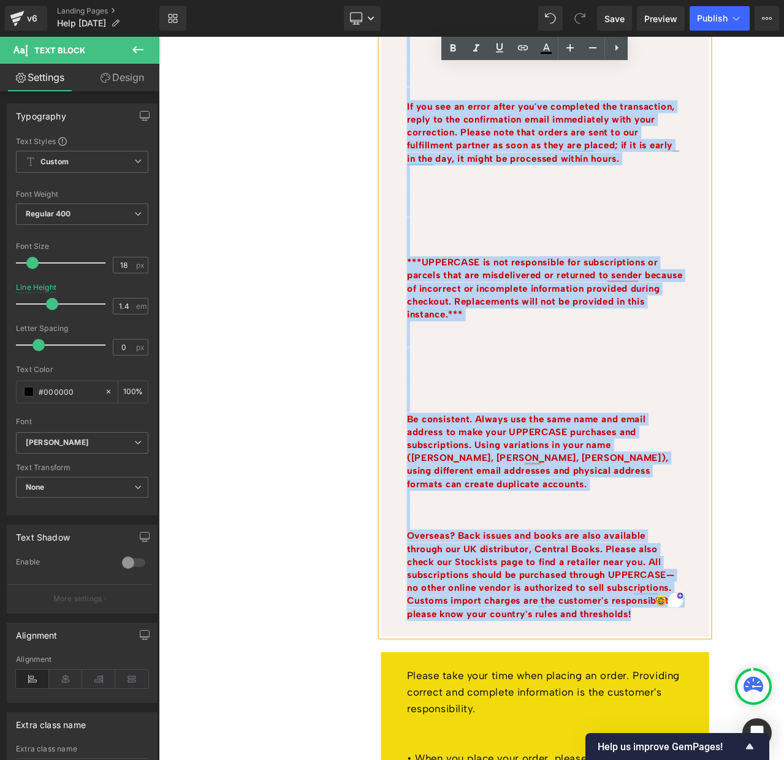
scroll to position [1408, 0]
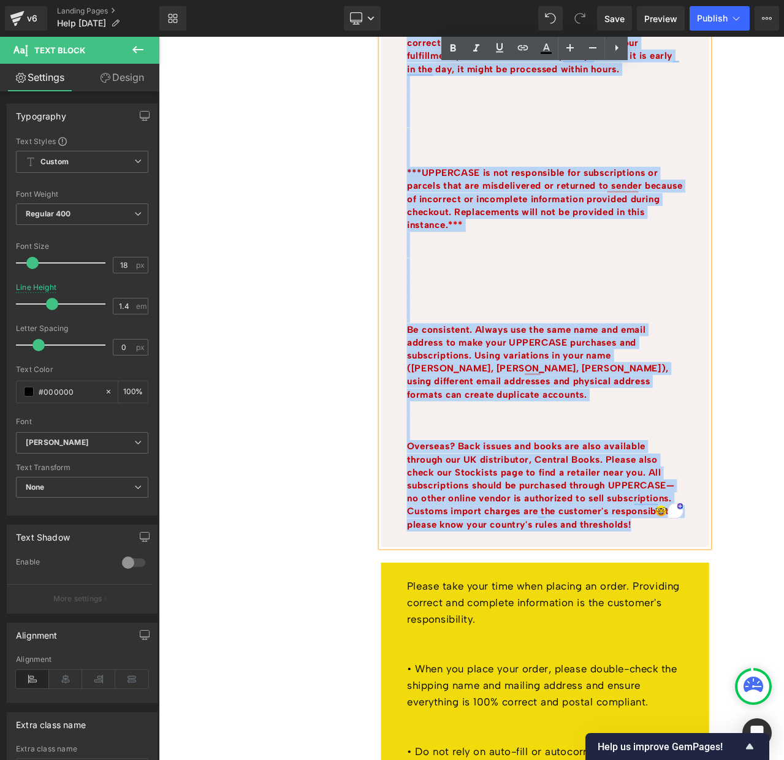
drag, startPoint x: 459, startPoint y: 168, endPoint x: 695, endPoint y: 610, distance: 500.7
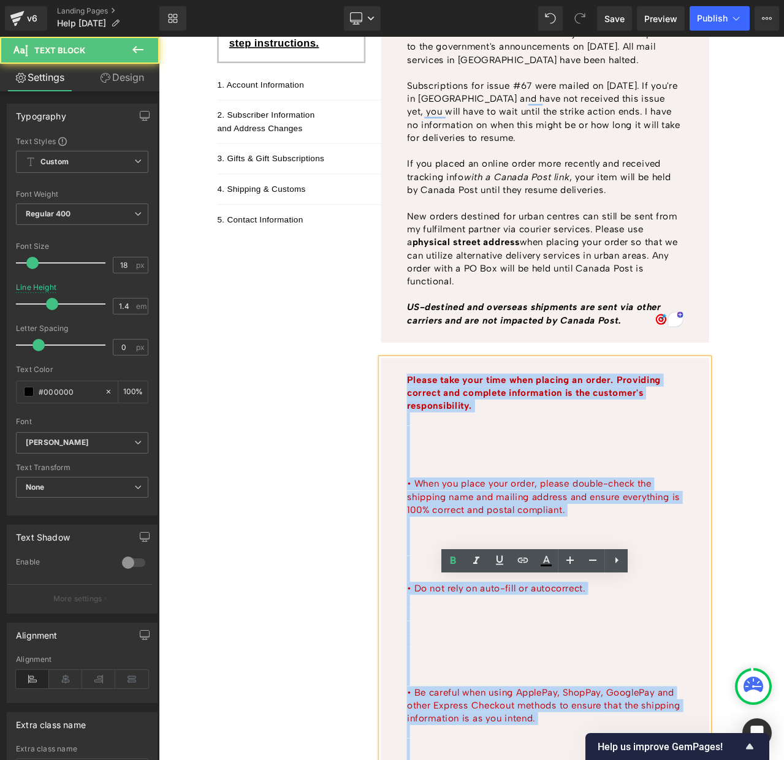
scroll to position [0, 0]
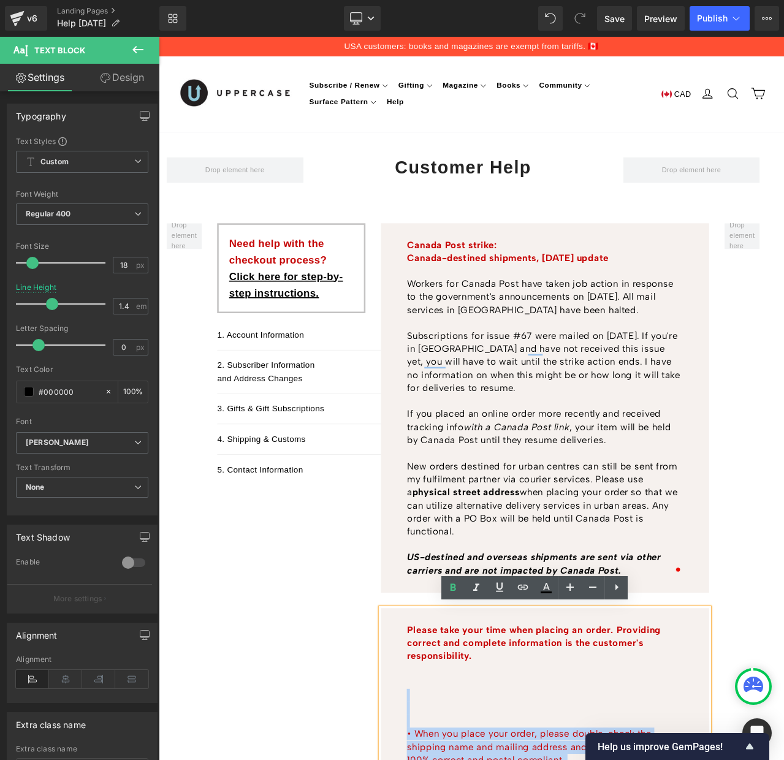
drag, startPoint x: 673, startPoint y: 602, endPoint x: 442, endPoint y: 809, distance: 310.1
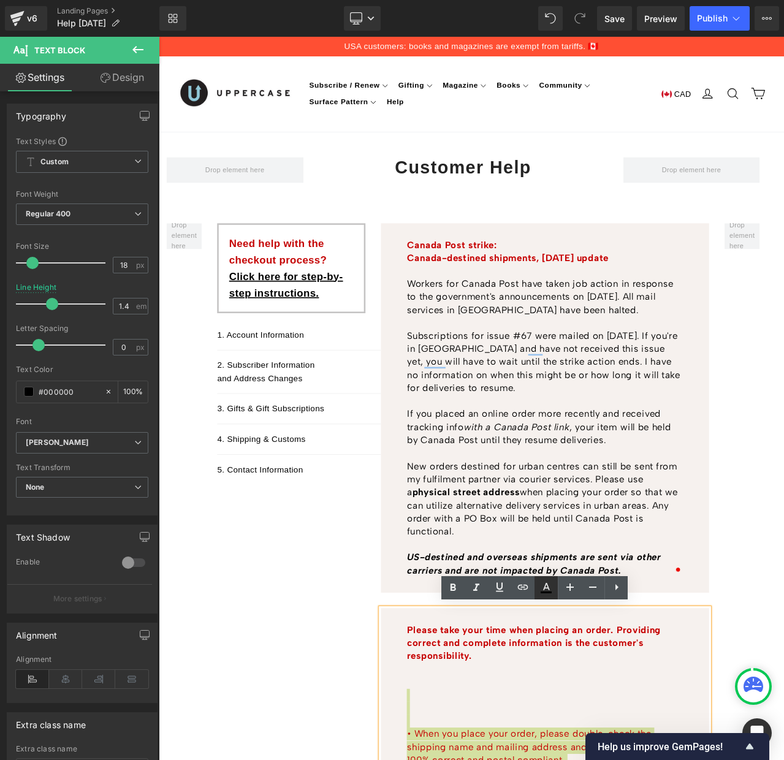
click at [545, 586] on icon at bounding box center [546, 588] width 15 height 15
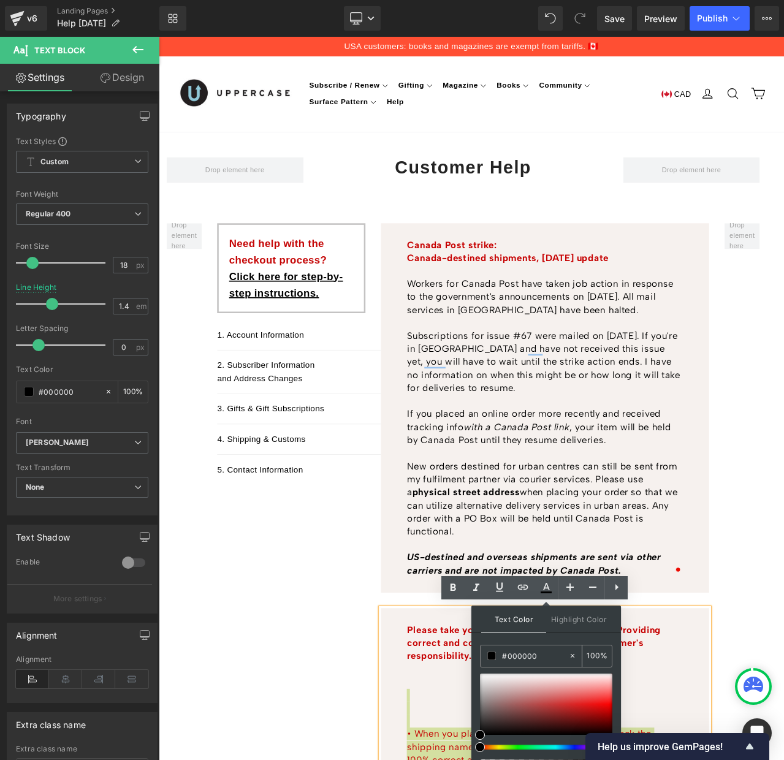
click at [492, 656] on span at bounding box center [492, 656] width 9 height 9
type input "#3e3131"
type input "#000000"
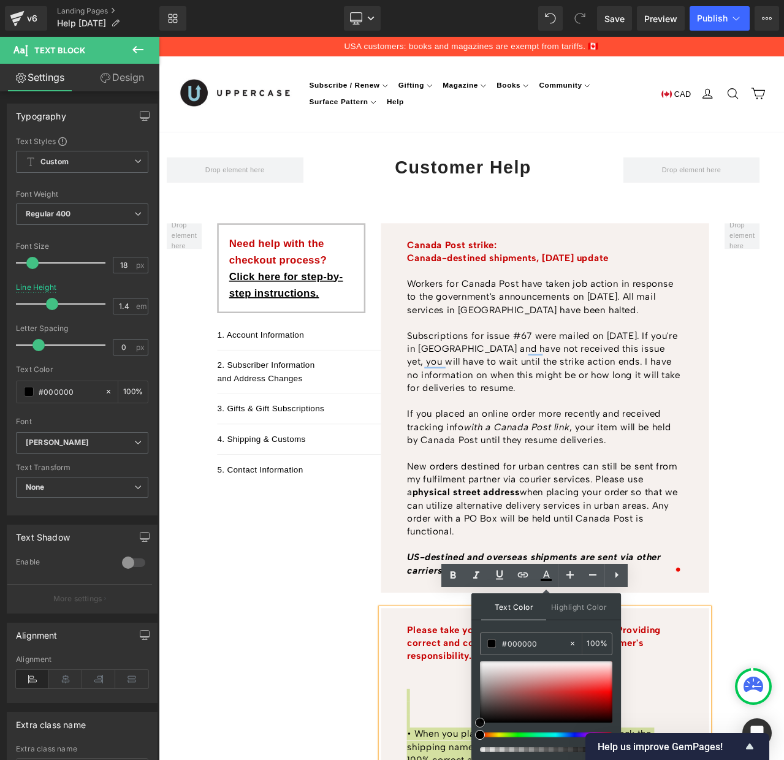
drag, startPoint x: 497, startPoint y: 721, endPoint x: 455, endPoint y: 766, distance: 61.2
click at [455, 748] on html "Text Block You are previewing how the Working Update 2024 1 will restyle your p…" at bounding box center [392, 368] width 784 height 760
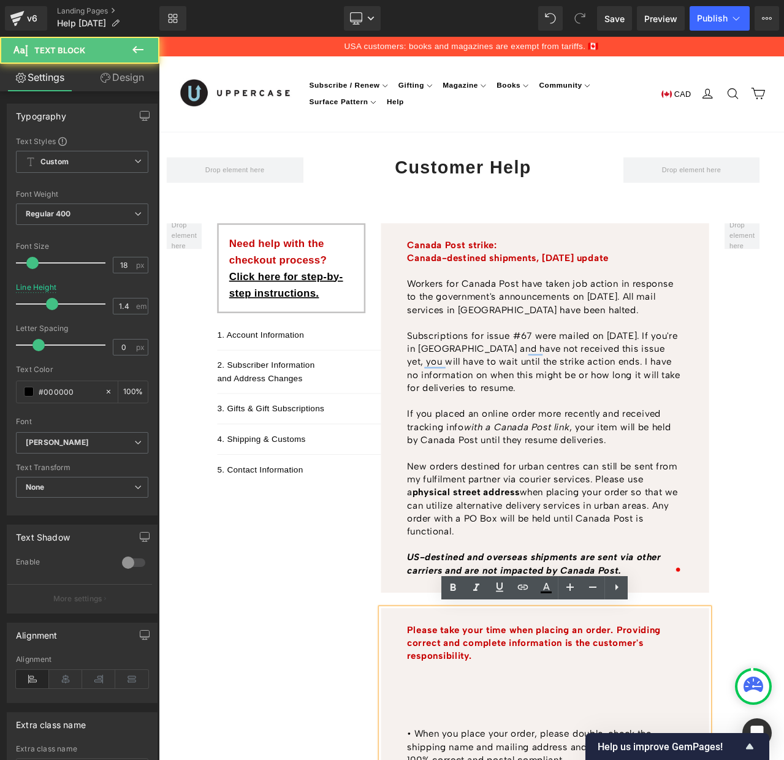
scroll to position [0, 0]
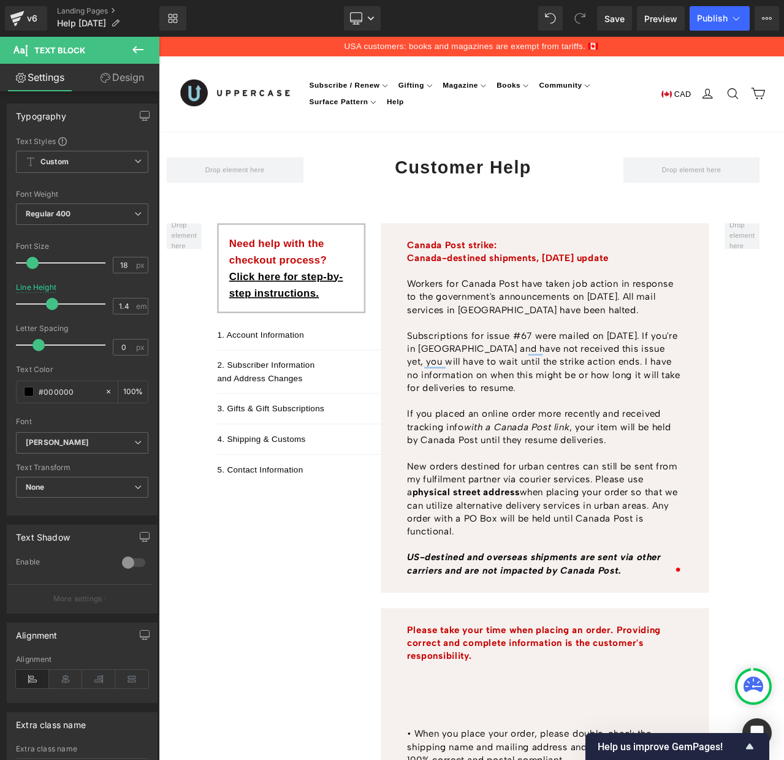
click at [424, 711] on div "Rendering Content" at bounding box center [391, 711] width 75 height 13
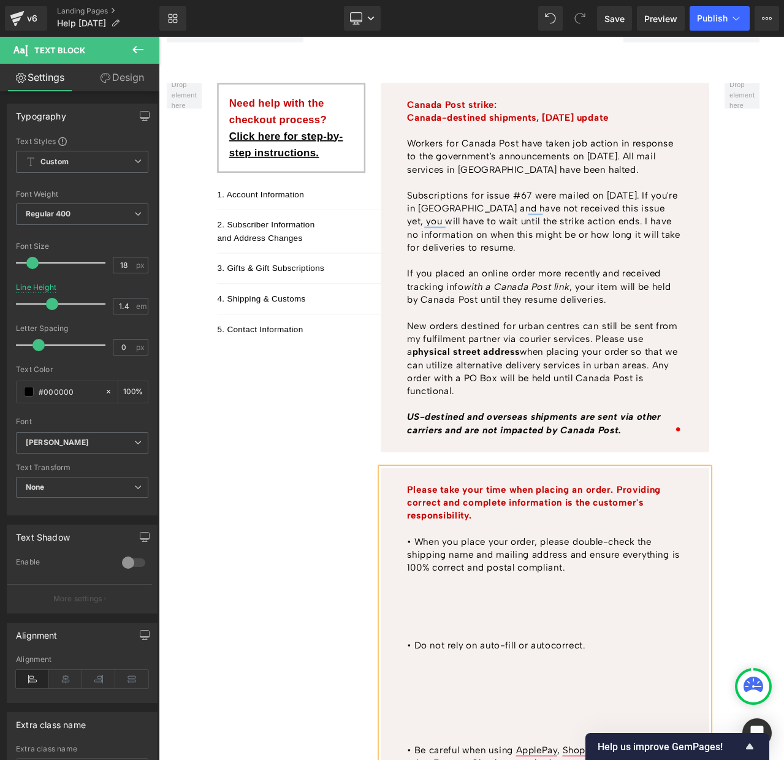
scroll to position [188, 0]
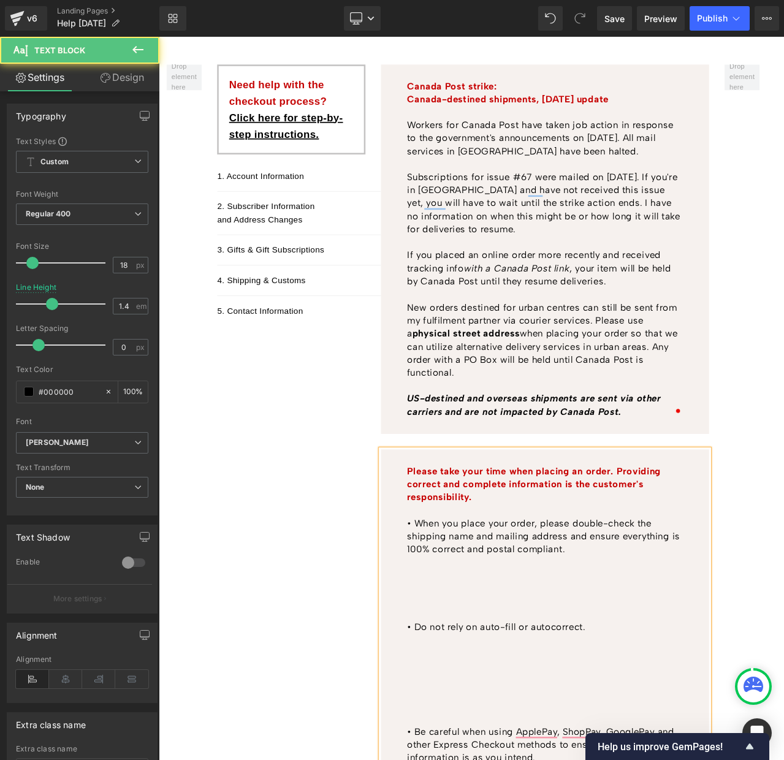
click at [485, 700] on p "To enrich screen reader interactions, please activate Accessibility in Grammarl…" at bounding box center [616, 707] width 327 height 15
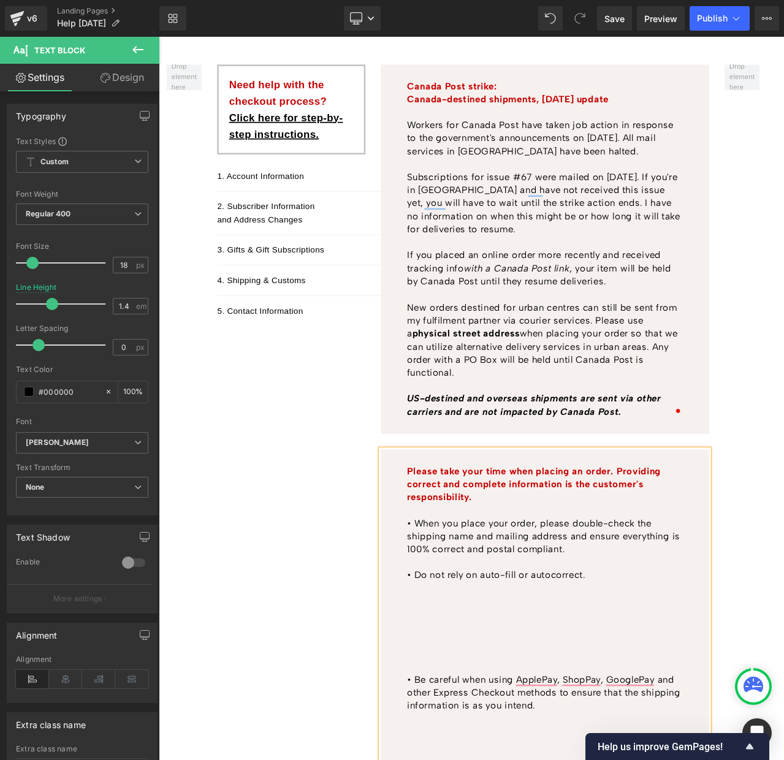
click at [465, 760] on p "To enrich screen reader interactions, please activate Accessibility in Grammarl…" at bounding box center [616, 769] width 327 height 15
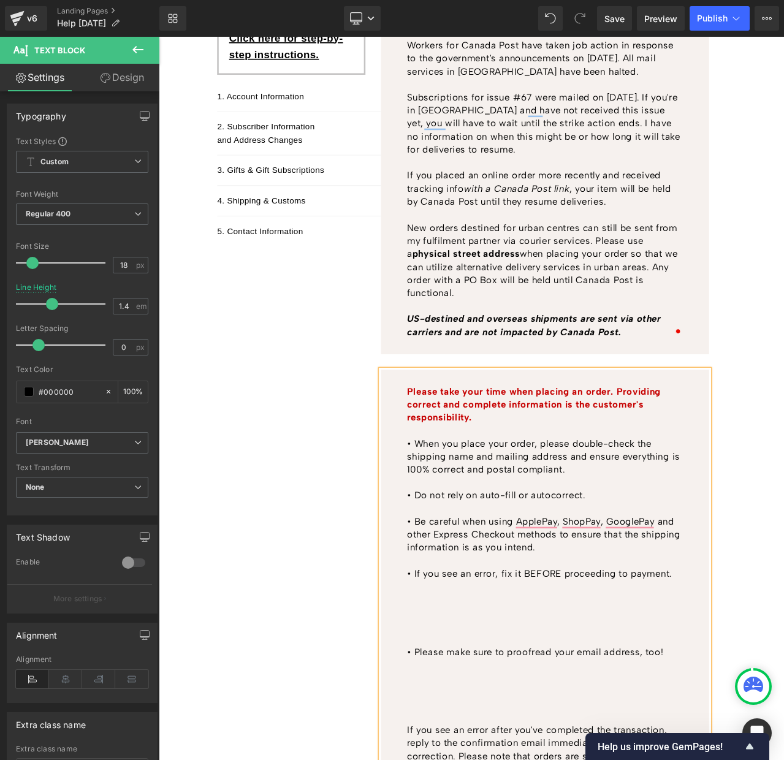
scroll to position [320, 0]
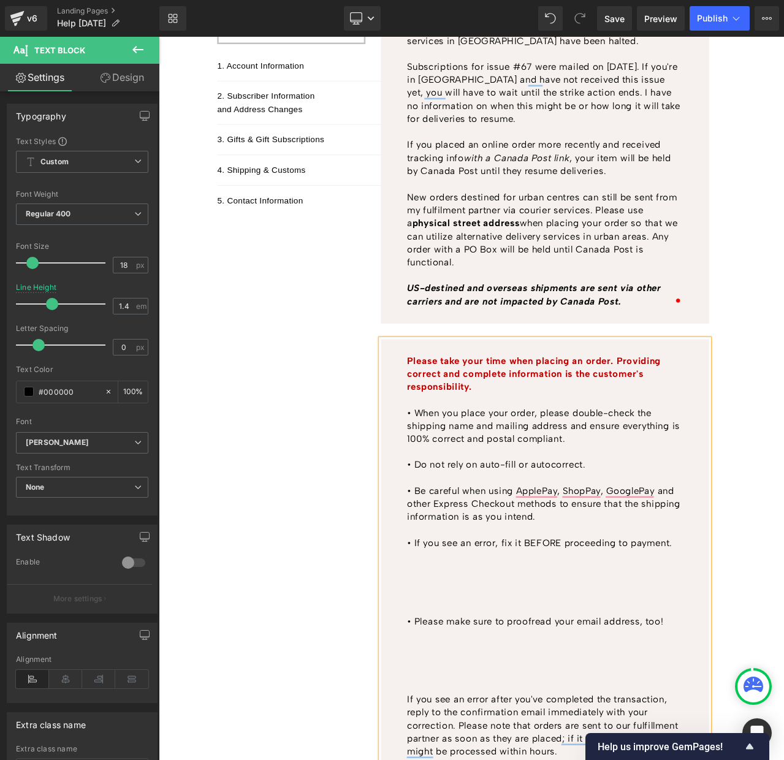
click at [477, 695] on p "To enrich screen reader interactions, please activate Accessibility in Grammarl…" at bounding box center [616, 699] width 327 height 15
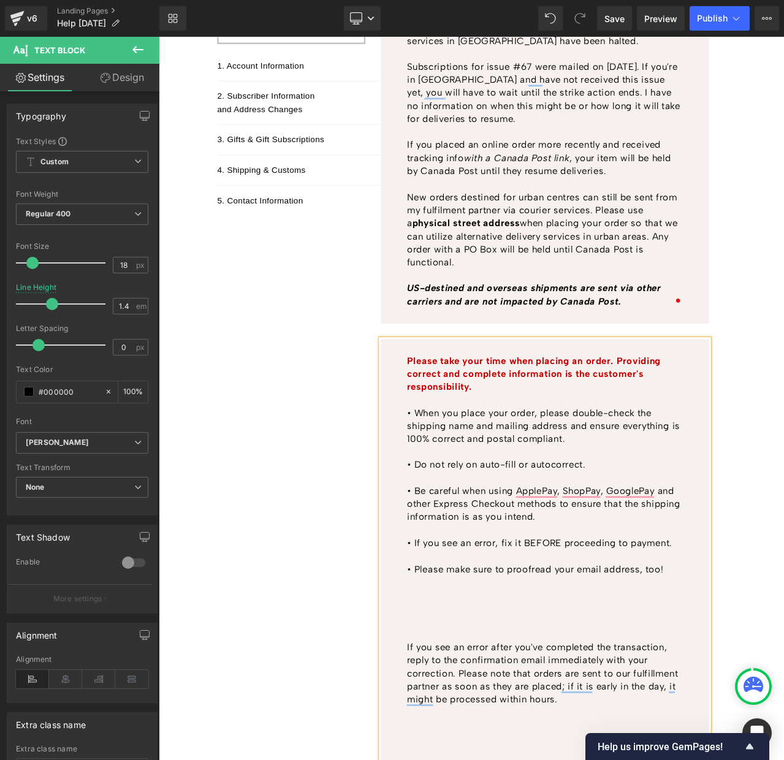
click at [472, 734] on p "To enrich screen reader interactions, please activate Accessibility in Grammarl…" at bounding box center [616, 730] width 327 height 15
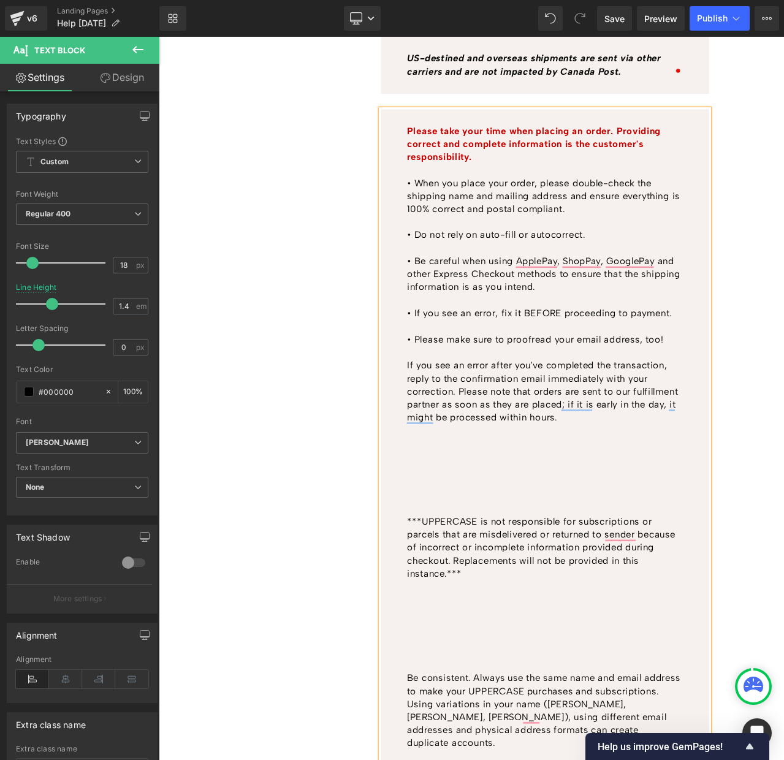
scroll to position [619, 0]
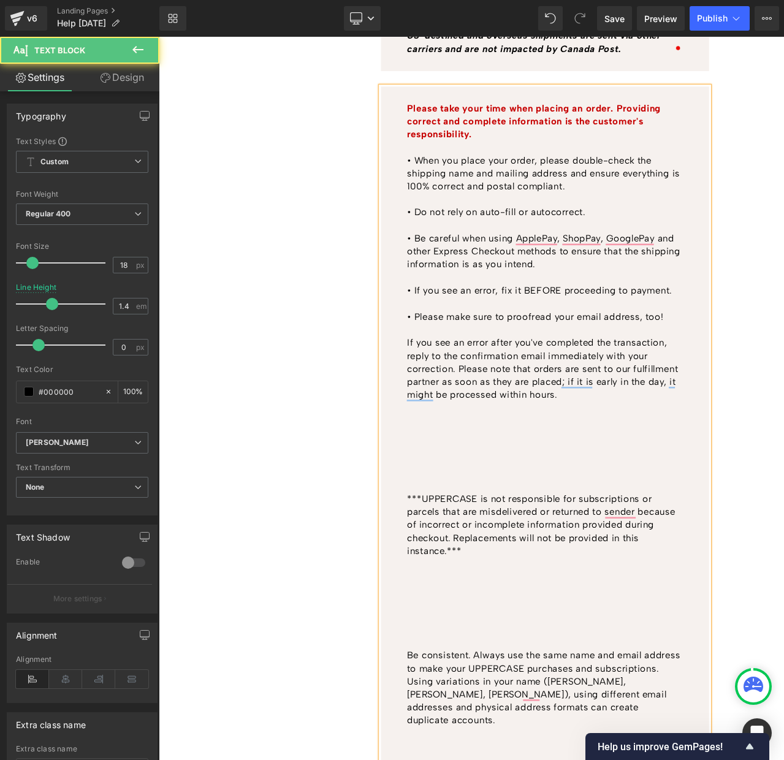
click at [477, 538] on p "To enrich screen reader interactions, please activate Accessibility in Grammarl…" at bounding box center [616, 538] width 327 height 15
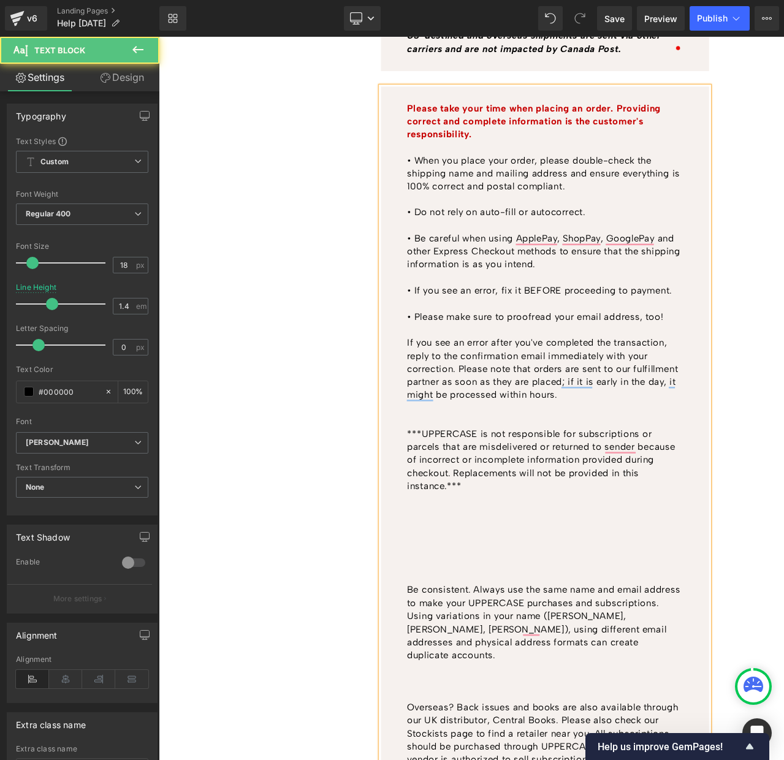
click at [478, 480] on p "To enrich screen reader interactions, please activate Accessibility in Grammarl…" at bounding box center [616, 476] width 327 height 15
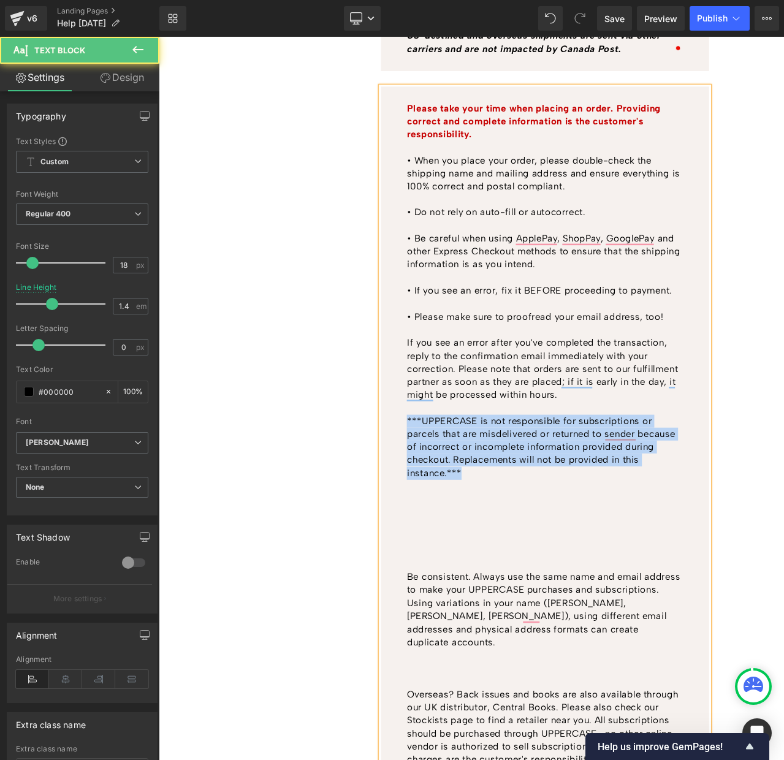
drag, startPoint x: 484, startPoint y: 543, endPoint x: 437, endPoint y: 488, distance: 72.6
click at [437, 488] on div "Please take your time when placing an order. Providing correct and complete inf…" at bounding box center [617, 516] width 389 height 841
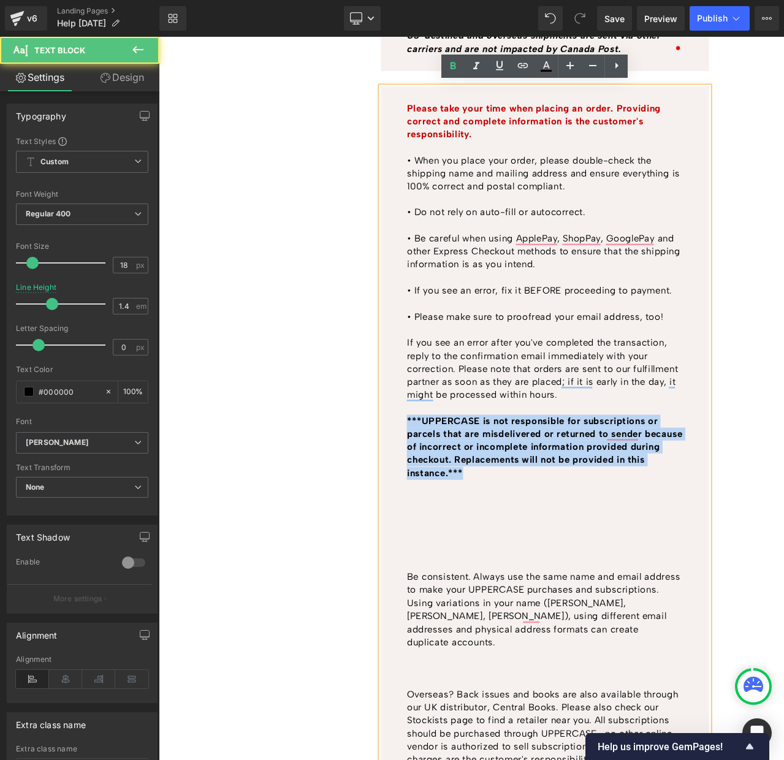
drag, startPoint x: 519, startPoint y: 551, endPoint x: 449, endPoint y: 500, distance: 87.3
click at [442, 490] on div "Please take your time when placing an order. Providing correct and complete inf…" at bounding box center [617, 516] width 389 height 841
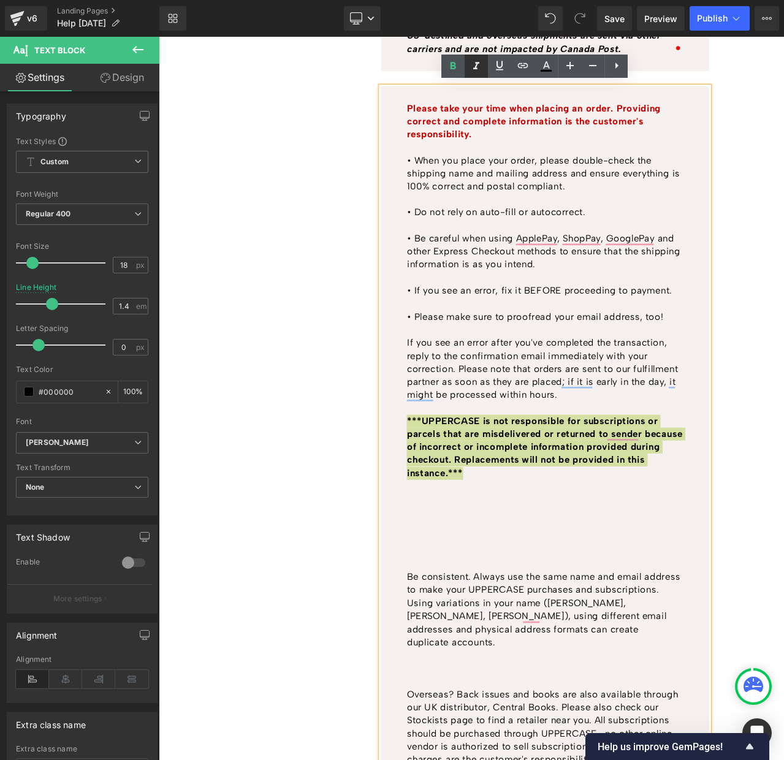
click at [477, 65] on icon at bounding box center [476, 65] width 6 height 7
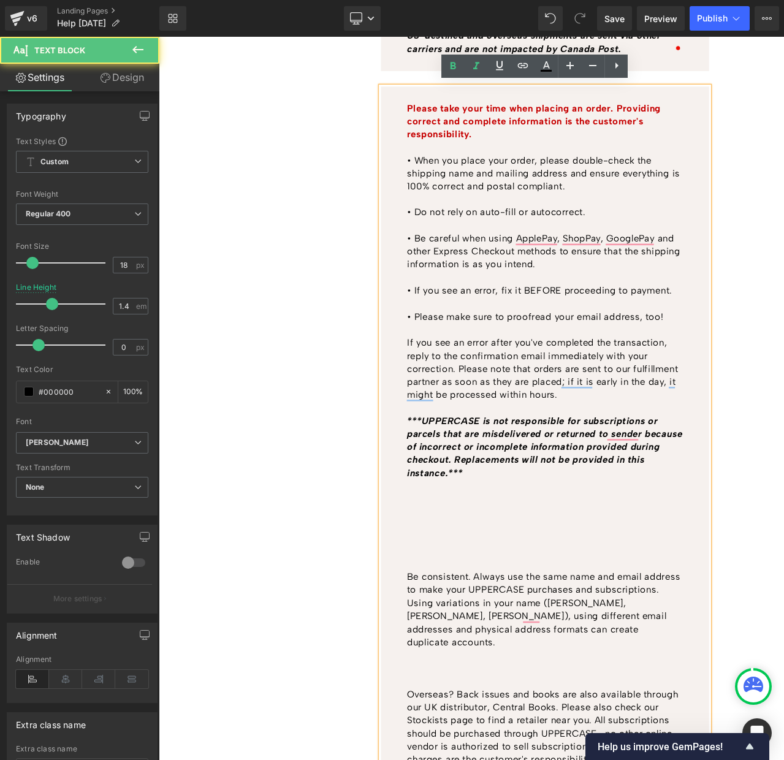
click at [454, 673] on p "Be consistent. Always use the same name and email address to make your UPPERCAS…" at bounding box center [616, 716] width 327 height 93
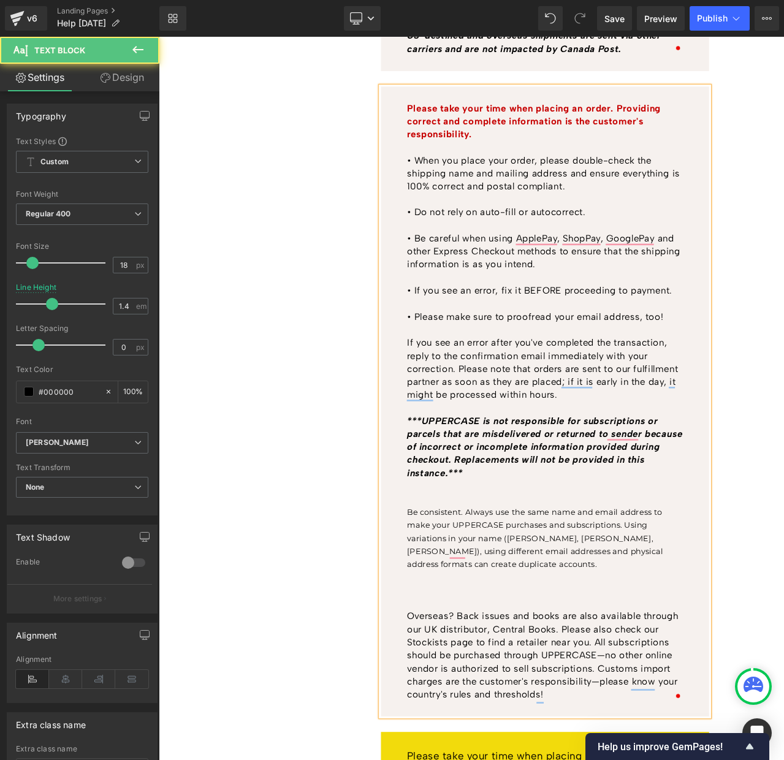
click at [458, 723] on p "Overseas? Back issues and books are also available through our UK distributor, …" at bounding box center [616, 771] width 327 height 108
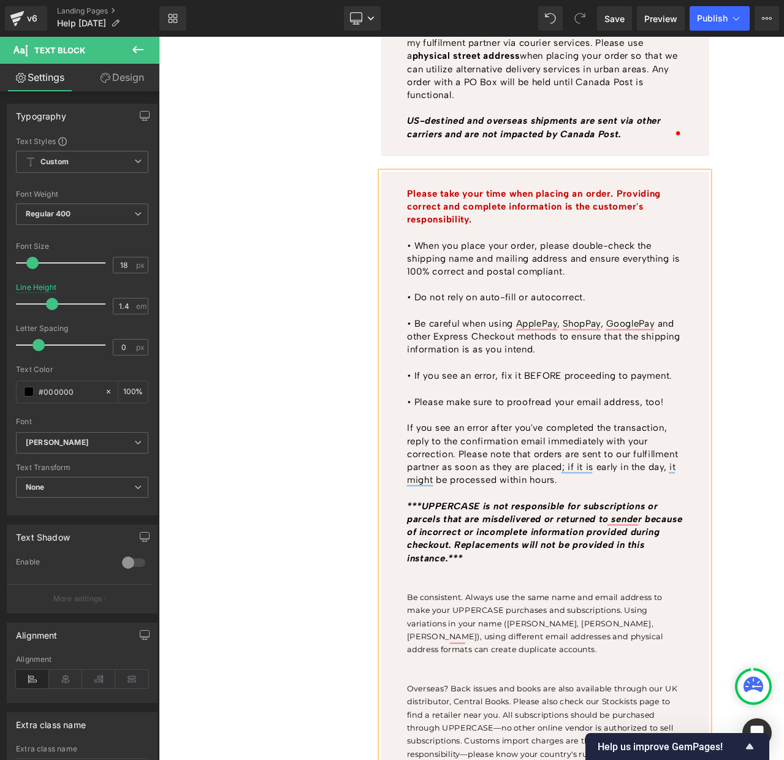
scroll to position [624, 0]
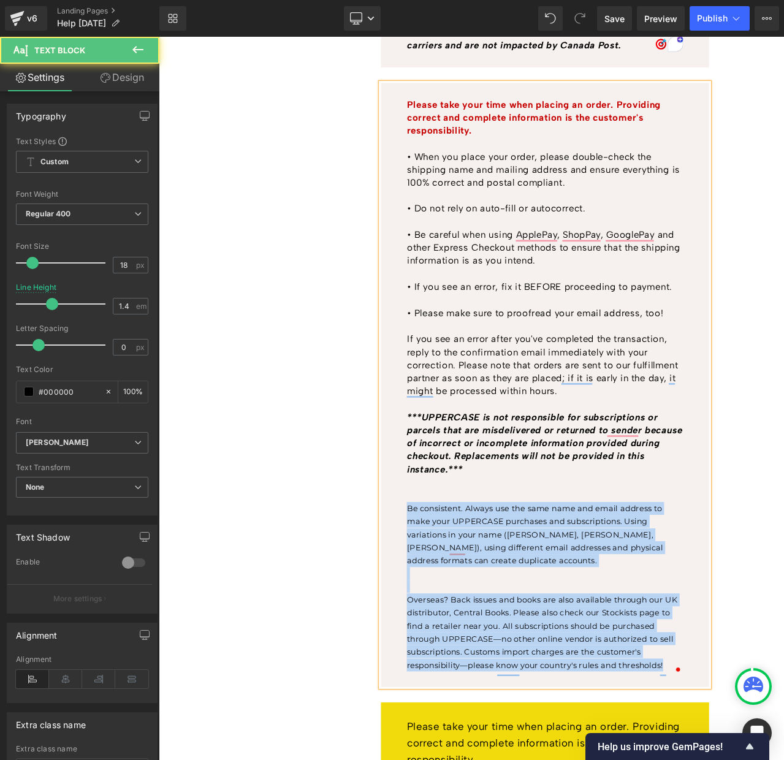
drag, startPoint x: 458, startPoint y: 596, endPoint x: 870, endPoint y: 830, distance: 473.5
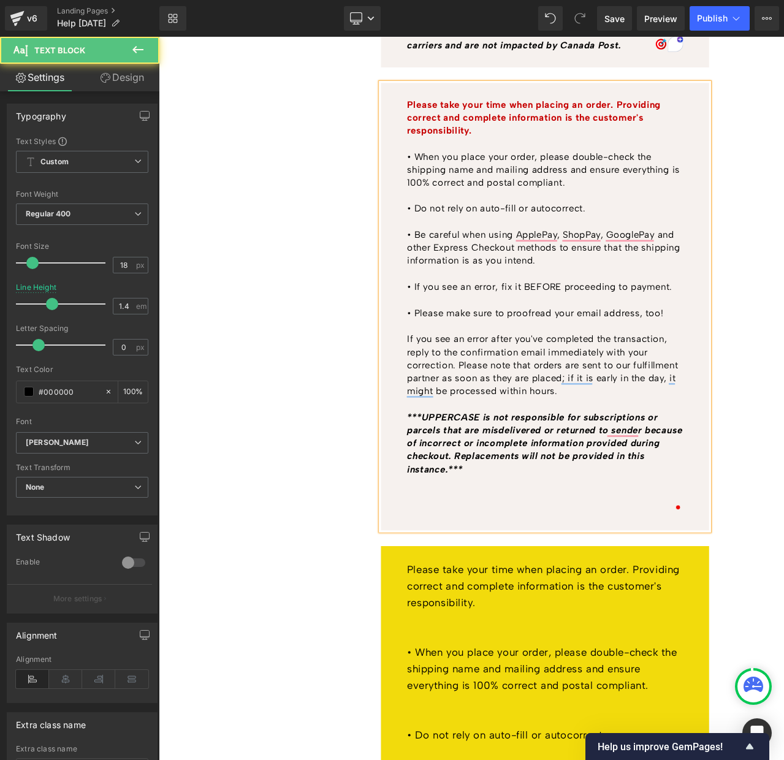
click at [480, 573] on p "To enrich screen reader interactions, please activate Accessibility in Grammarl…" at bounding box center [616, 580] width 327 height 15
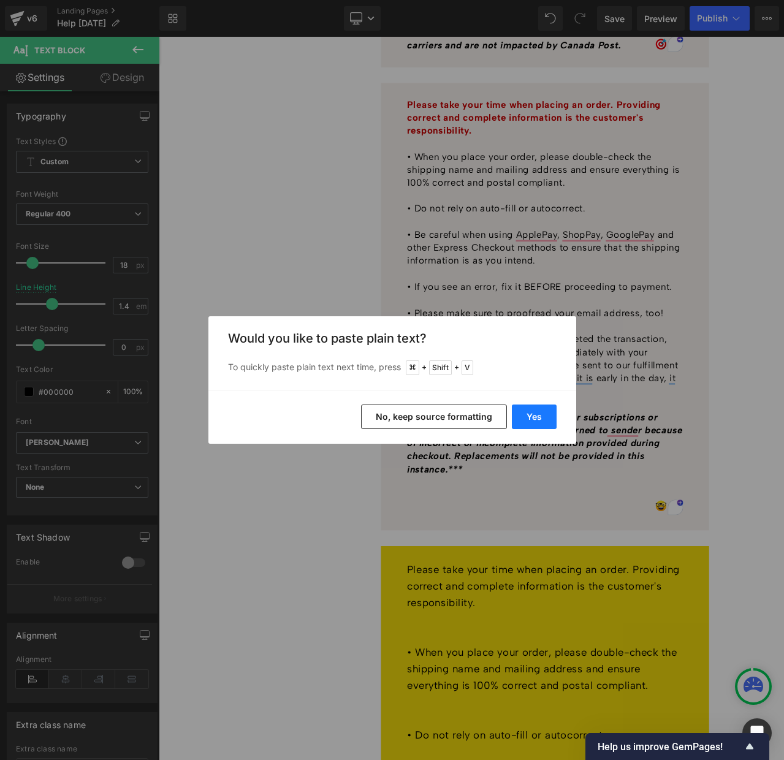
click at [535, 415] on button "Yes" at bounding box center [534, 417] width 45 height 25
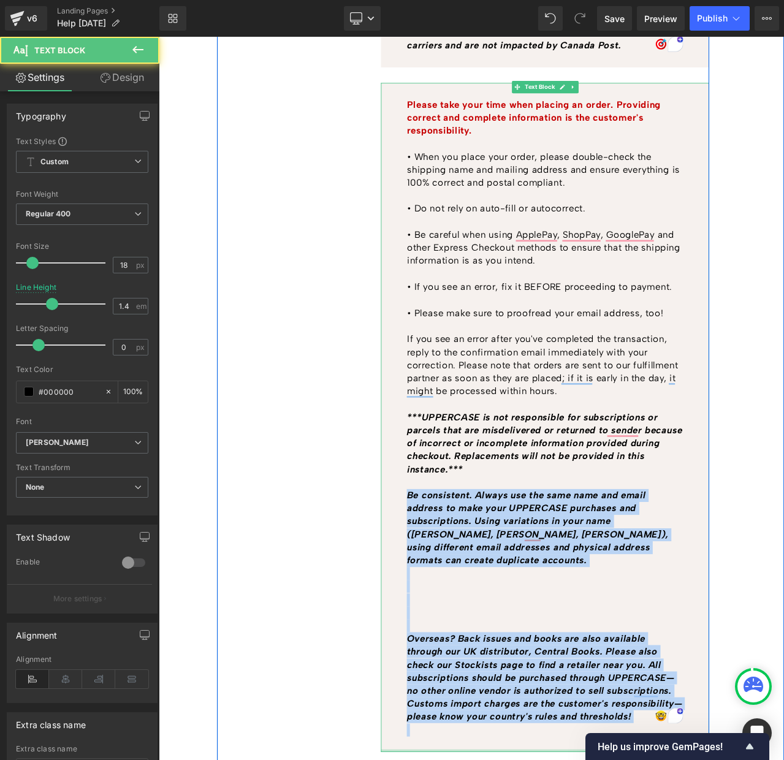
drag, startPoint x: 454, startPoint y: 578, endPoint x: 657, endPoint y: 861, distance: 348.6
click at [659, 760] on div "Please take your time when placing an order. Providing correct and complete inf…" at bounding box center [617, 488] width 389 height 794
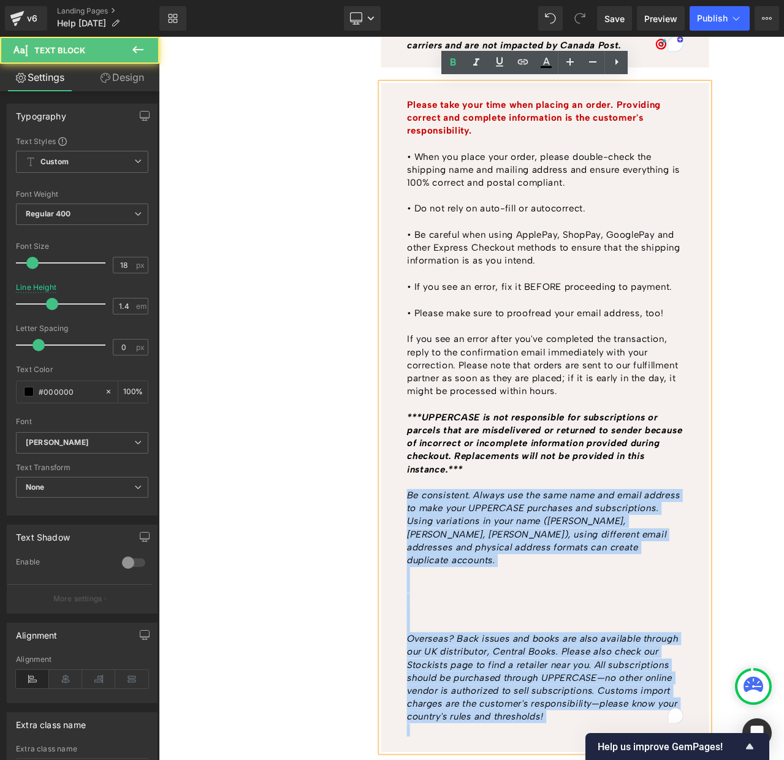
drag, startPoint x: 455, startPoint y: 576, endPoint x: 675, endPoint y: 833, distance: 337.9
click at [675, 760] on div "Please take your time when placing an order. Providing correct and complete inf…" at bounding box center [617, 488] width 389 height 794
click at [525, 713] on p "To enrich screen reader interactions, please activate Accessibility in Grammarl…" at bounding box center [616, 720] width 327 height 15
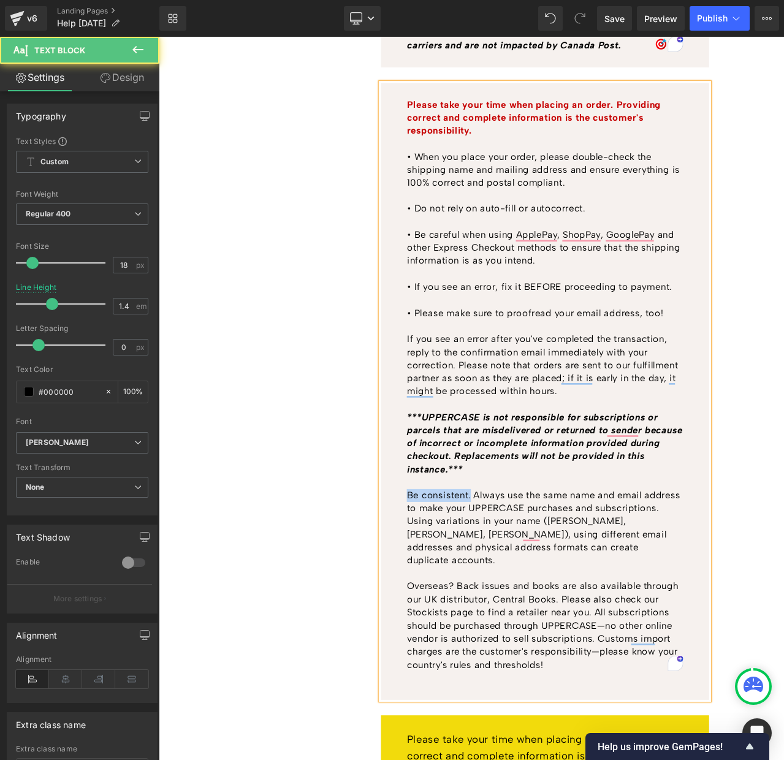
drag, startPoint x: 530, startPoint y: 579, endPoint x: 455, endPoint y: 586, distance: 75.1
click at [455, 586] on p "Be consistent. Always use the same name and email address to make your UPPERCAS…" at bounding box center [616, 619] width 327 height 93
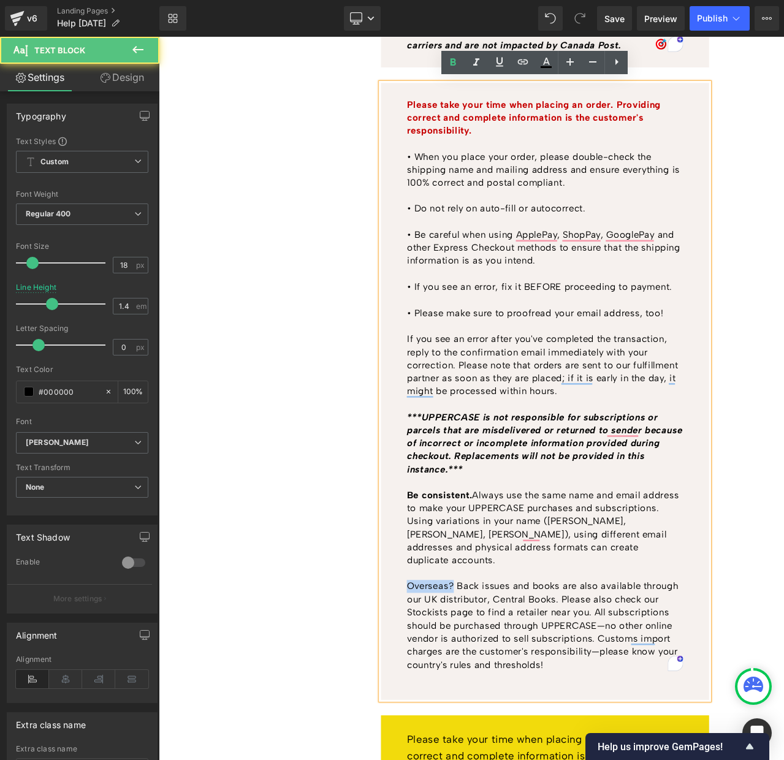
drag, startPoint x: 510, startPoint y: 671, endPoint x: 439, endPoint y: 671, distance: 71.1
click at [439, 671] on div "Please take your time when placing an order. Providing correct and complete inf…" at bounding box center [617, 457] width 389 height 732
drag, startPoint x: 630, startPoint y: 684, endPoint x: 555, endPoint y: 688, distance: 75.5
click at [555, 688] on p "Overseas? Back issues and books are also available through our UK distributor, …" at bounding box center [616, 735] width 327 height 108
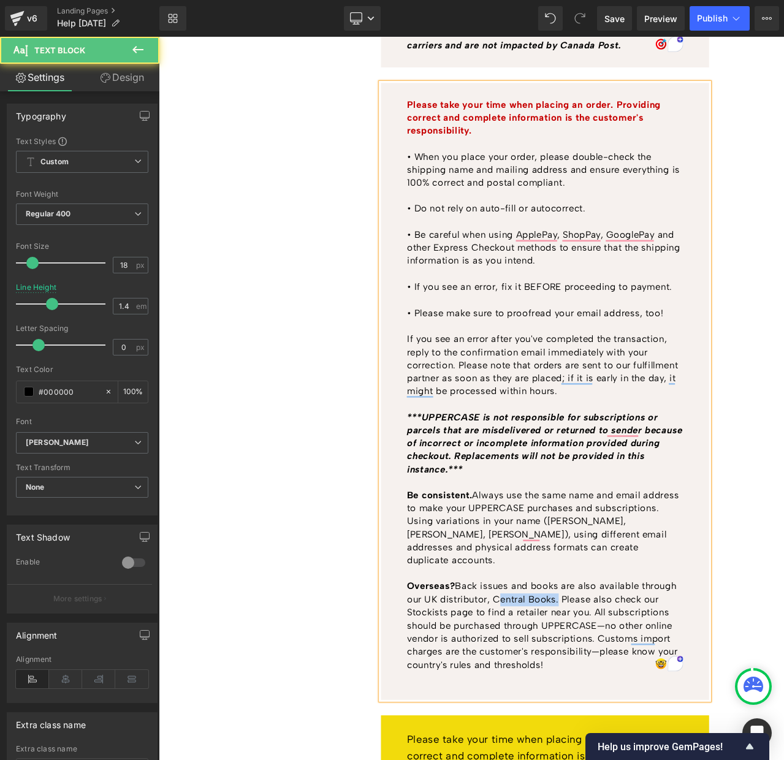
drag, startPoint x: 567, startPoint y: 684, endPoint x: 561, endPoint y: 686, distance: 6.3
click at [567, 684] on p "Overseas? Back issues and books are also available through our UK distributor, …" at bounding box center [616, 735] width 327 height 108
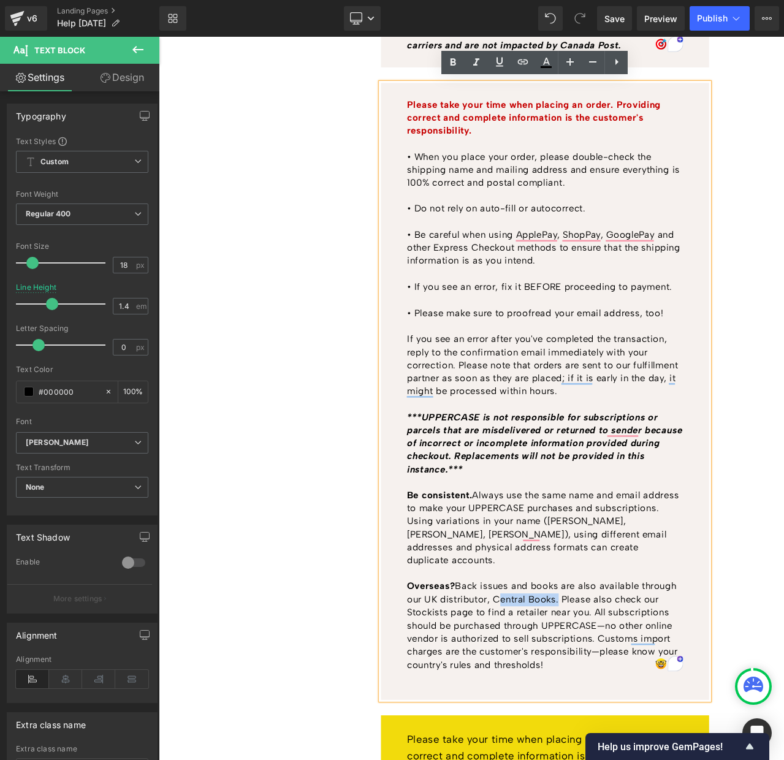
drag, startPoint x: 557, startPoint y: 686, endPoint x: 627, endPoint y: 683, distance: 70.6
click at [627, 683] on p "Overseas? Back issues and books are also available through our UK distributor, …" at bounding box center [616, 735] width 327 height 108
click at [505, 63] on icon at bounding box center [499, 62] width 15 height 15
click at [521, 63] on icon at bounding box center [523, 62] width 15 height 15
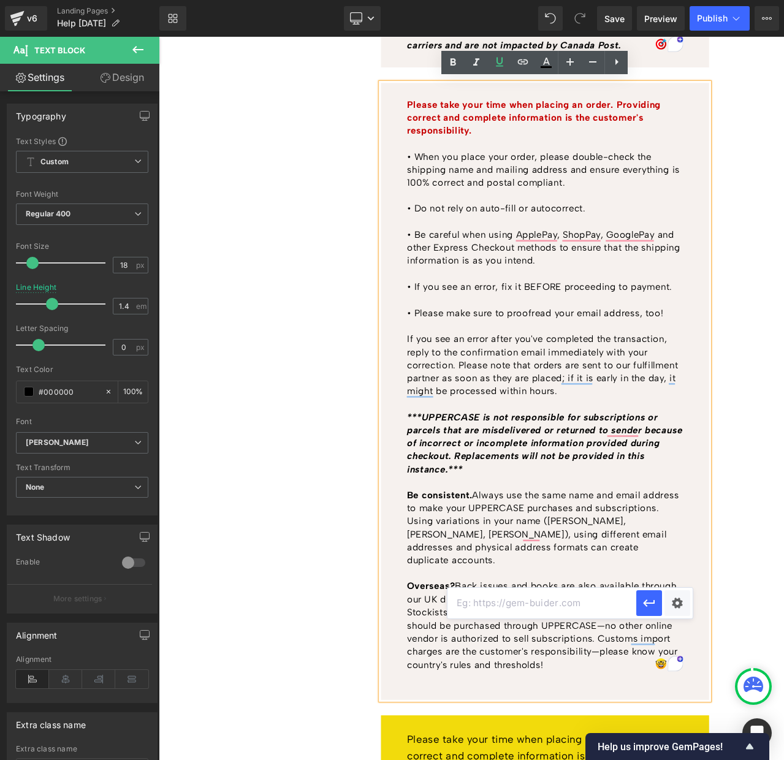
click at [581, 603] on input "text" at bounding box center [542, 603] width 189 height 31
paste input "[URL][DOMAIN_NAME]"
type input "[URL][DOMAIN_NAME]"
click at [678, 0] on div "Text Color Highlight Color rgba(0, 0, 0, 1) #000000 100 % transparent transpare…" at bounding box center [392, 0] width 784 height 0
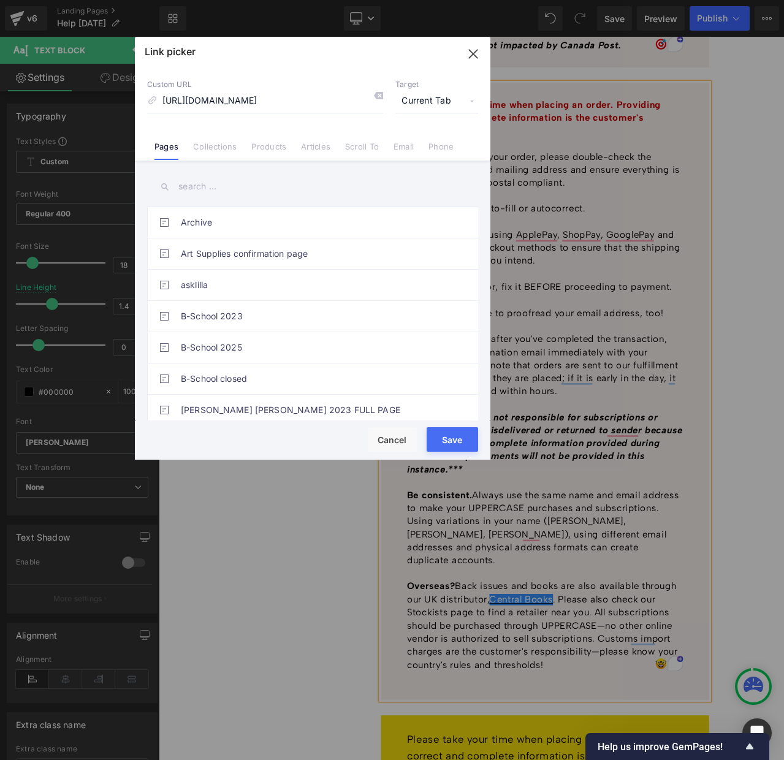
click at [423, 99] on span "Current Tab" at bounding box center [437, 101] width 83 height 23
click at [418, 139] on li "New Tab" at bounding box center [436, 144] width 95 height 21
drag, startPoint x: 458, startPoint y: 435, endPoint x: 352, endPoint y: 468, distance: 110.6
click at [458, 435] on button "Save" at bounding box center [453, 439] width 52 height 25
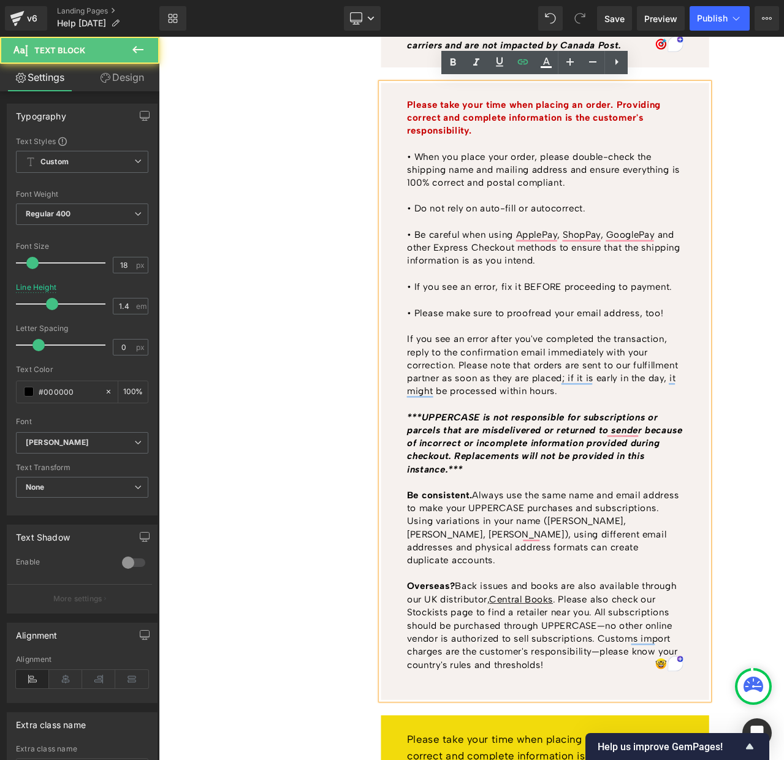
click at [483, 702] on p "Overseas? Back issues and books are also available through our UK distributor, …" at bounding box center [616, 735] width 327 height 108
drag, startPoint x: 498, startPoint y: 64, endPoint x: 509, endPoint y: 63, distance: 11.1
click at [498, 64] on icon at bounding box center [499, 62] width 15 height 15
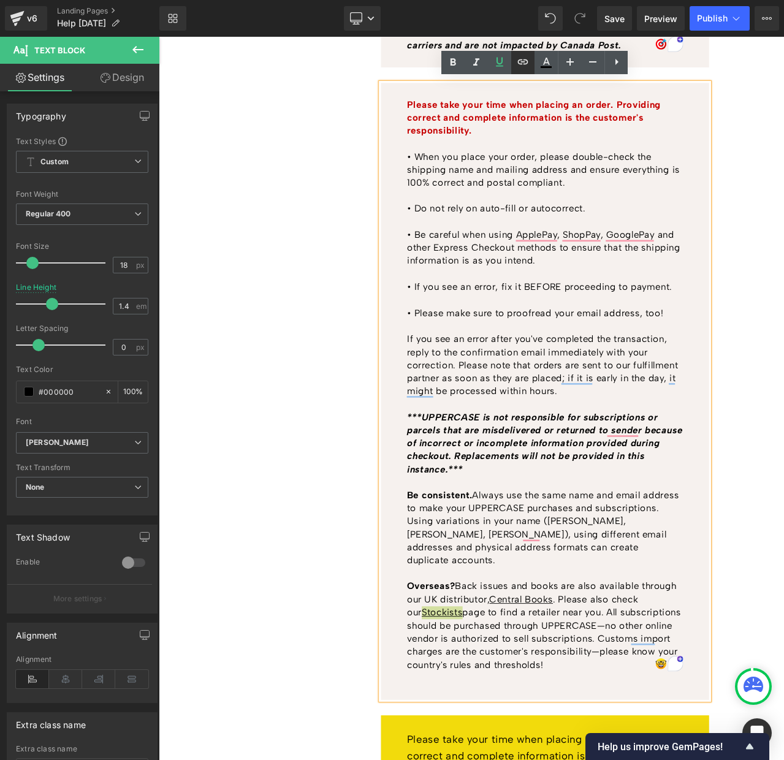
click at [522, 62] on icon at bounding box center [523, 61] width 10 height 5
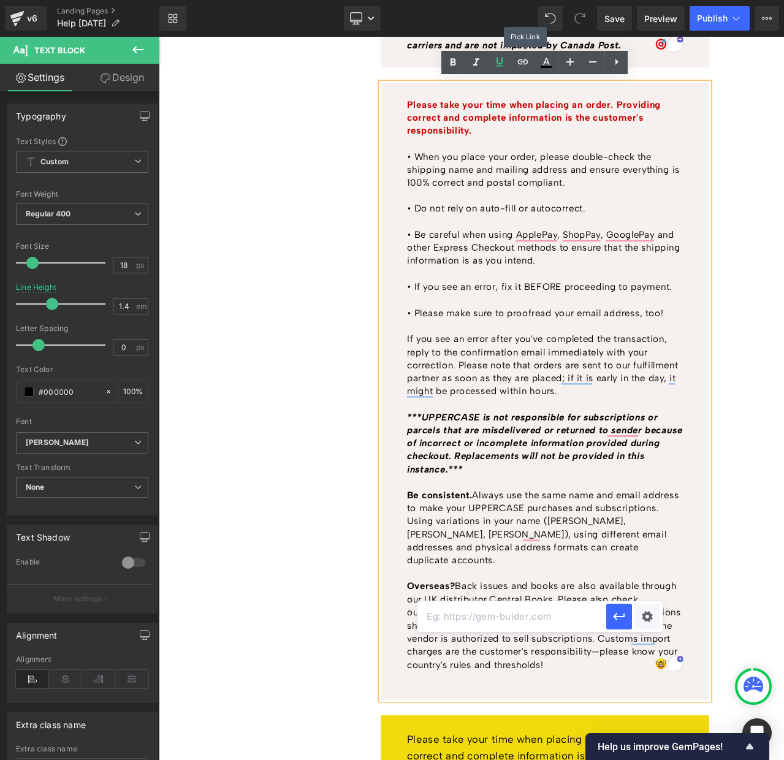
scroll to position [0, 0]
click at [519, 618] on input "text" at bounding box center [512, 617] width 189 height 31
paste input "[URL][DOMAIN_NAME]"
type input "[URL][DOMAIN_NAME]"
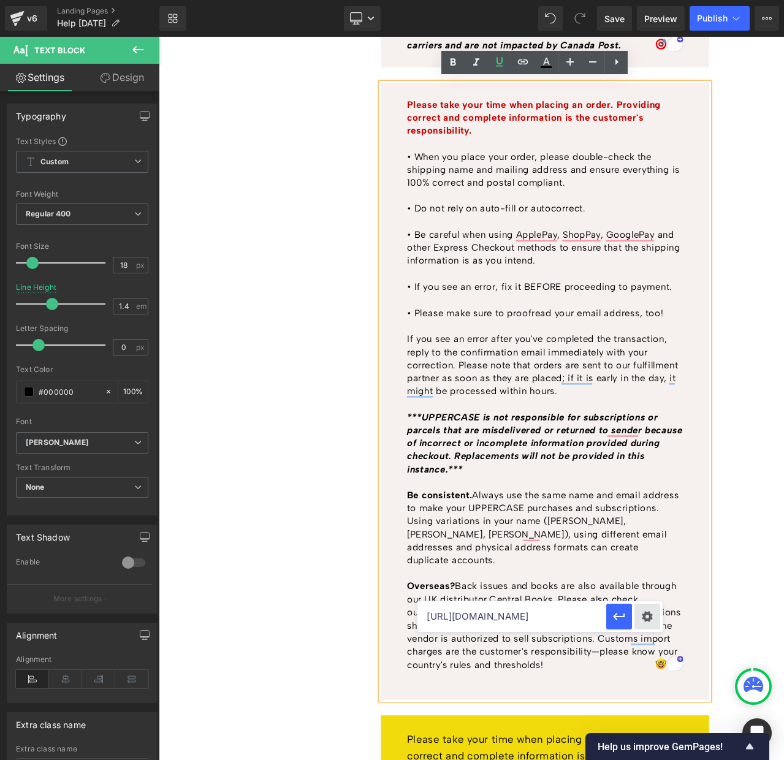
click at [642, 0] on div "Text Color Highlight Color rgba(0, 0, 0, 1) #000000 100 % transparent transpare…" at bounding box center [392, 0] width 784 height 0
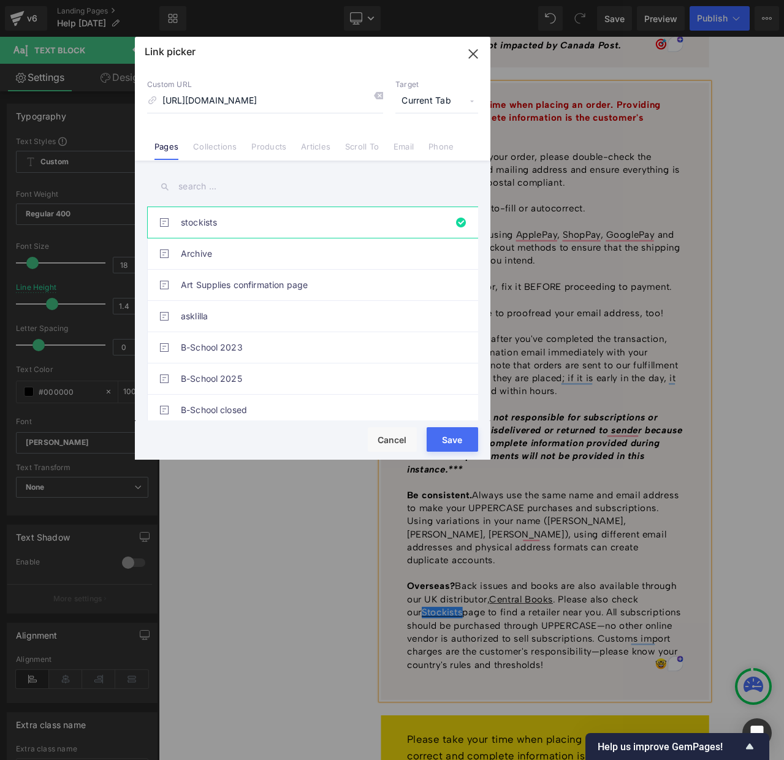
click at [427, 101] on span "Current Tab" at bounding box center [437, 101] width 83 height 23
click at [419, 147] on li "New Tab" at bounding box center [436, 144] width 95 height 21
click at [456, 443] on button "Save" at bounding box center [453, 439] width 52 height 25
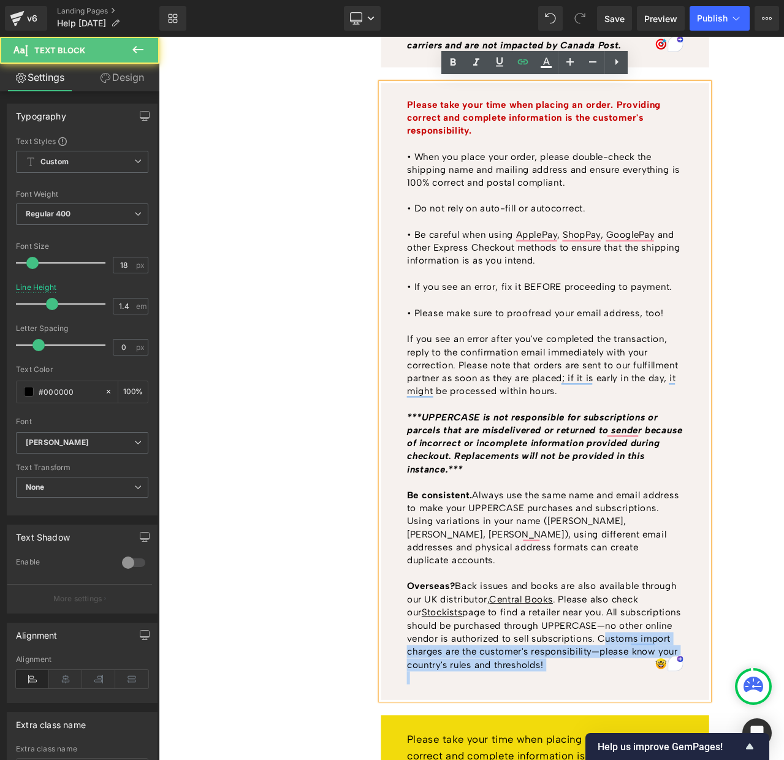
drag, startPoint x: 679, startPoint y: 732, endPoint x: 679, endPoint y: 771, distance: 39.3
click at [679, 760] on div "Please take your time when placing an order. Providing correct and complete inf…" at bounding box center [617, 457] width 389 height 732
drag, startPoint x: 681, startPoint y: 755, endPoint x: 680, endPoint y: 734, distance: 21.5
click at [680, 734] on p "Overseas? Back issues and books are also available through our UK distributor, …" at bounding box center [616, 735] width 327 height 108
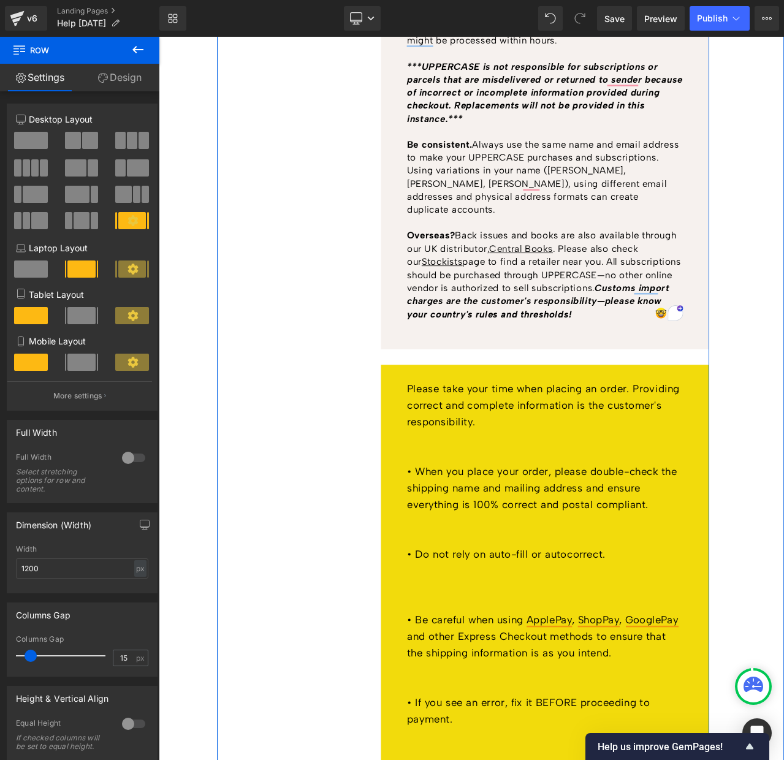
scroll to position [1133, 0]
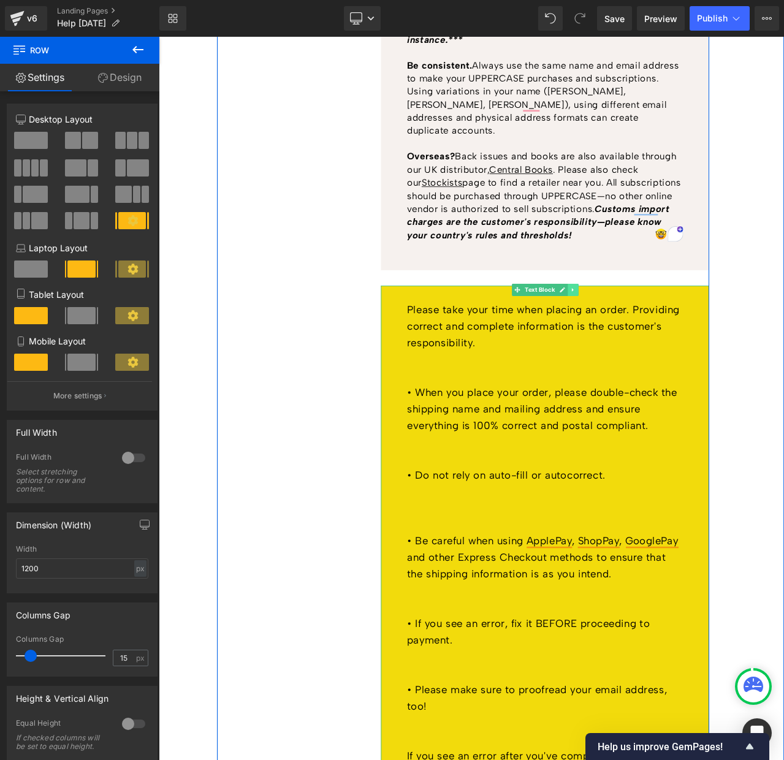
click at [650, 334] on icon at bounding box center [650, 337] width 7 height 7
click at [619, 364] on span "Please take your time when placing an order. Providing correct and complete inf…" at bounding box center [615, 380] width 324 height 54
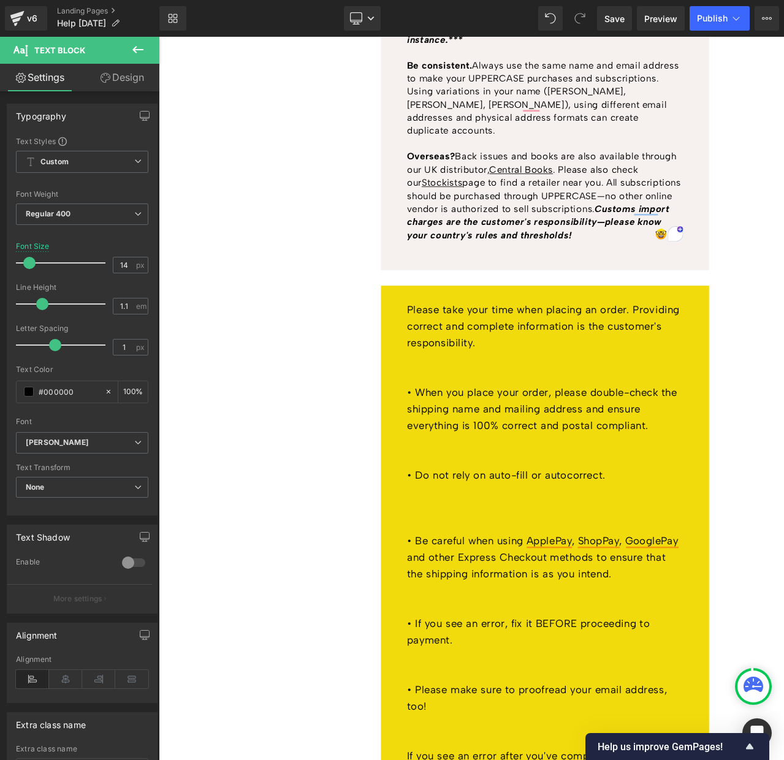
click at [127, 81] on link "Design" at bounding box center [122, 78] width 80 height 28
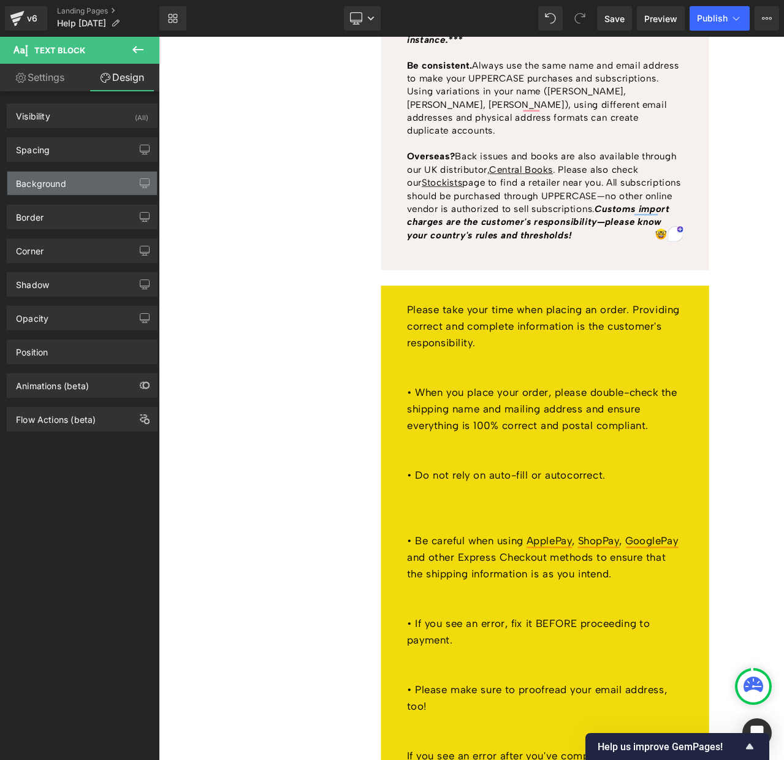
click at [48, 178] on div "Background" at bounding box center [41, 180] width 50 height 17
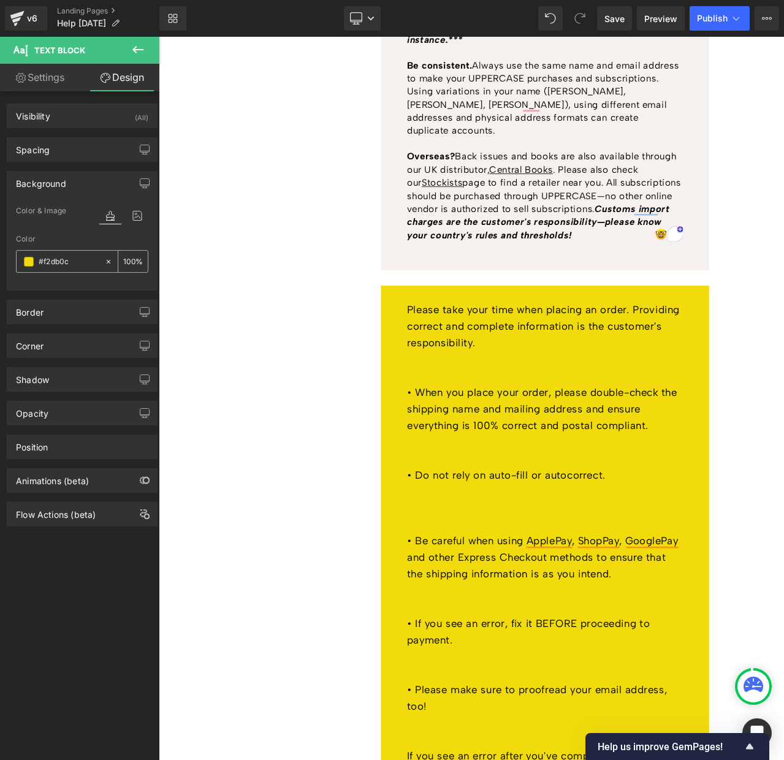
click at [53, 260] on input "#f2db0c" at bounding box center [69, 261] width 60 height 13
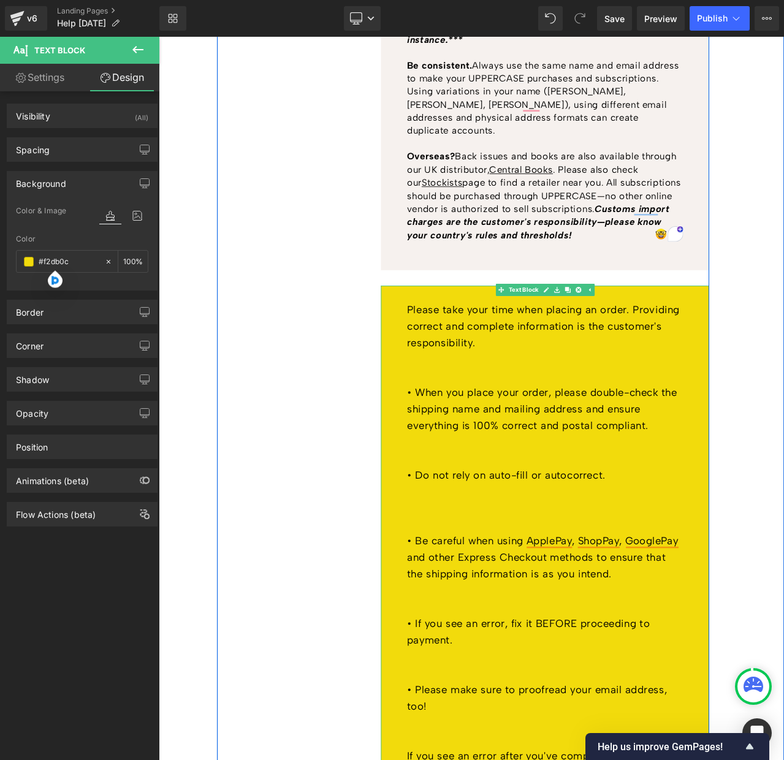
click at [716, 355] on span "Please take your time when placing an order. Providing correct and complete inf…" at bounding box center [615, 380] width 324 height 54
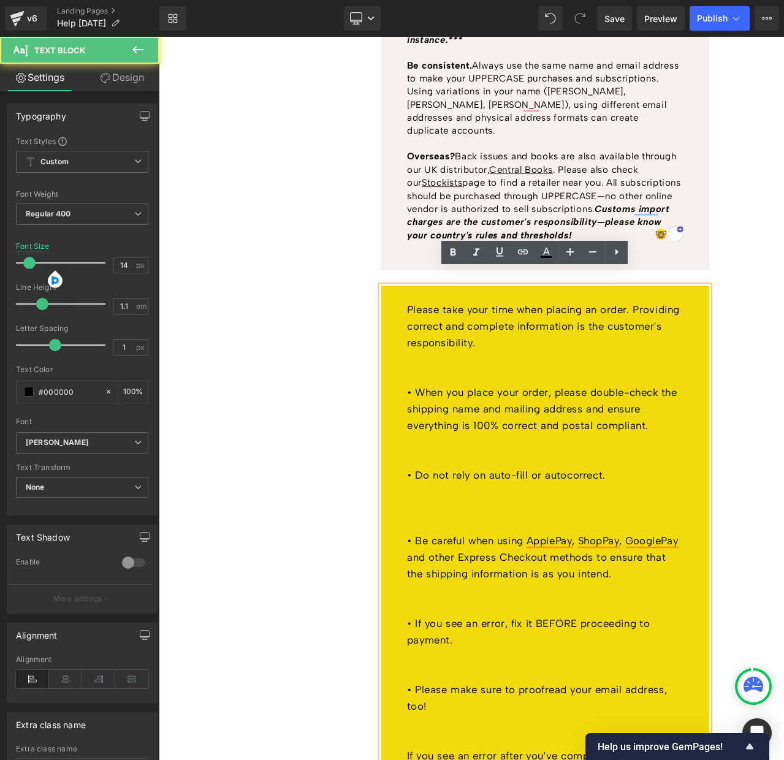
drag, startPoint x: 835, startPoint y: 345, endPoint x: 806, endPoint y: 348, distance: 28.9
click at [784, 346] on div "Need help with the checkout process? Click here for step-by-step instructions. …" at bounding box center [520, 713] width 722 height 3215
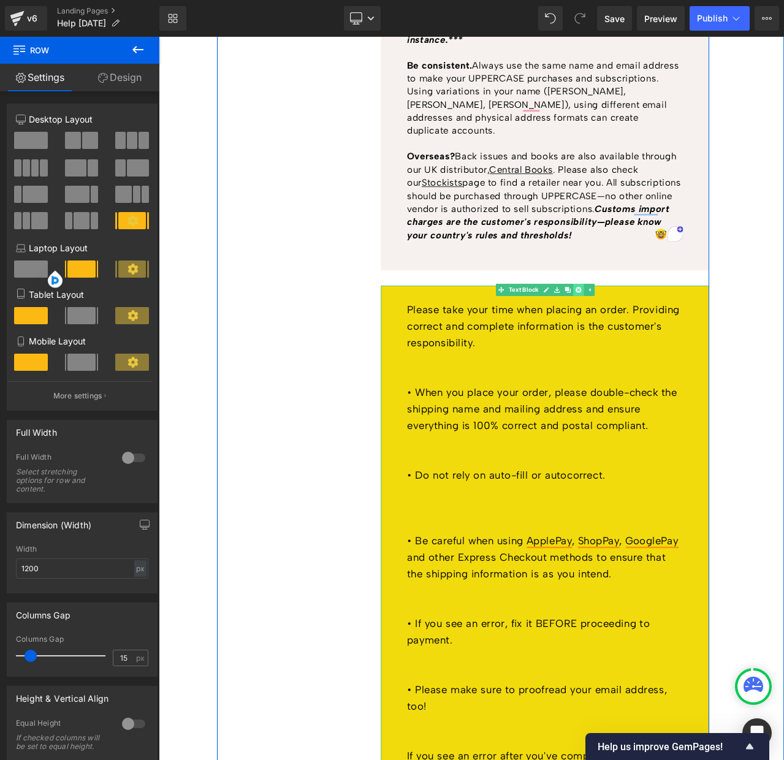
click at [656, 334] on icon at bounding box center [656, 337] width 7 height 7
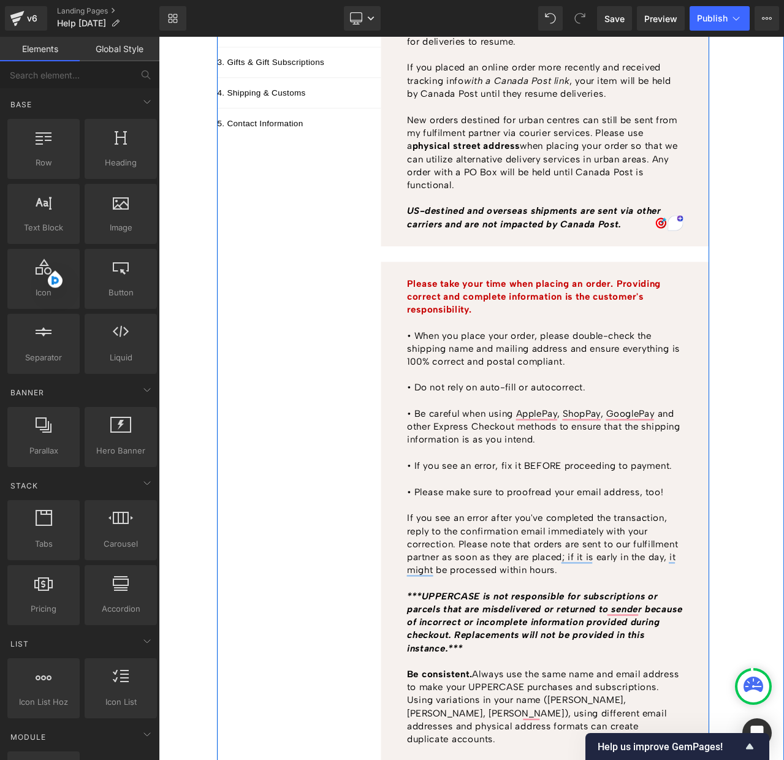
scroll to position [379, 0]
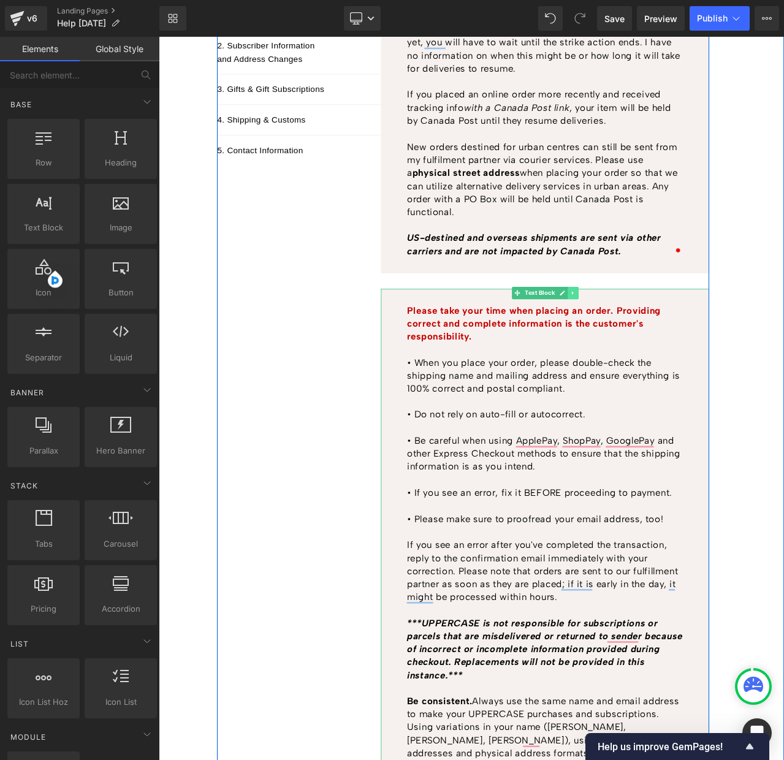
click at [650, 339] on icon at bounding box center [650, 340] width 7 height 7
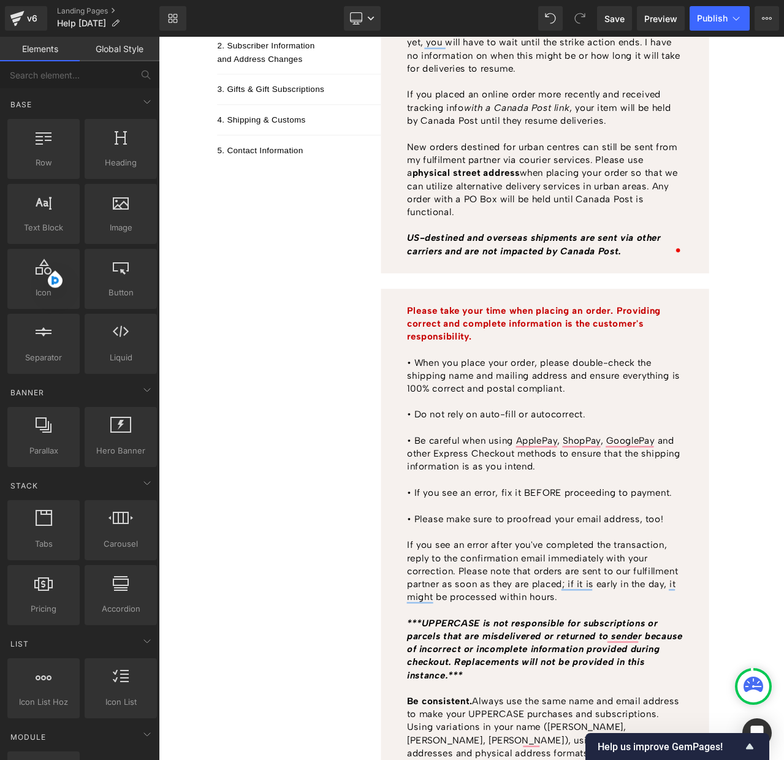
click at [118, 52] on link "Global Style" at bounding box center [120, 49] width 80 height 25
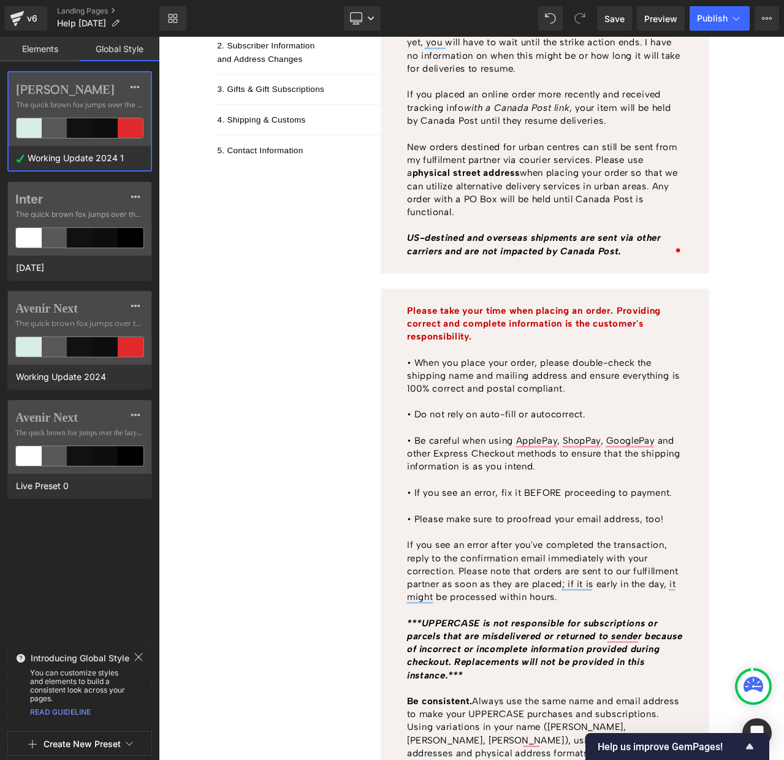
click at [25, 45] on link "Elements" at bounding box center [40, 49] width 80 height 25
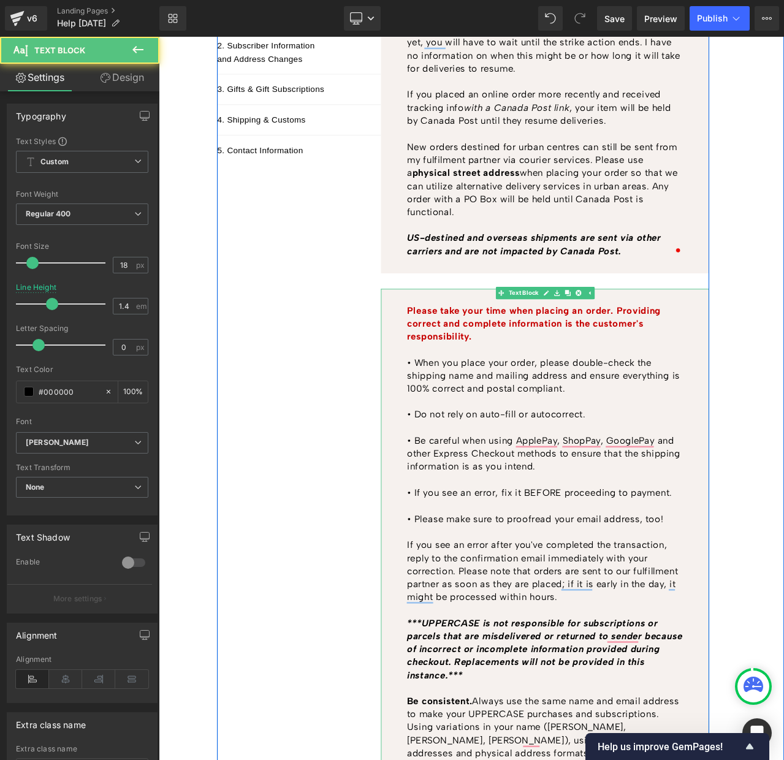
click at [502, 351] on div "Please take your time when placing an order. Providing correct and complete inf…" at bounding box center [617, 702] width 389 height 732
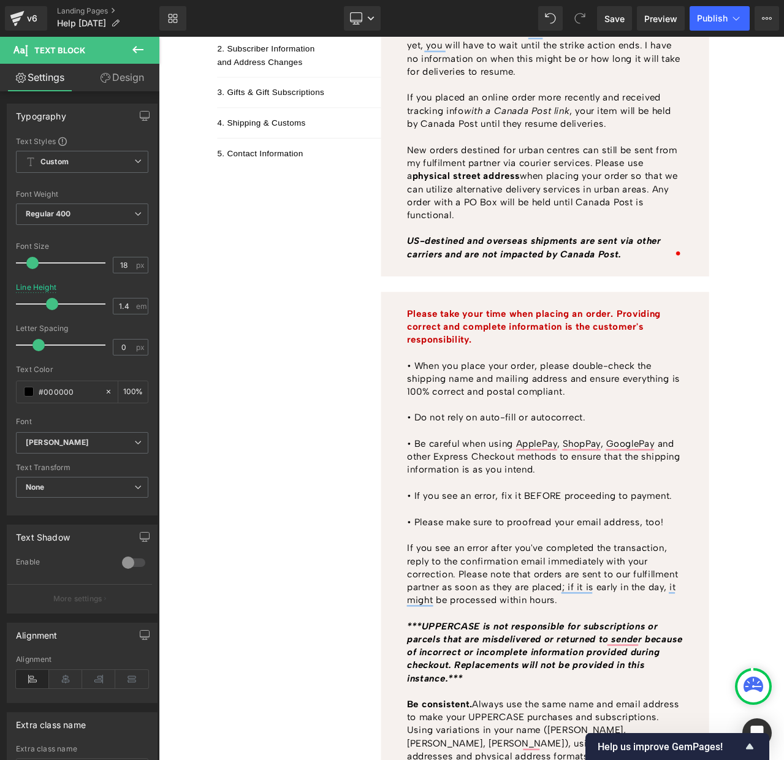
click at [135, 78] on link "Design" at bounding box center [122, 78] width 80 height 28
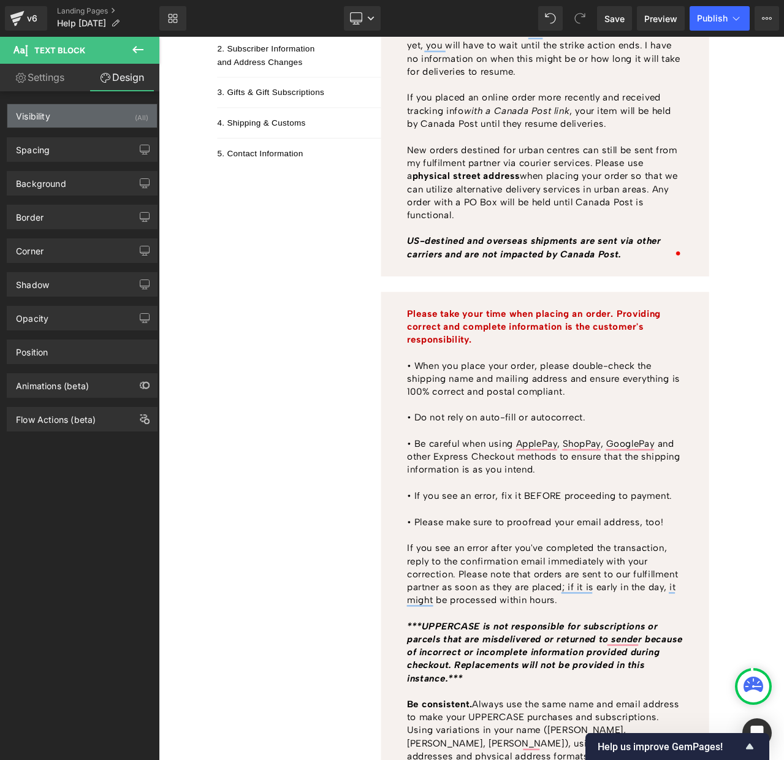
type input "#f6f1ee"
type input "100"
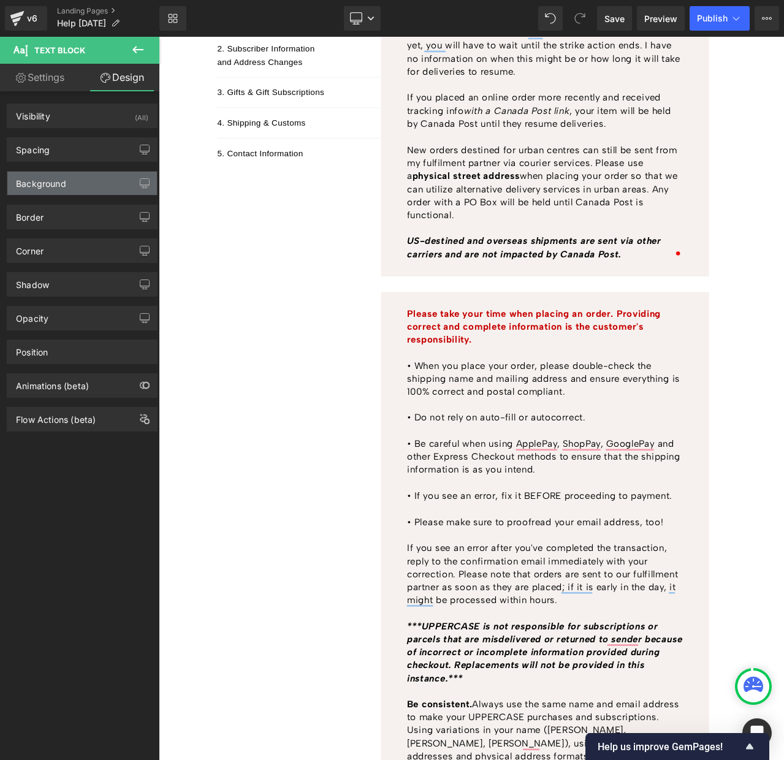
click at [29, 184] on div "Background" at bounding box center [41, 180] width 50 height 17
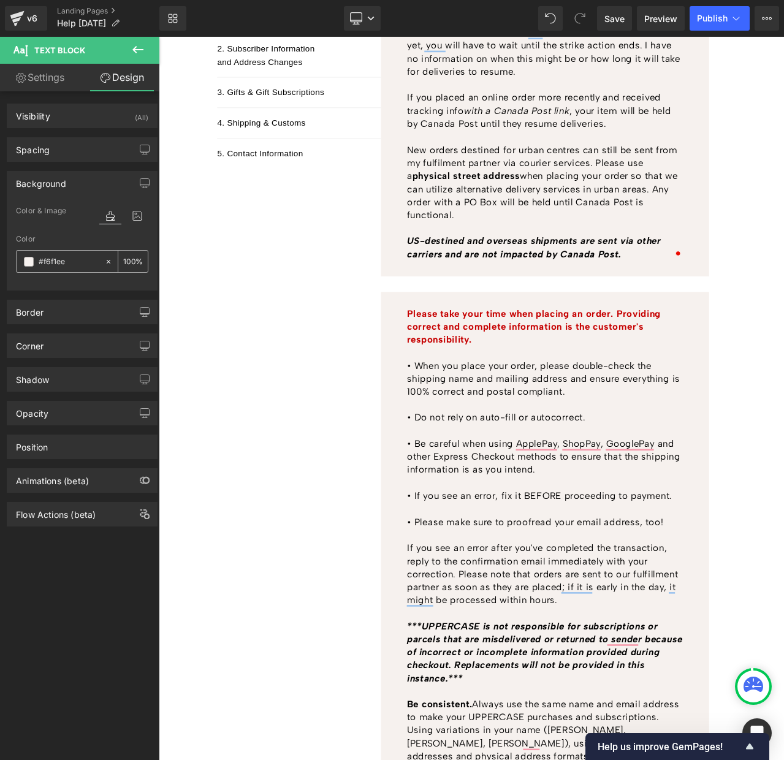
click at [48, 261] on input "#f6f1ee" at bounding box center [69, 261] width 60 height 13
paste input "2db0c"
type input "#f2db0c"
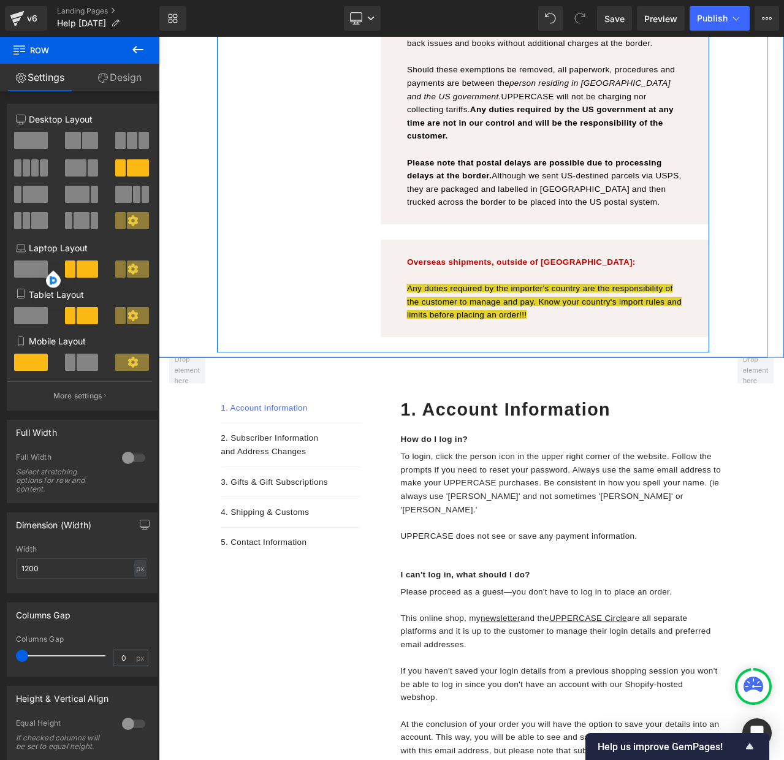
scroll to position [1868, 0]
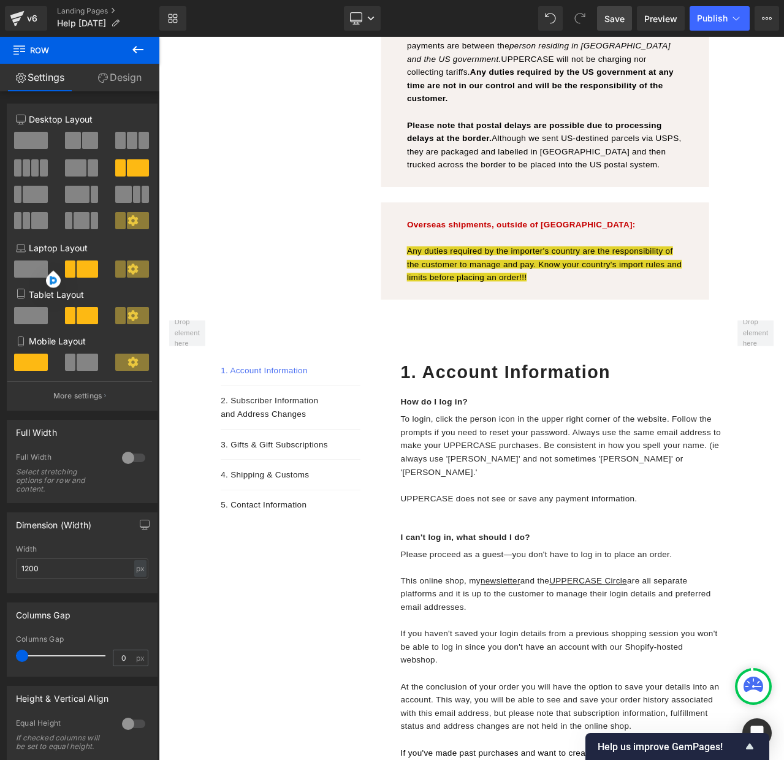
click at [620, 20] on span "Save" at bounding box center [615, 18] width 20 height 13
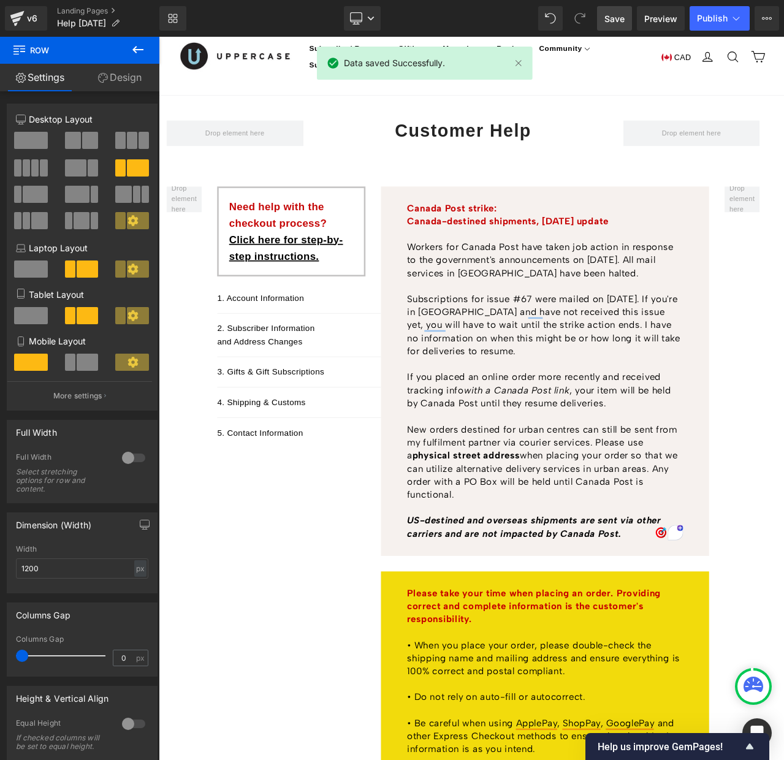
scroll to position [0, 0]
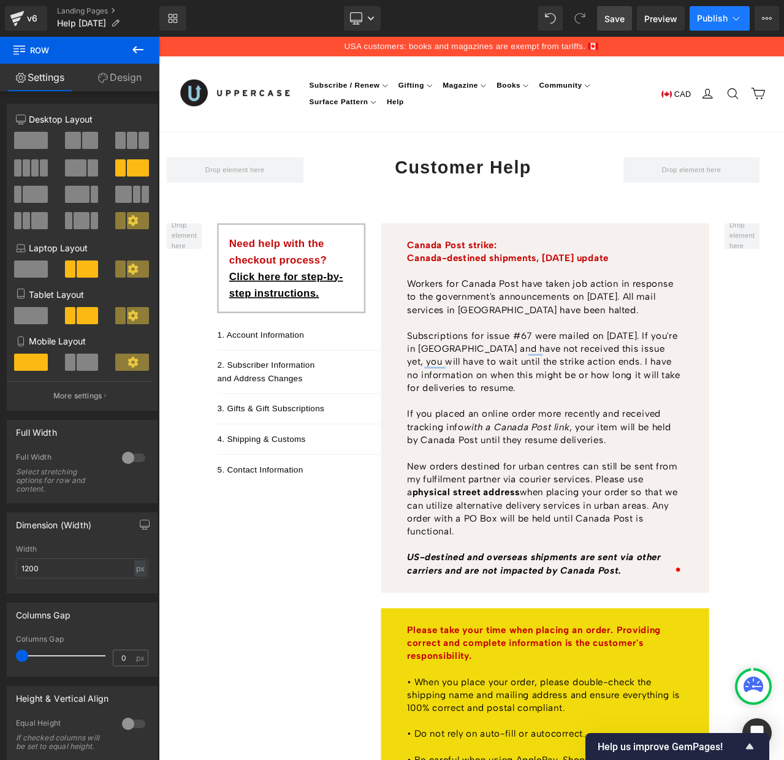
click at [724, 19] on span "Publish" at bounding box center [712, 18] width 31 height 10
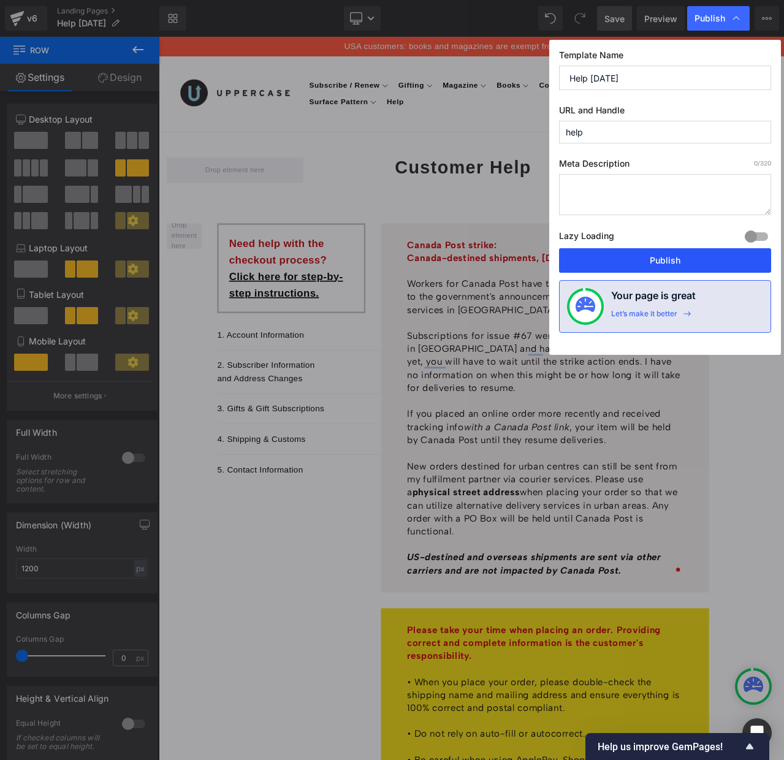
click at [665, 257] on button "Publish" at bounding box center [665, 260] width 212 height 25
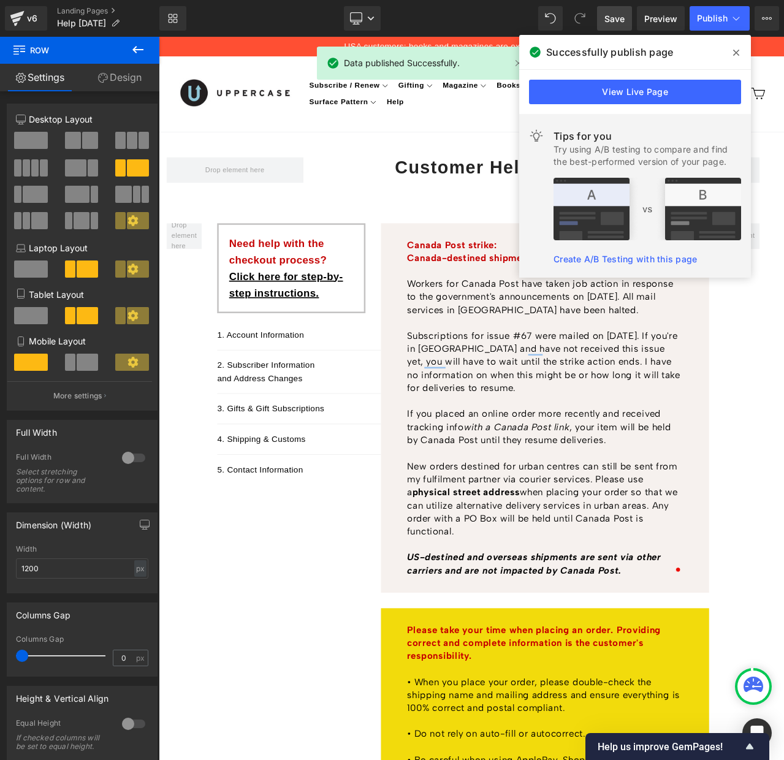
click at [739, 53] on icon at bounding box center [737, 53] width 6 height 10
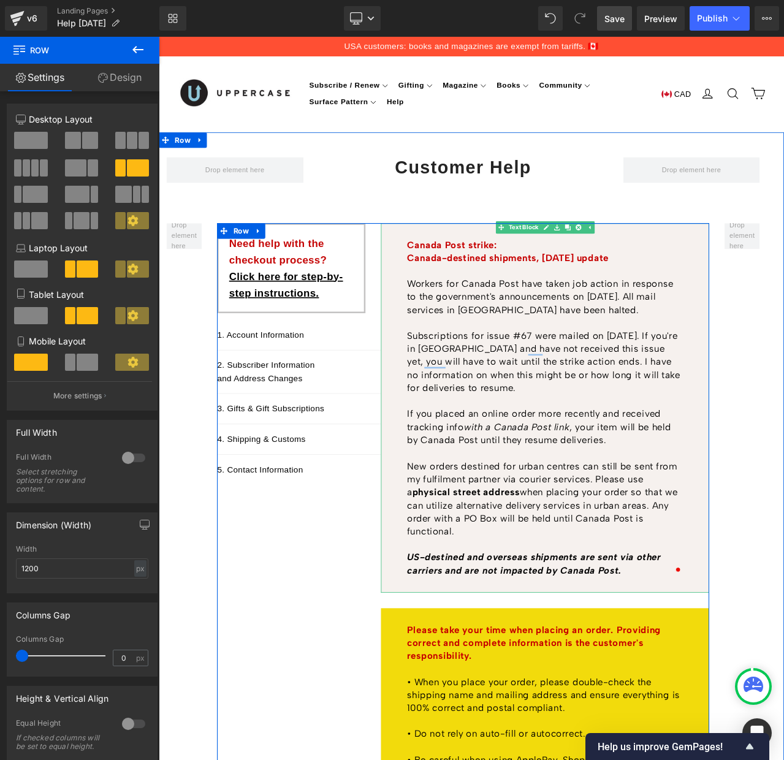
click at [534, 620] on p "New orders destined for urban centres can still be sent from my fulfilment part…" at bounding box center [616, 585] width 327 height 93
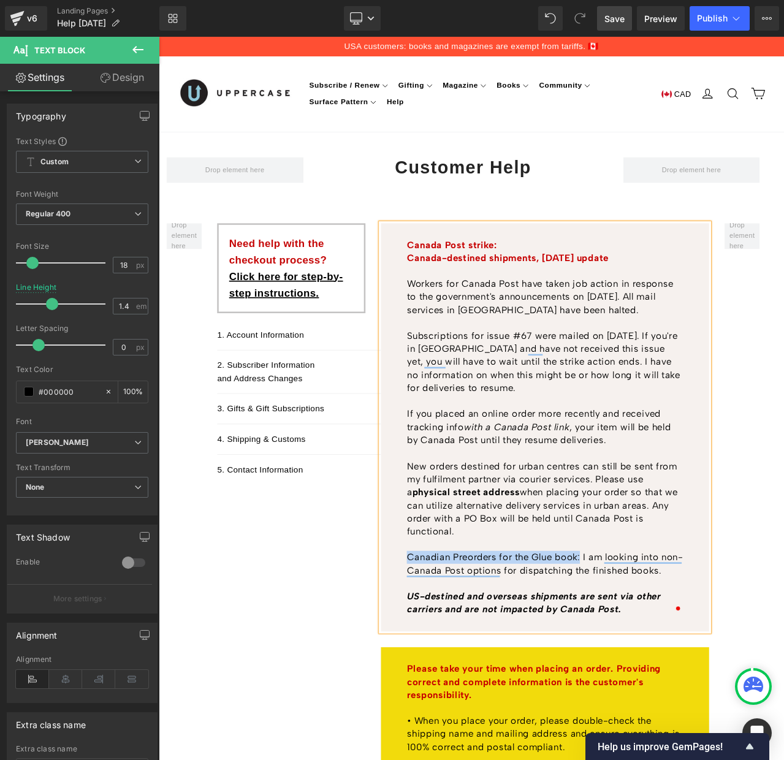
drag, startPoint x: 658, startPoint y: 651, endPoint x: 449, endPoint y: 654, distance: 209.2
click at [449, 654] on div "Canada Post strike: [GEOGRAPHIC_DATA]-destined shipments, [DATE] update Workers…" at bounding box center [617, 500] width 389 height 485
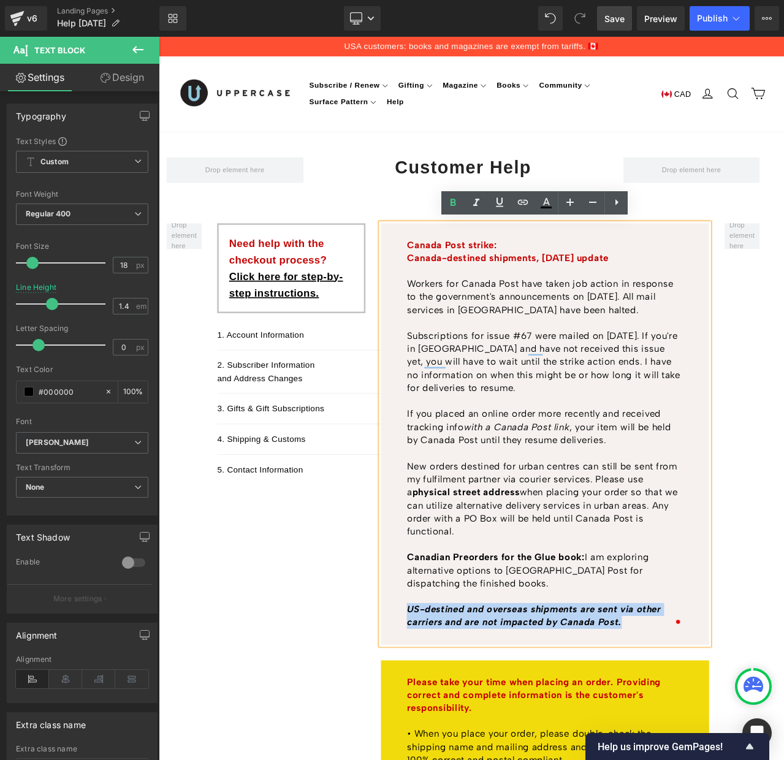
drag, startPoint x: 737, startPoint y: 729, endPoint x: 440, endPoint y: 716, distance: 296.5
click at [440, 716] on div "Canada Post strike: [GEOGRAPHIC_DATA]-destined shipments, [DATE] update Workers…" at bounding box center [617, 508] width 389 height 500
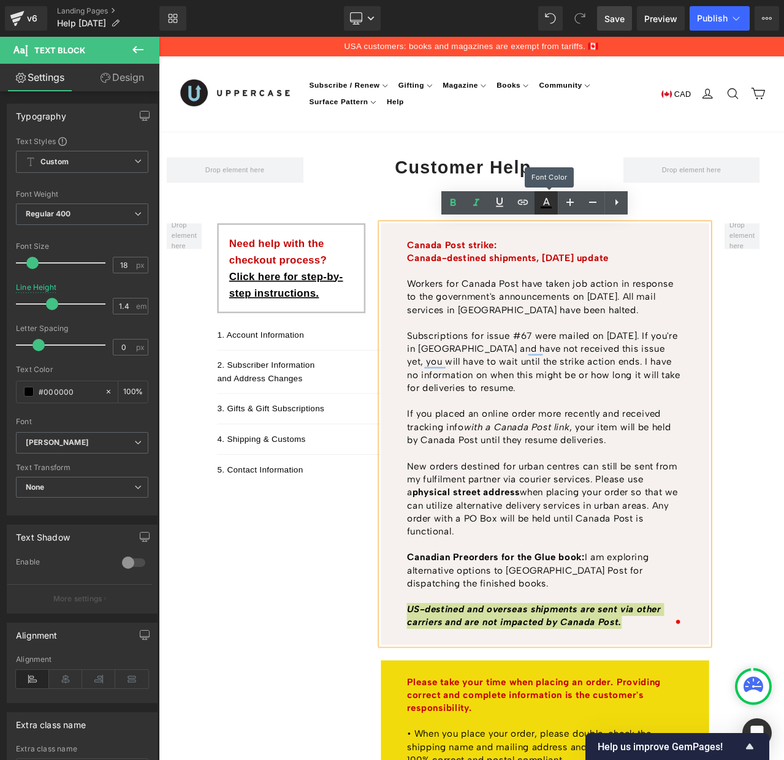
click at [544, 201] on icon at bounding box center [546, 203] width 15 height 15
type input "100"
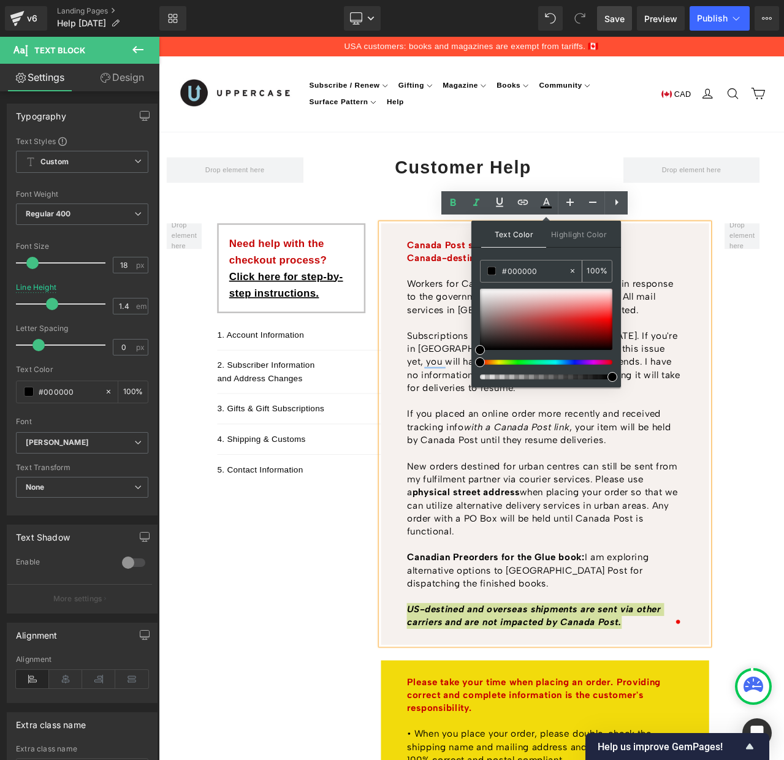
click at [515, 267] on input "#000000" at bounding box center [535, 270] width 66 height 13
paste input "#f2db0c"
type input "##f2db0c"
type input "0"
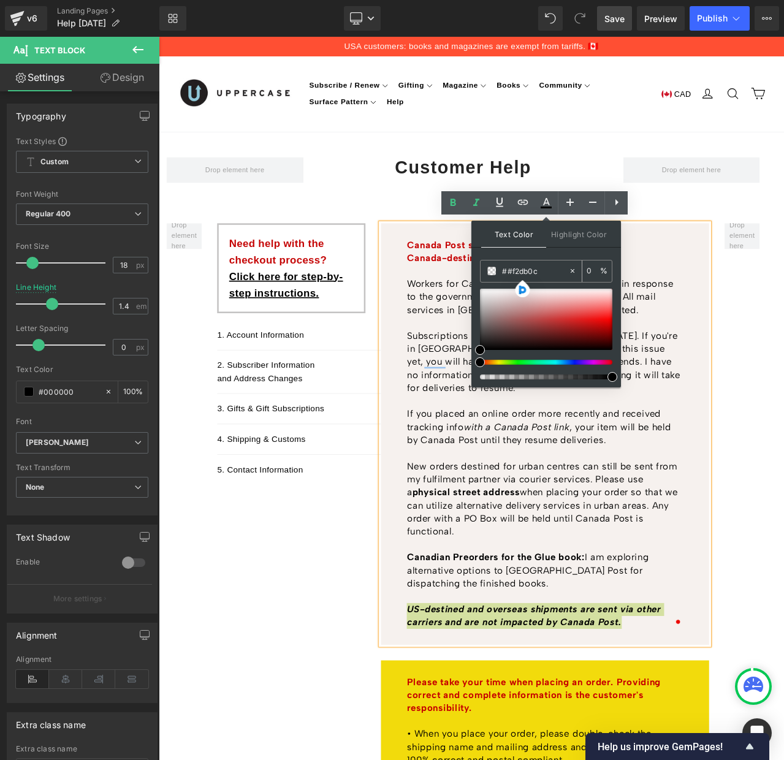
click at [524, 270] on input "##f2db0c" at bounding box center [535, 270] width 66 height 13
paste input "text"
type input "#f2db0c"
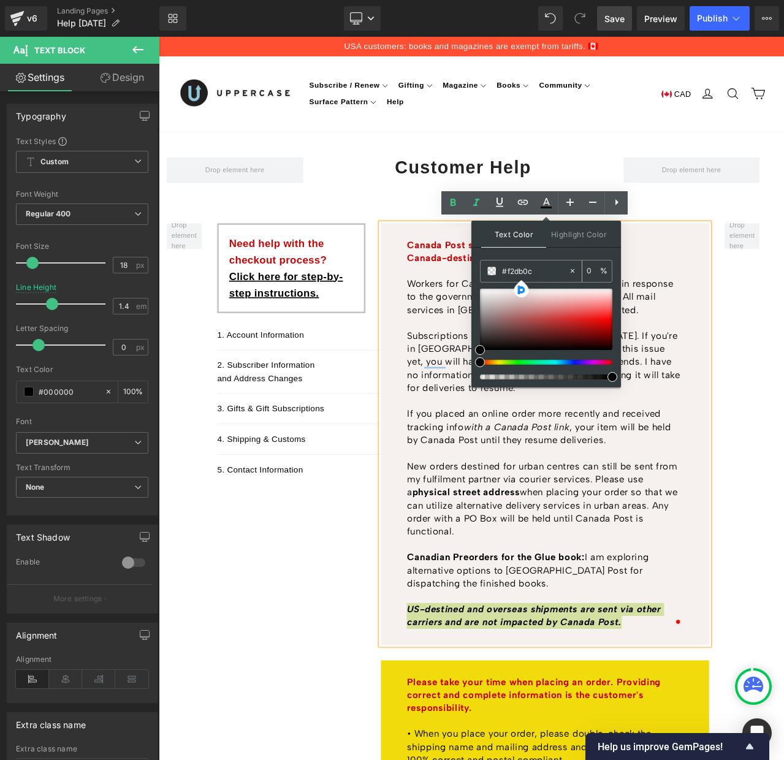
type input "100"
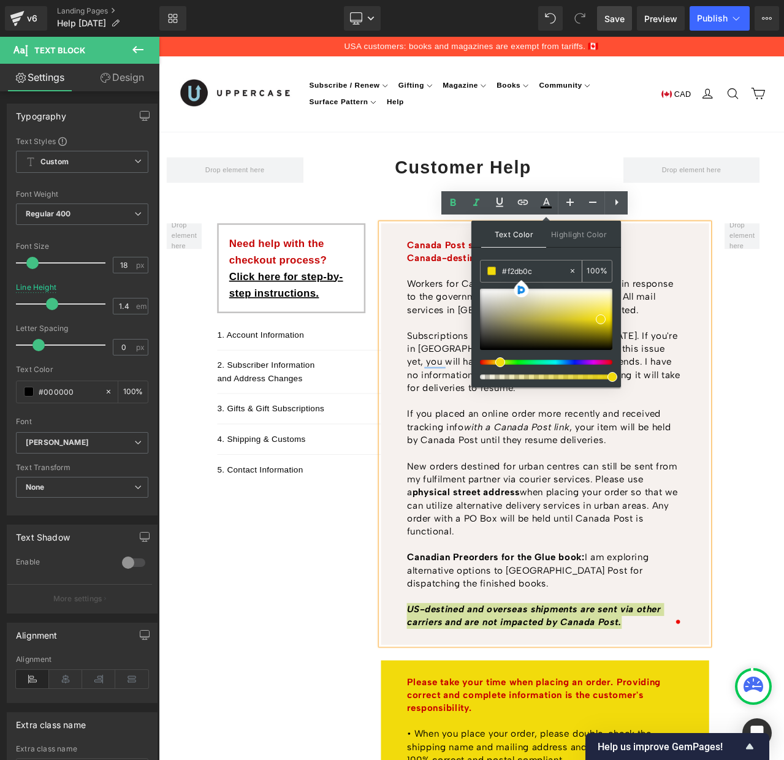
type input "##f2db0c"
type input "0"
click at [570, 269] on icon at bounding box center [573, 271] width 9 height 9
type input "none"
click at [578, 233] on span "Highlight Color" at bounding box center [578, 234] width 65 height 26
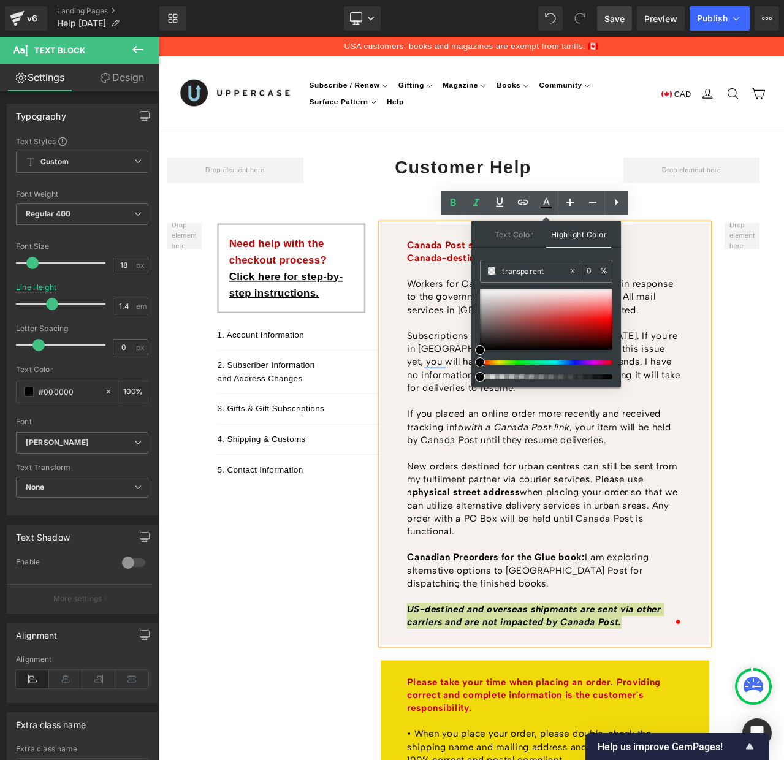
click at [518, 270] on input "transparent" at bounding box center [535, 270] width 66 height 13
paste input "#f2db0c"
type input "#f2db0c"
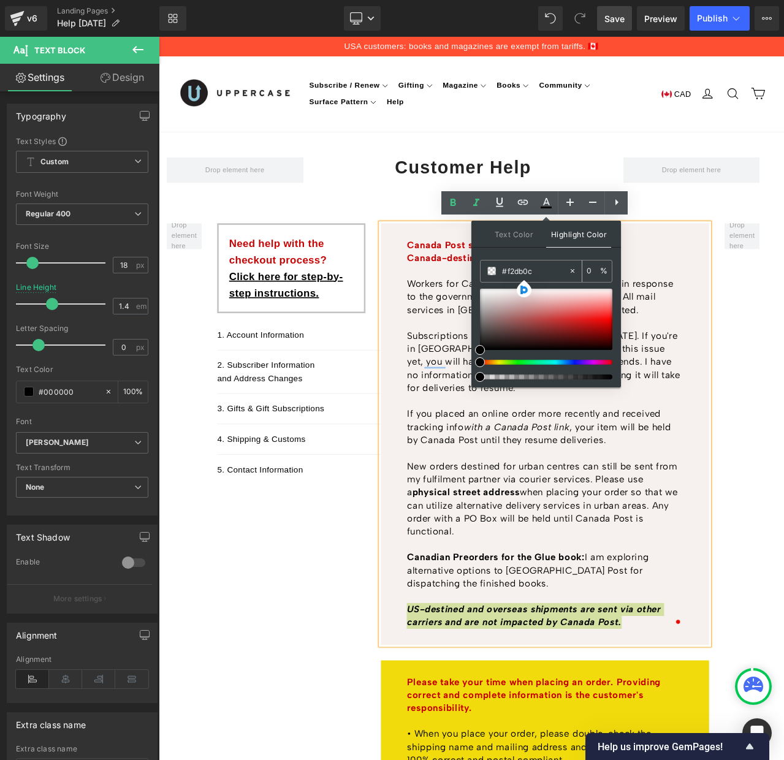
type input "100"
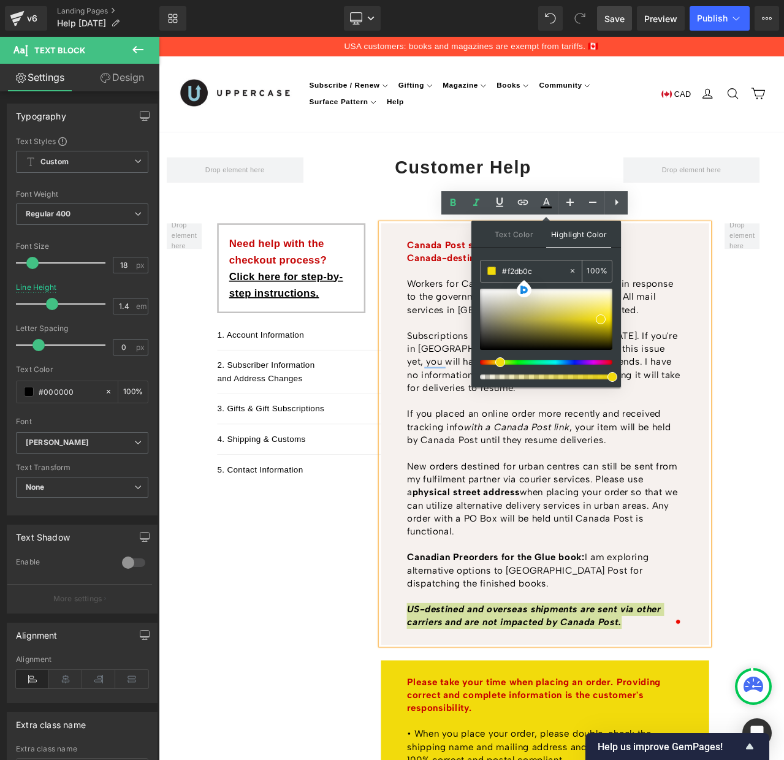
type input "#f2db0c"
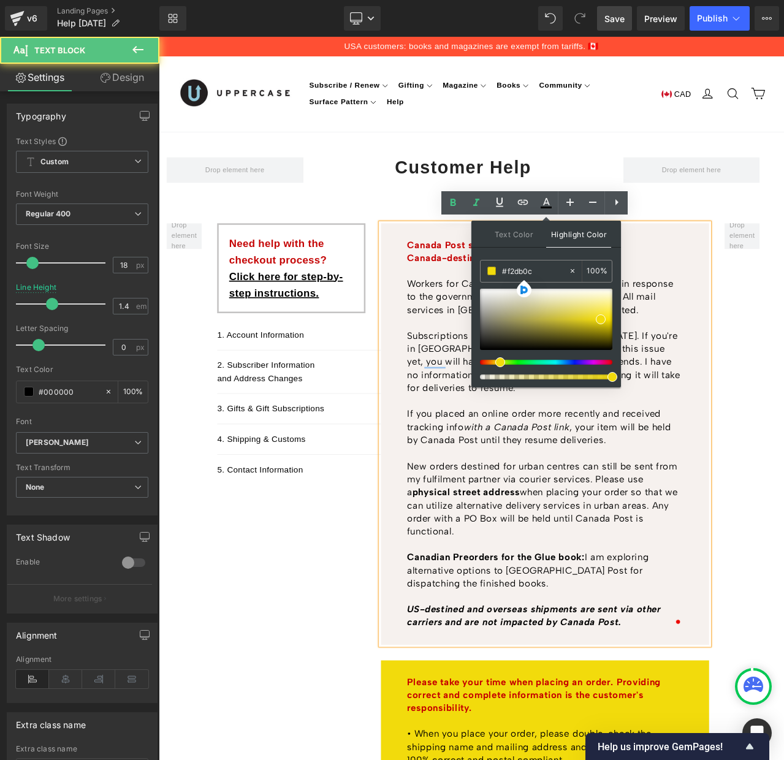
click at [676, 632] on p "To enrich screen reader interactions, please activate Accessibility in Grammarl…" at bounding box center [616, 639] width 327 height 15
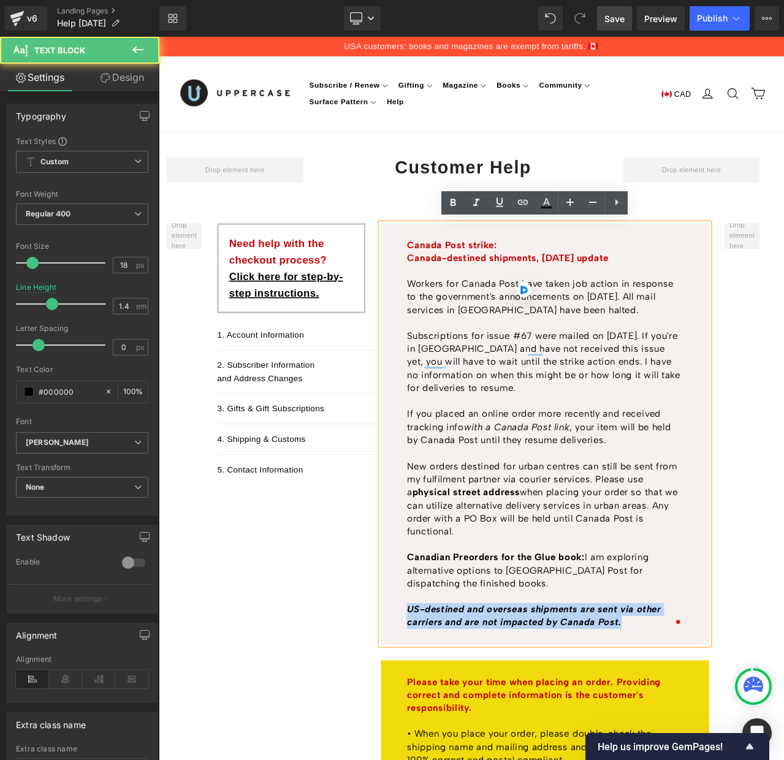
drag, startPoint x: 722, startPoint y: 730, endPoint x: 447, endPoint y: 718, distance: 275.0
click at [447, 718] on div "Canada Post strike: [GEOGRAPHIC_DATA]-destined shipments, [DATE] update Workers…" at bounding box center [617, 508] width 389 height 500
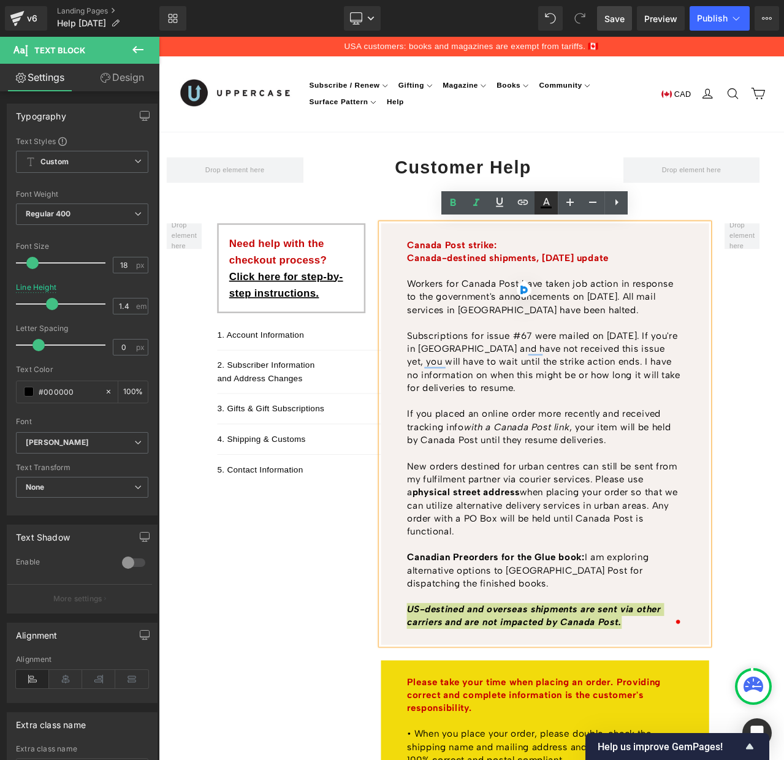
click at [546, 204] on icon at bounding box center [546, 203] width 15 height 15
type input "#000000"
type input "100"
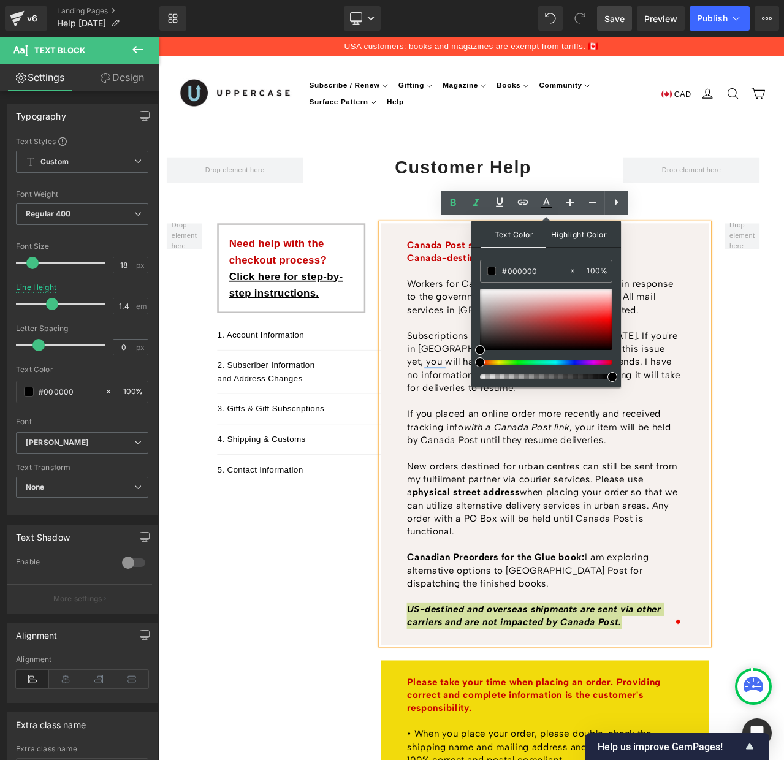
click at [574, 235] on span "Highlight Color" at bounding box center [578, 234] width 65 height 26
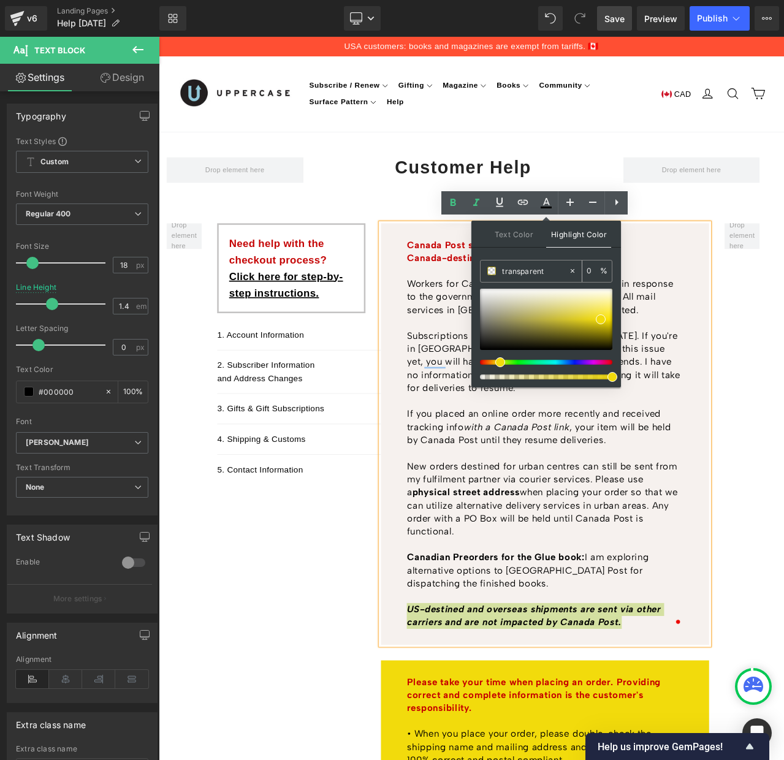
click at [518, 272] on input "transparent" at bounding box center [535, 270] width 66 height 13
paste input "#f2db0c"
type input "#f2db0c"
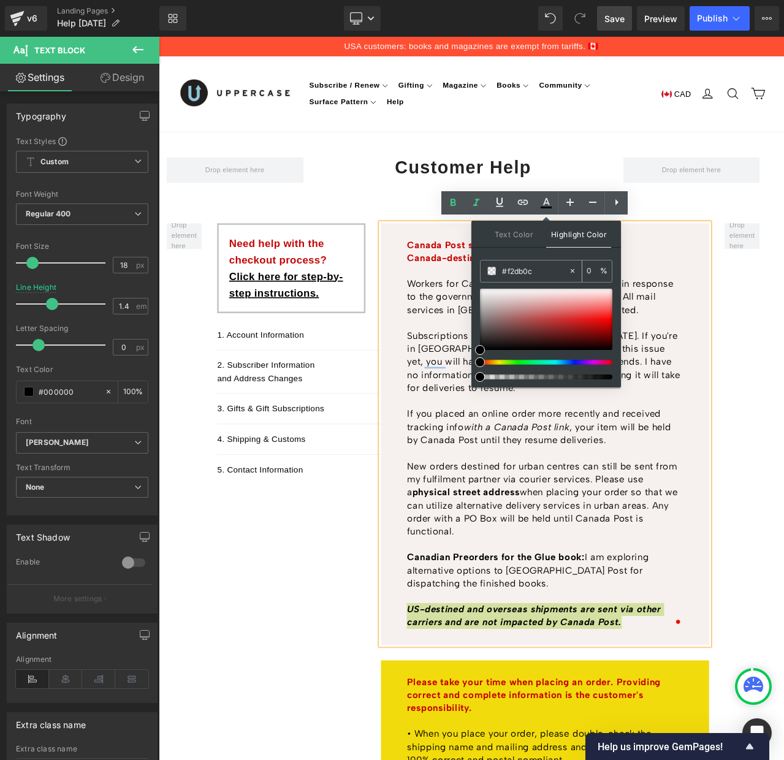
type input "100"
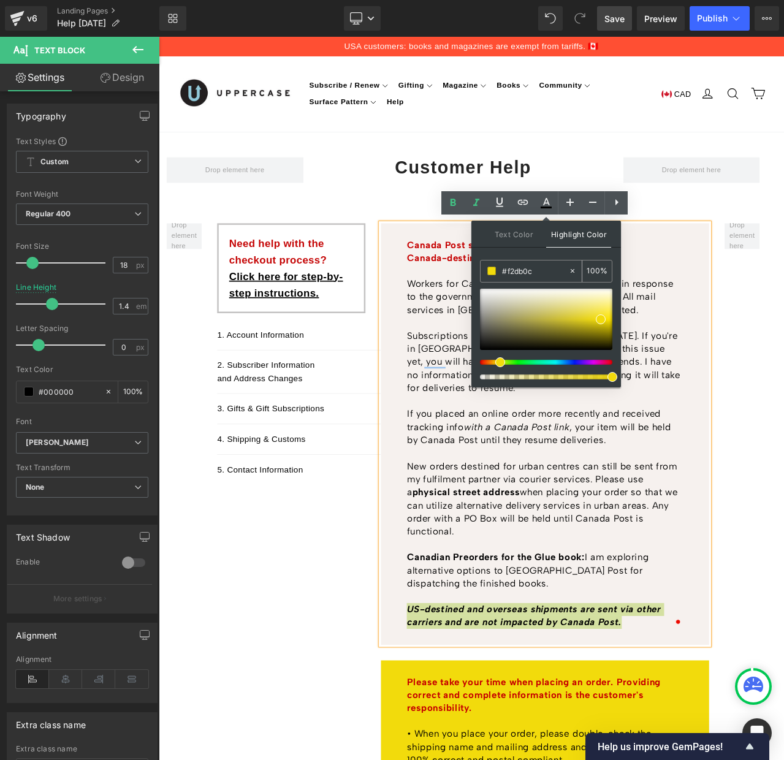
type input "#f2db0c"
click at [589, 265] on input "100" at bounding box center [593, 270] width 13 height 13
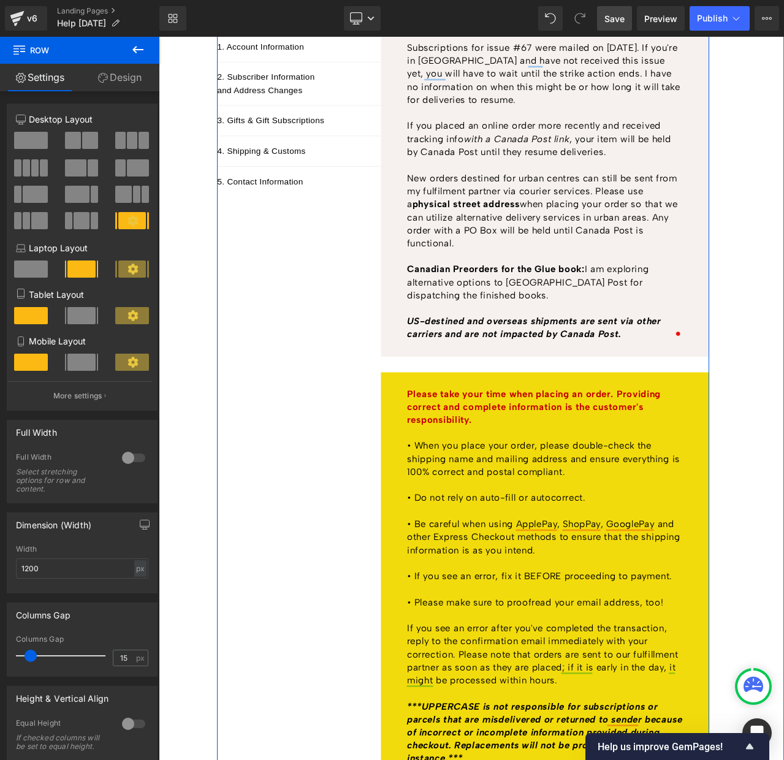
scroll to position [397, 0]
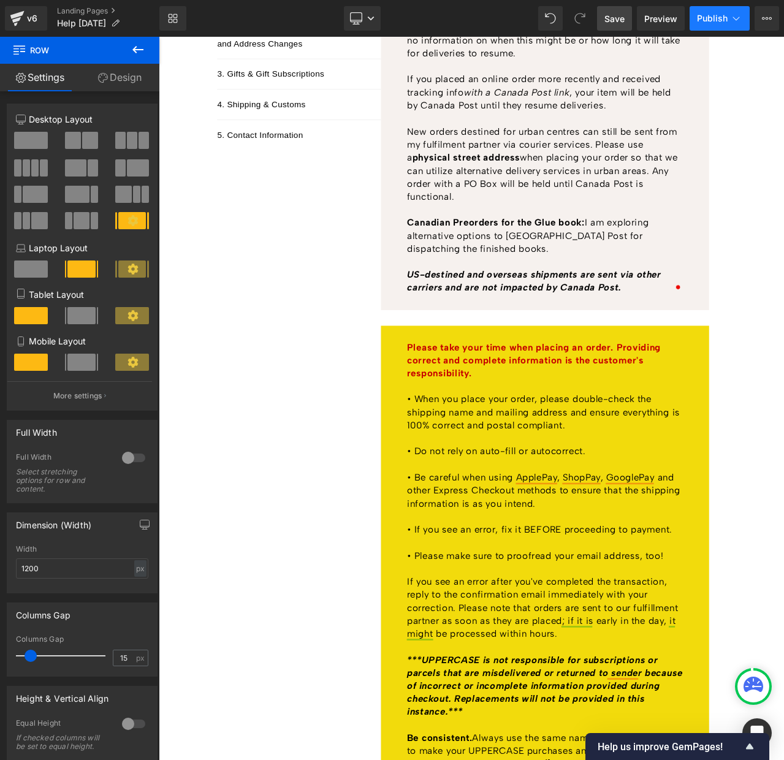
click at [718, 25] on button "Publish" at bounding box center [720, 18] width 60 height 25
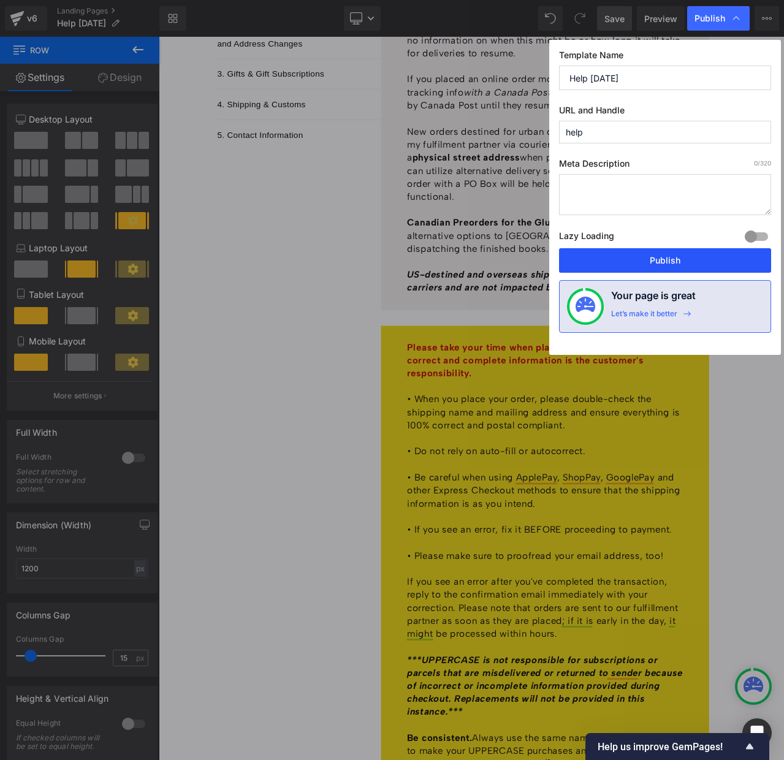
click at [667, 259] on button "Publish" at bounding box center [665, 260] width 212 height 25
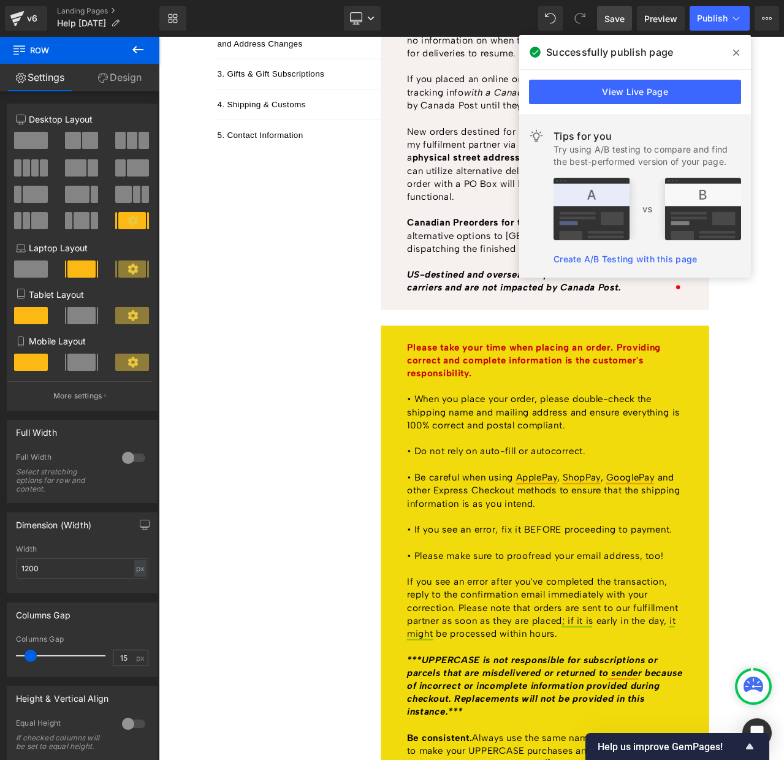
click at [736, 52] on icon at bounding box center [737, 53] width 6 height 6
